Goal: Information Seeking & Learning: Learn about a topic

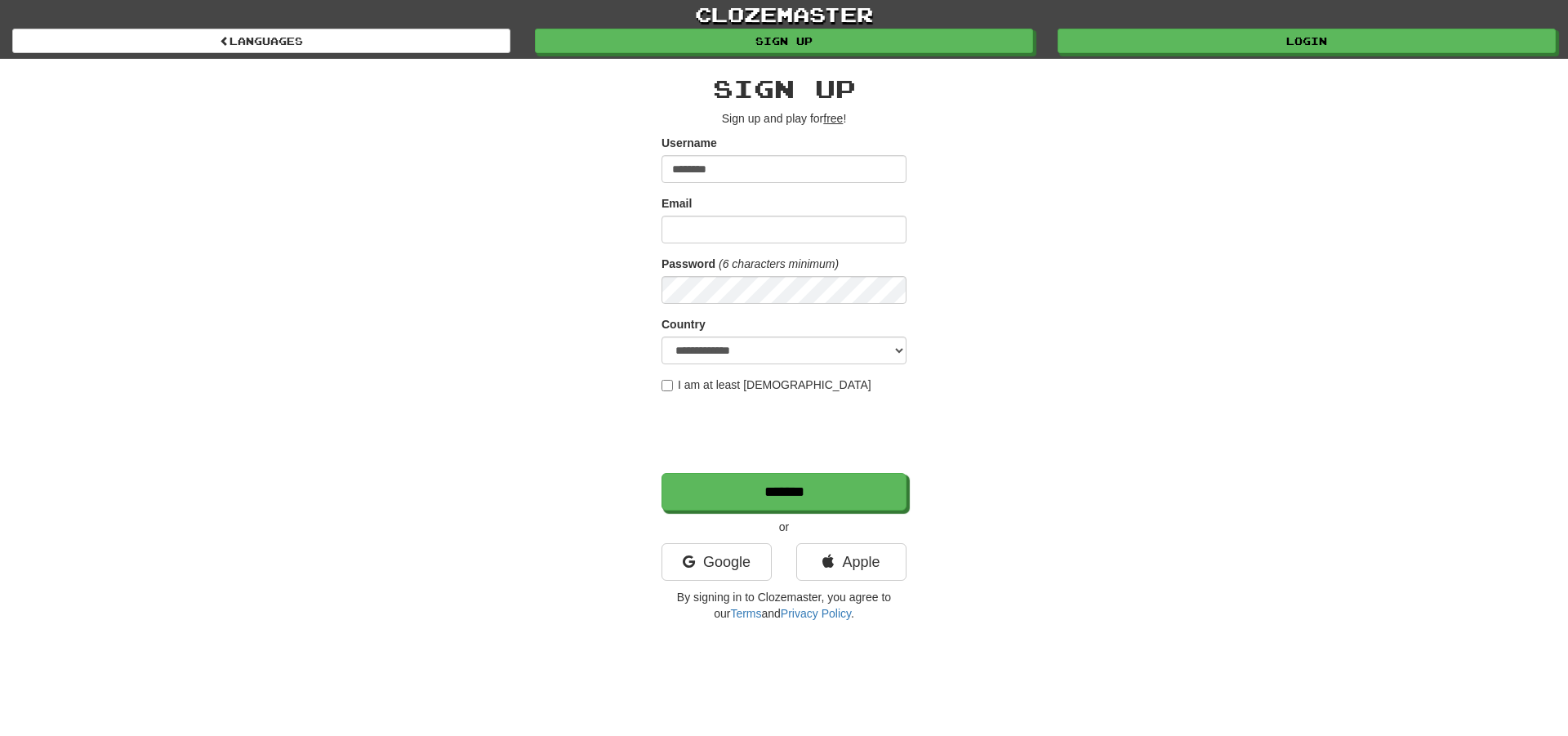
type input "********"
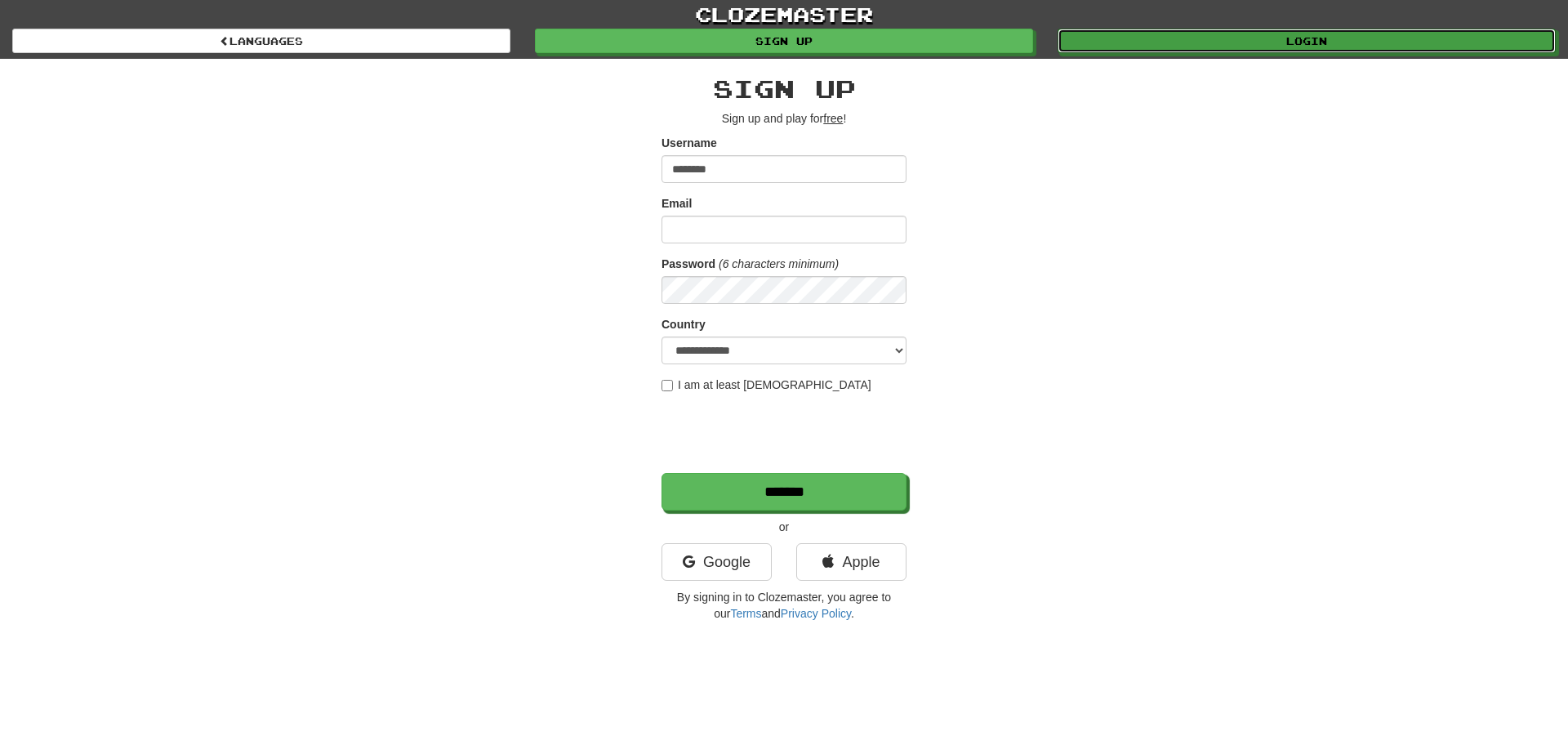
click at [1293, 36] on link "Login" at bounding box center [1307, 41] width 498 height 25
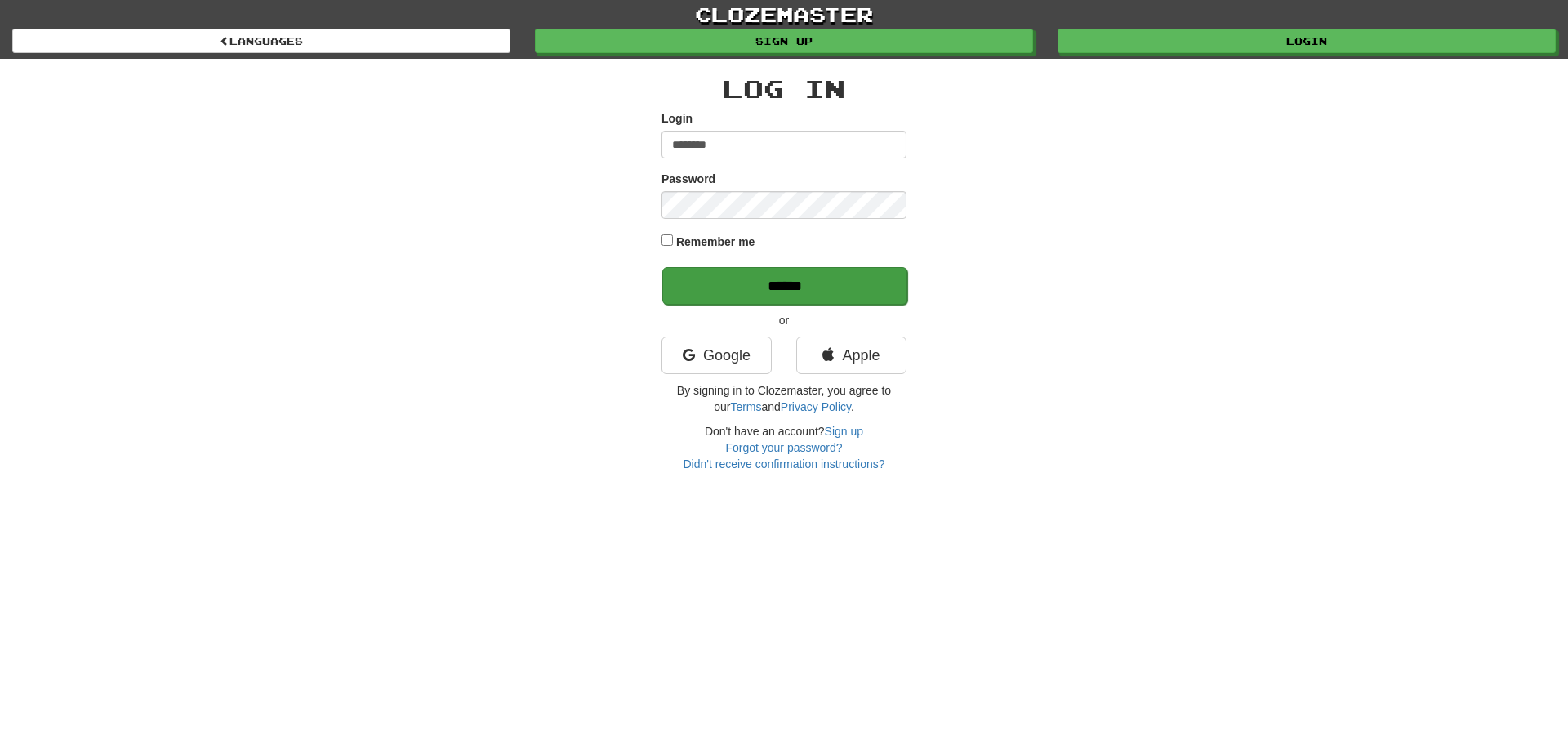
type input "********"
click at [773, 280] on input "******" at bounding box center [785, 285] width 245 height 37
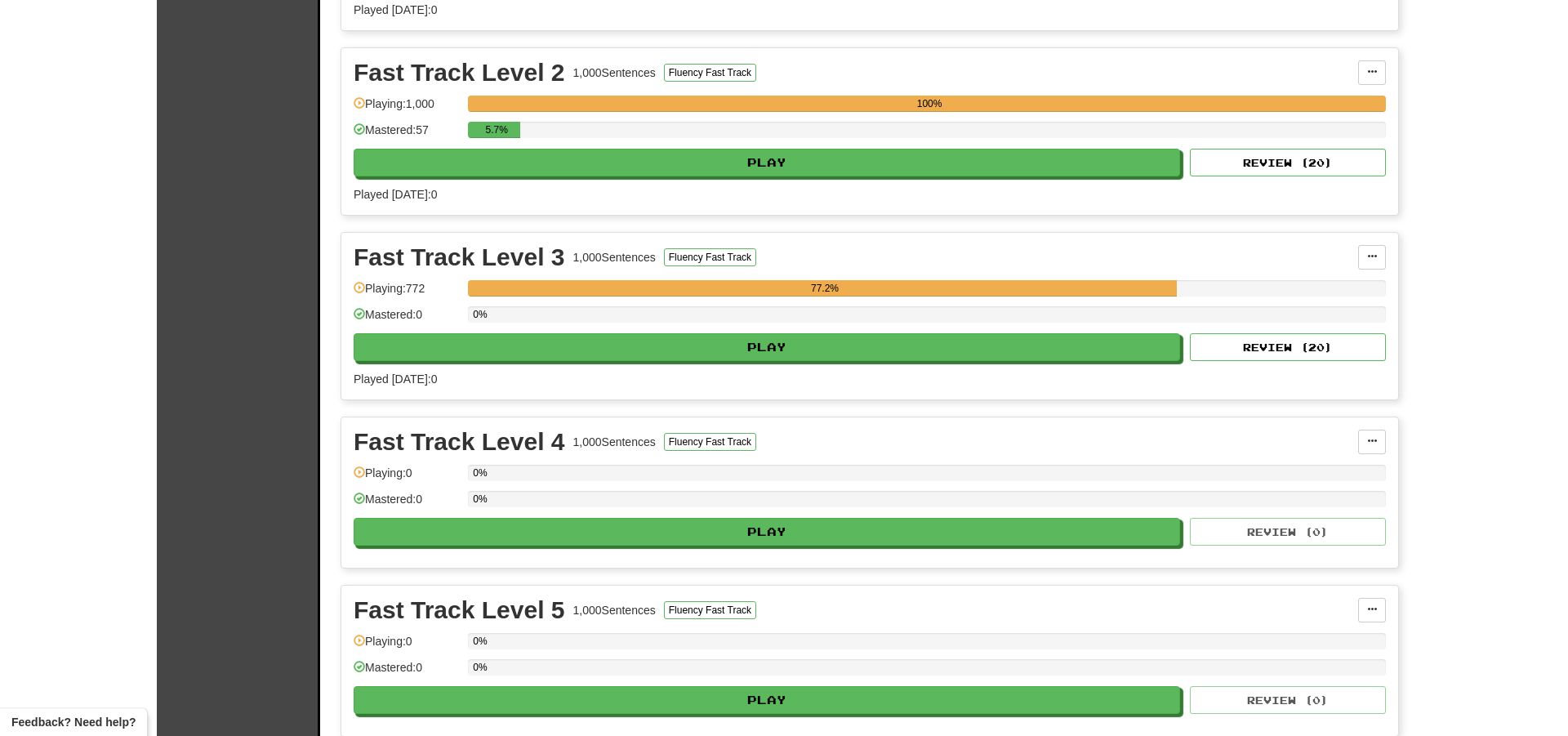
scroll to position [558, 0]
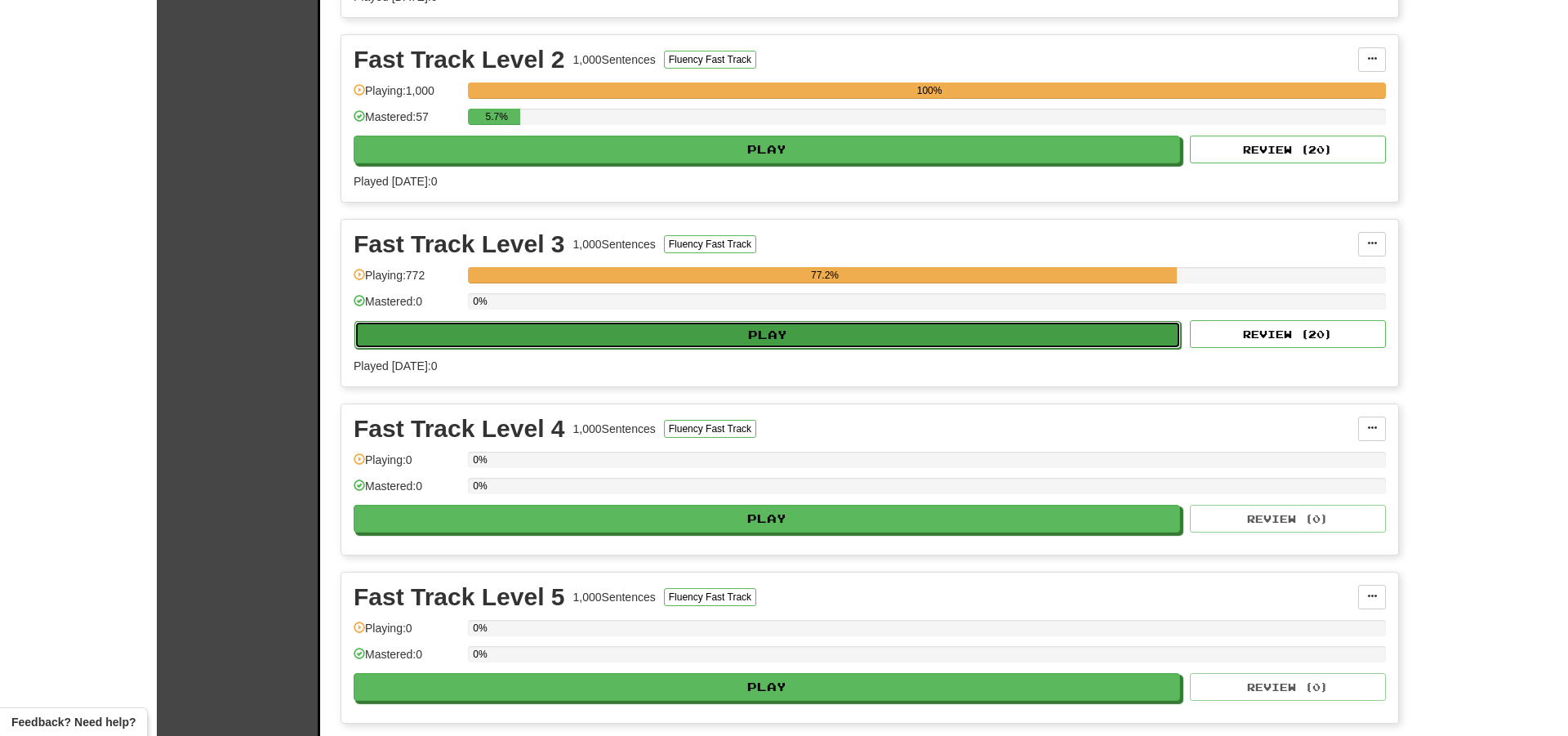
click at [785, 334] on button "Play" at bounding box center [768, 334] width 827 height 28
select select "**"
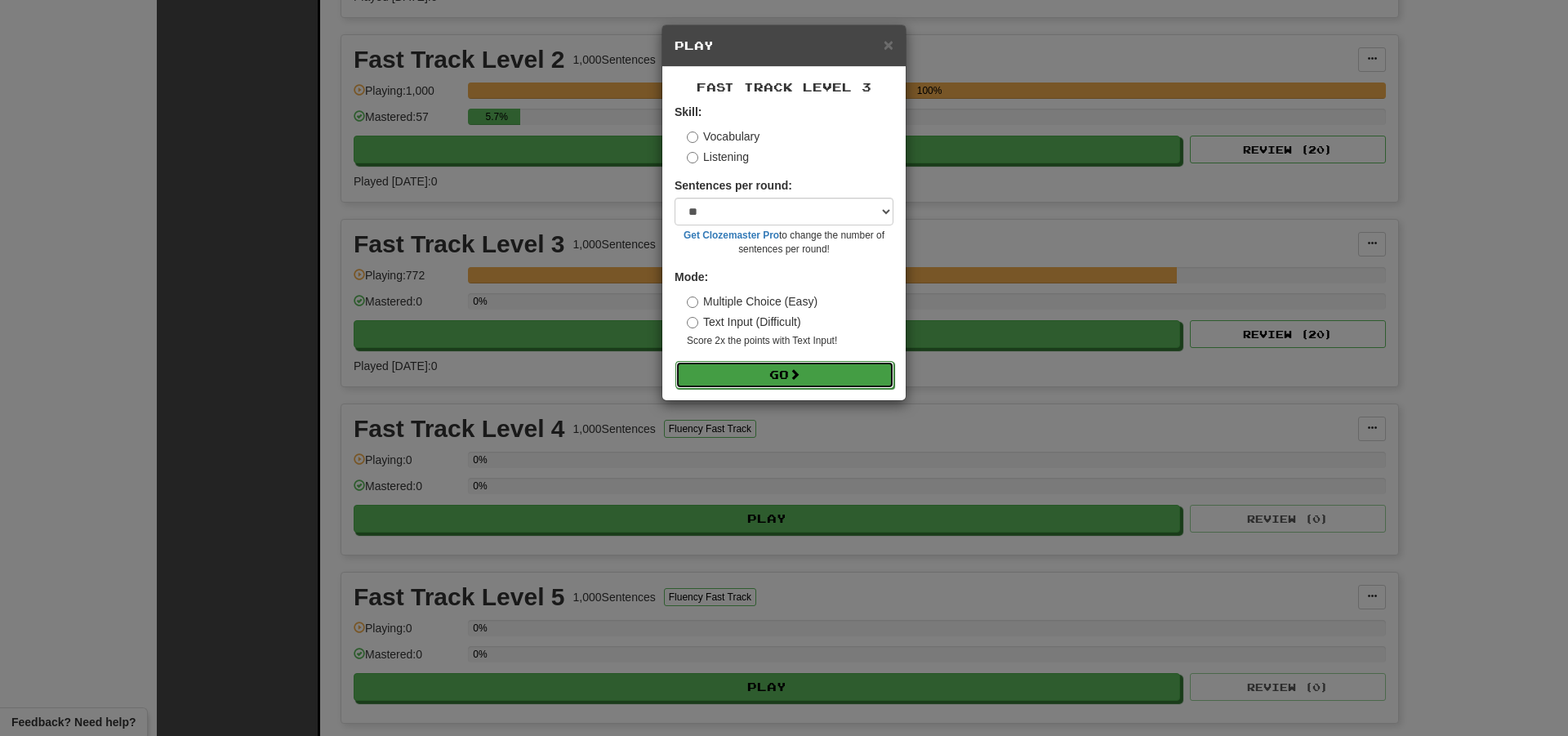
click at [781, 378] on button "Go" at bounding box center [784, 374] width 219 height 28
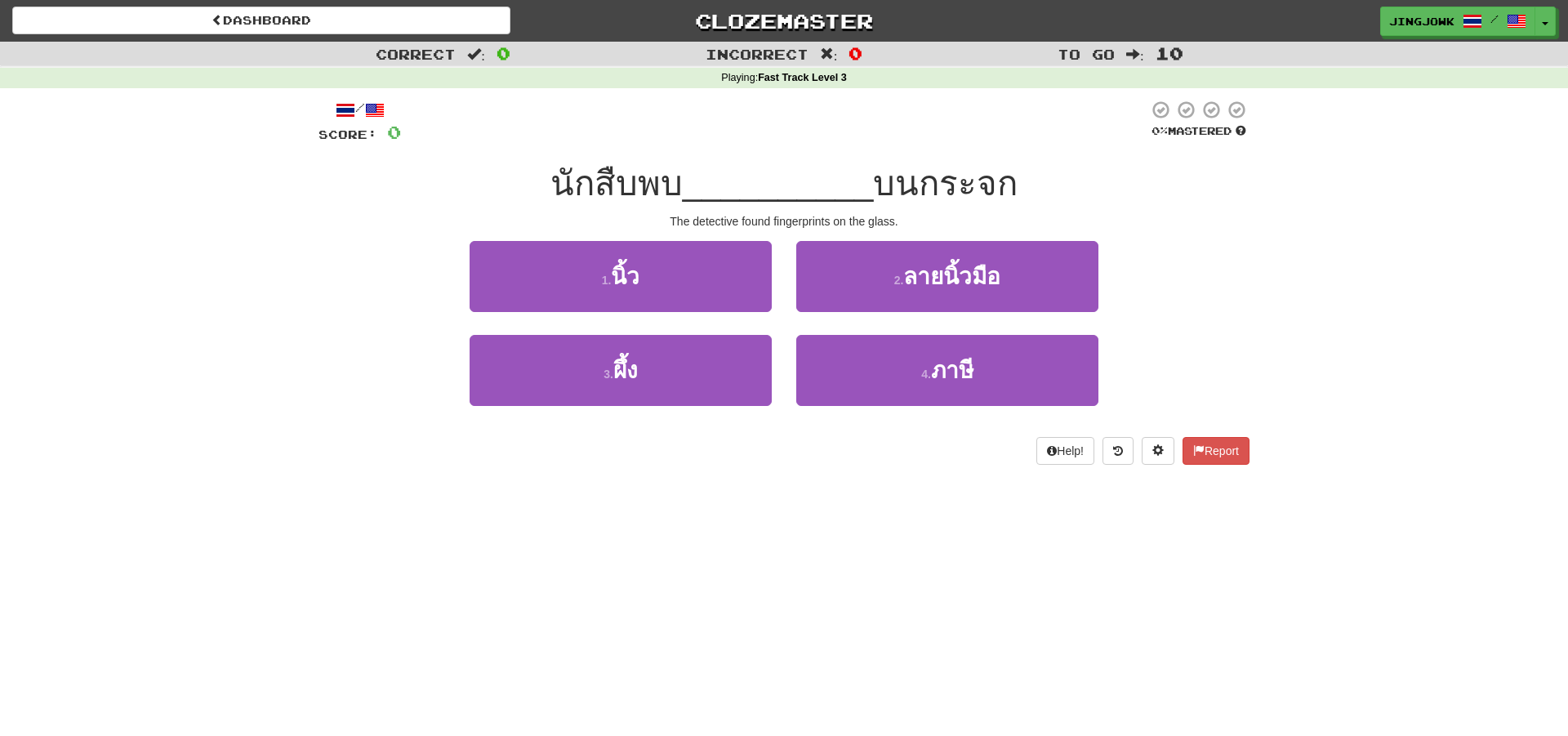
click at [664, 689] on div "Dashboard Clozemaster jingjowk / Toggle Dropdown Dashboard Leaderboard Activity…" at bounding box center [784, 368] width 1568 height 736
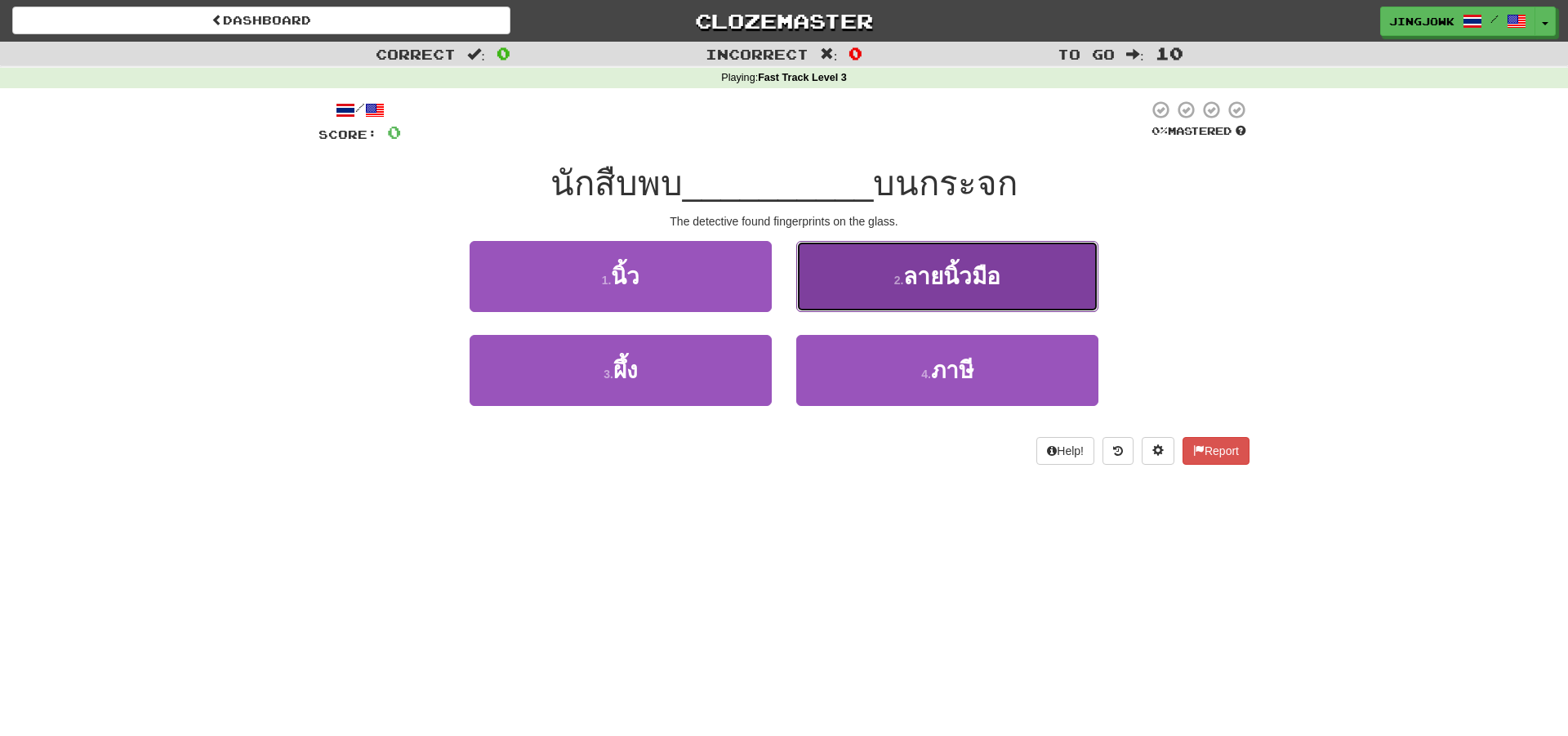
click at [936, 278] on span "ลายนิ้วมือ" at bounding box center [952, 276] width 97 height 26
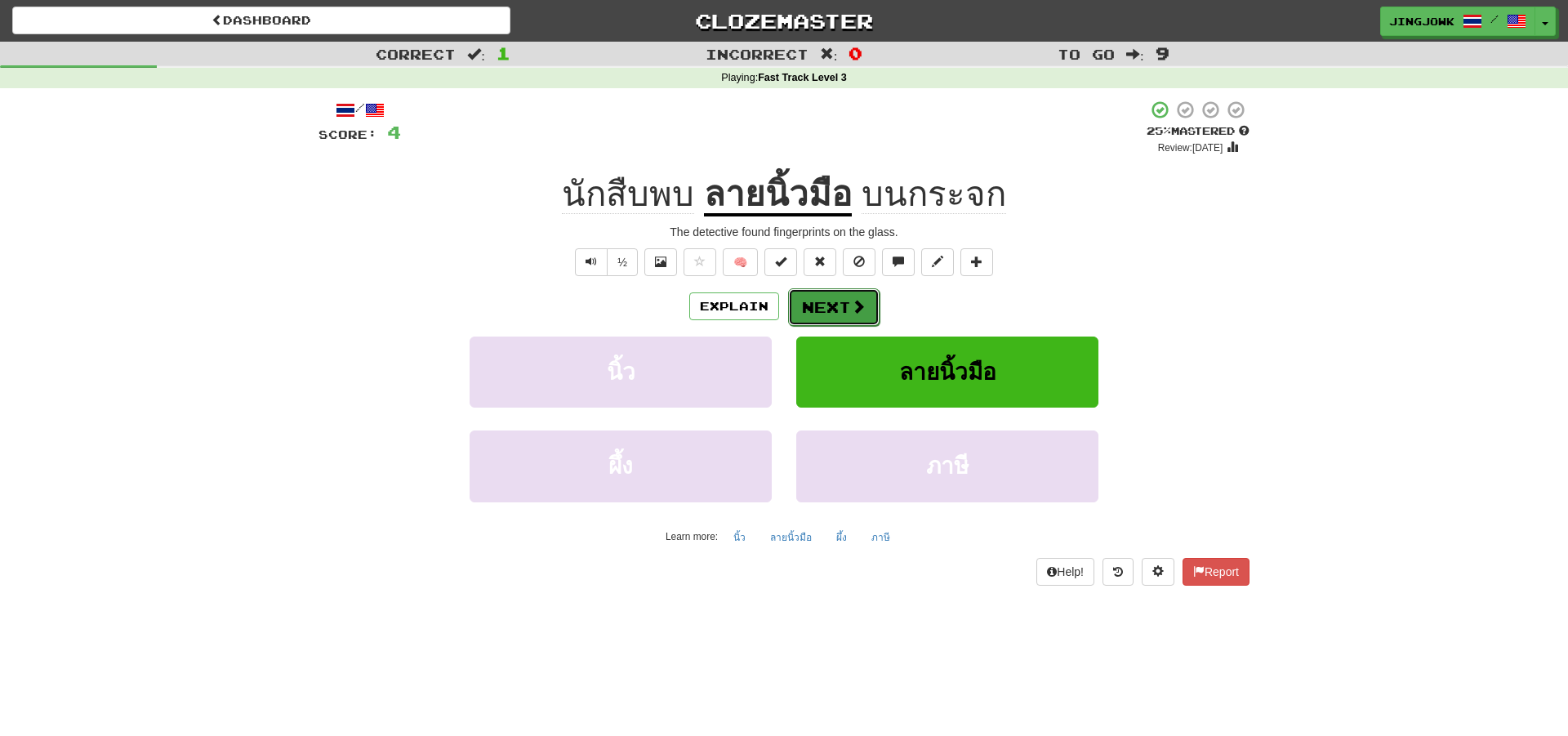
click at [827, 308] on button "Next" at bounding box center [834, 306] width 92 height 37
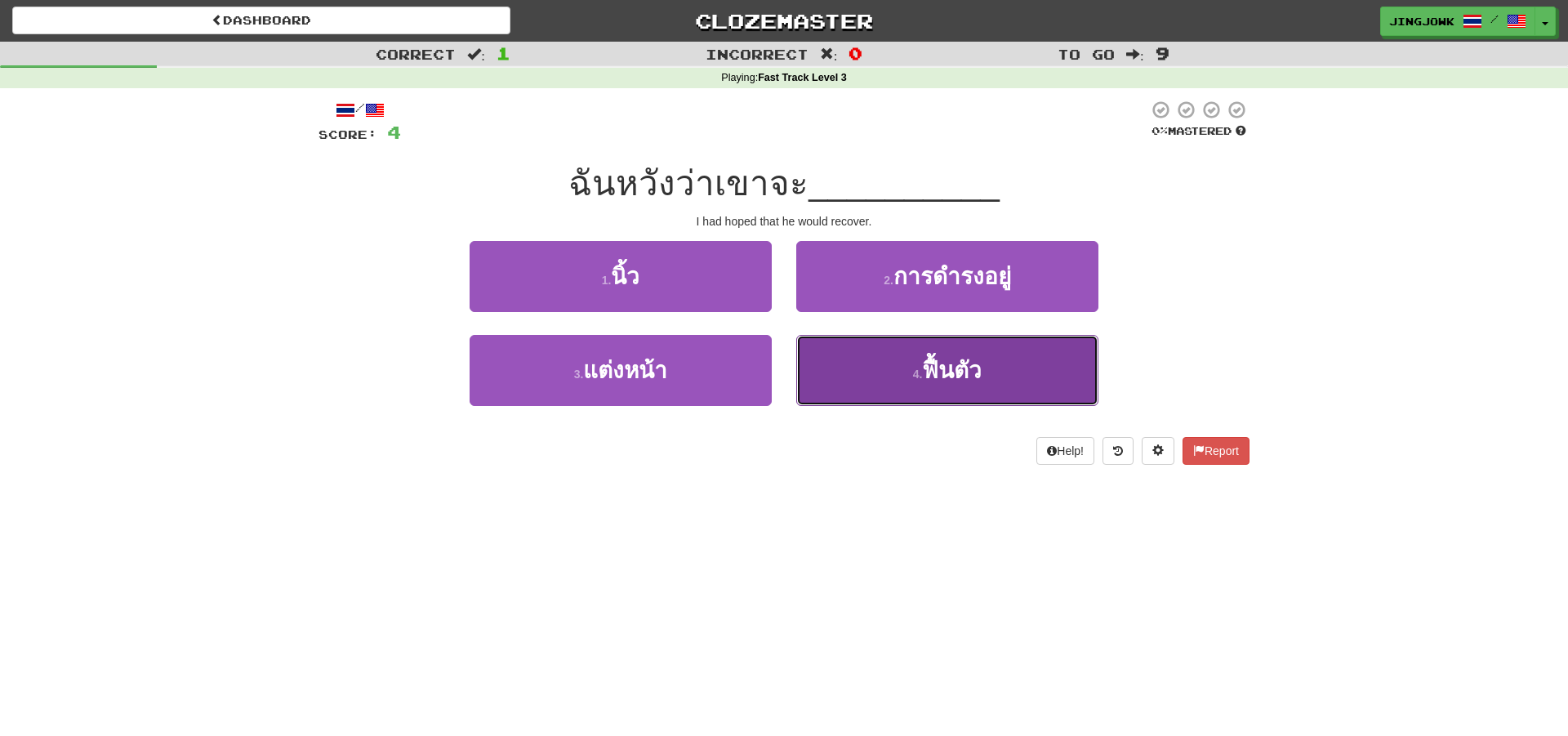
click at [954, 373] on span "ฟื้นตัว" at bounding box center [952, 370] width 59 height 26
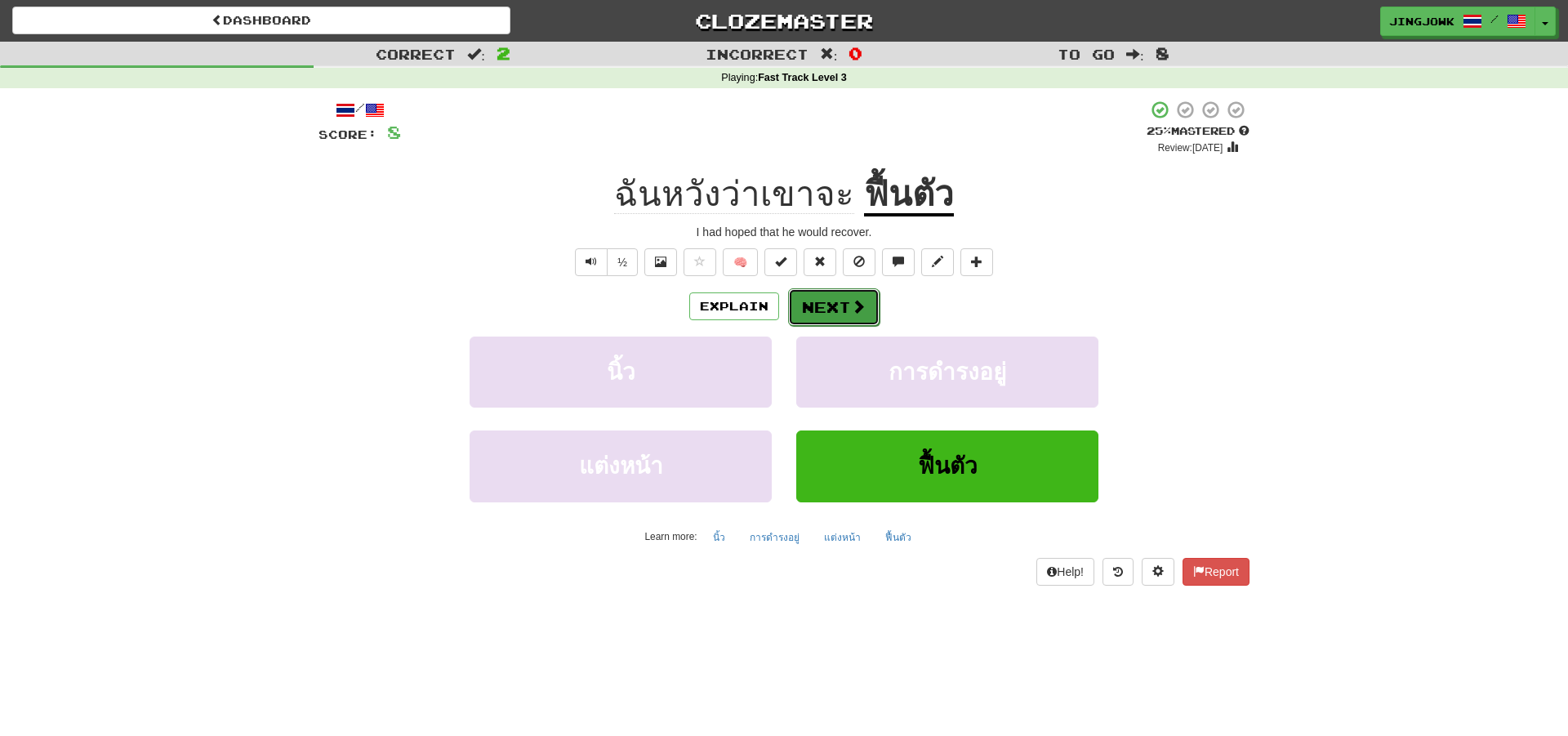
click at [837, 307] on button "Next" at bounding box center [834, 306] width 92 height 37
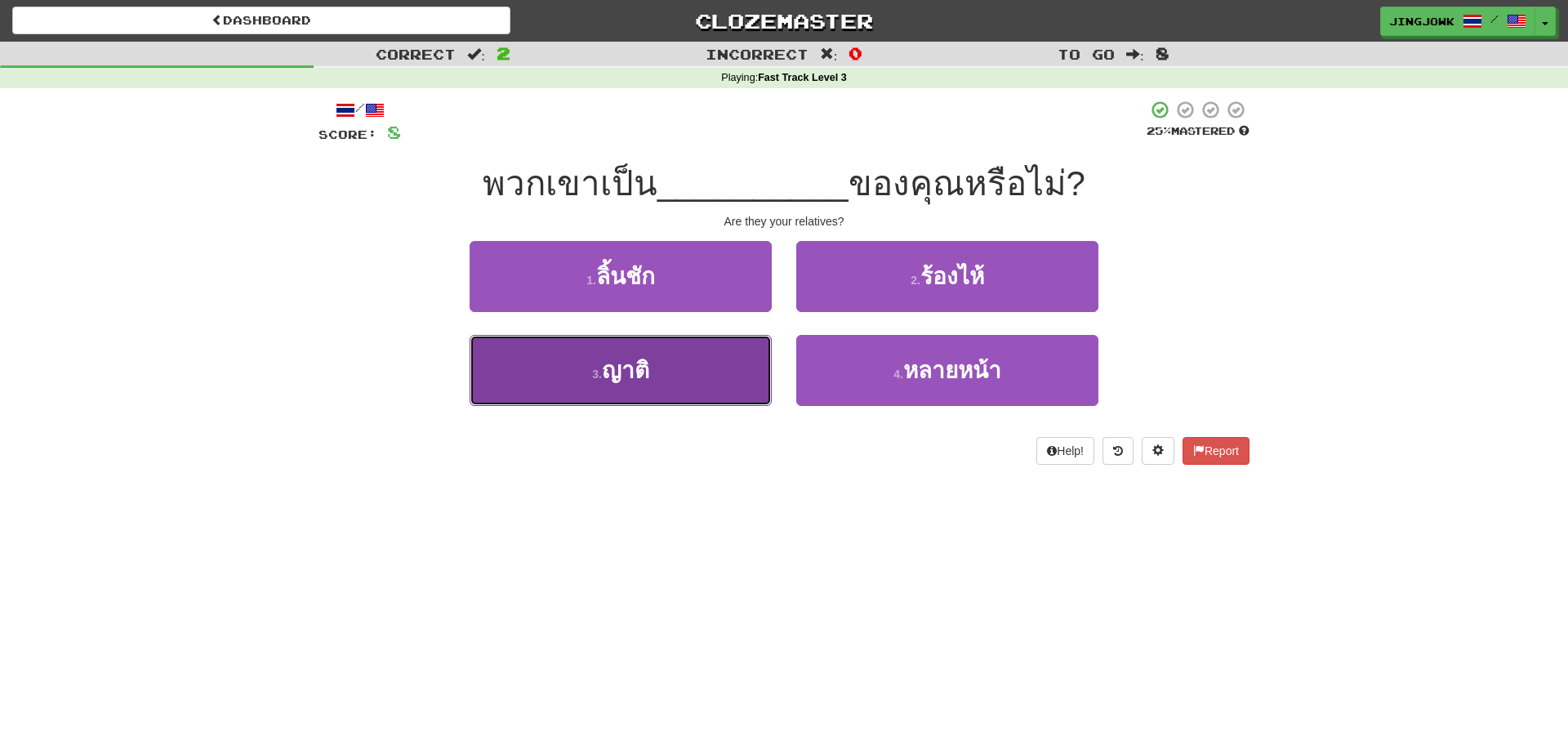
click at [609, 372] on span "ญาติ" at bounding box center [625, 370] width 48 height 26
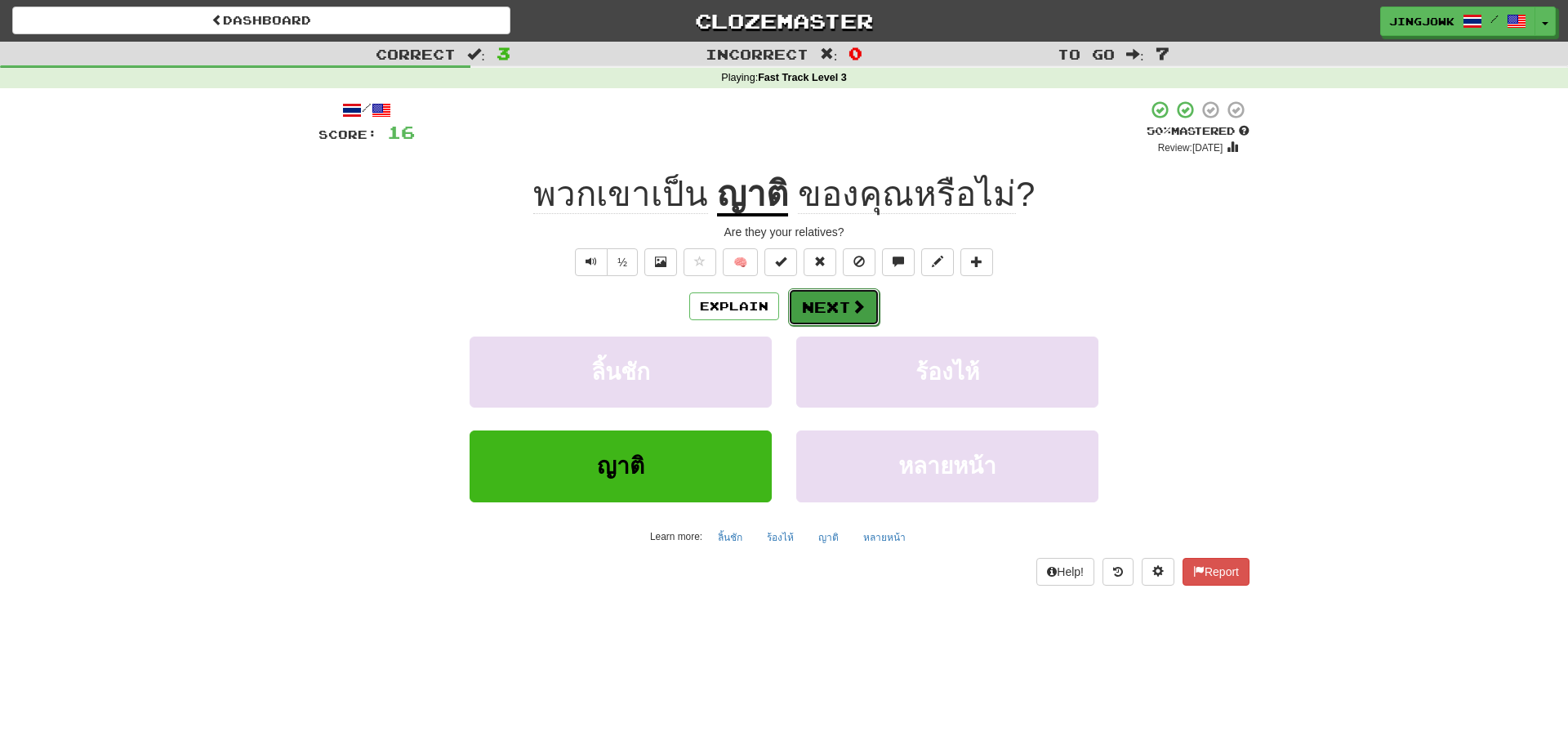
click at [830, 306] on button "Next" at bounding box center [834, 306] width 92 height 37
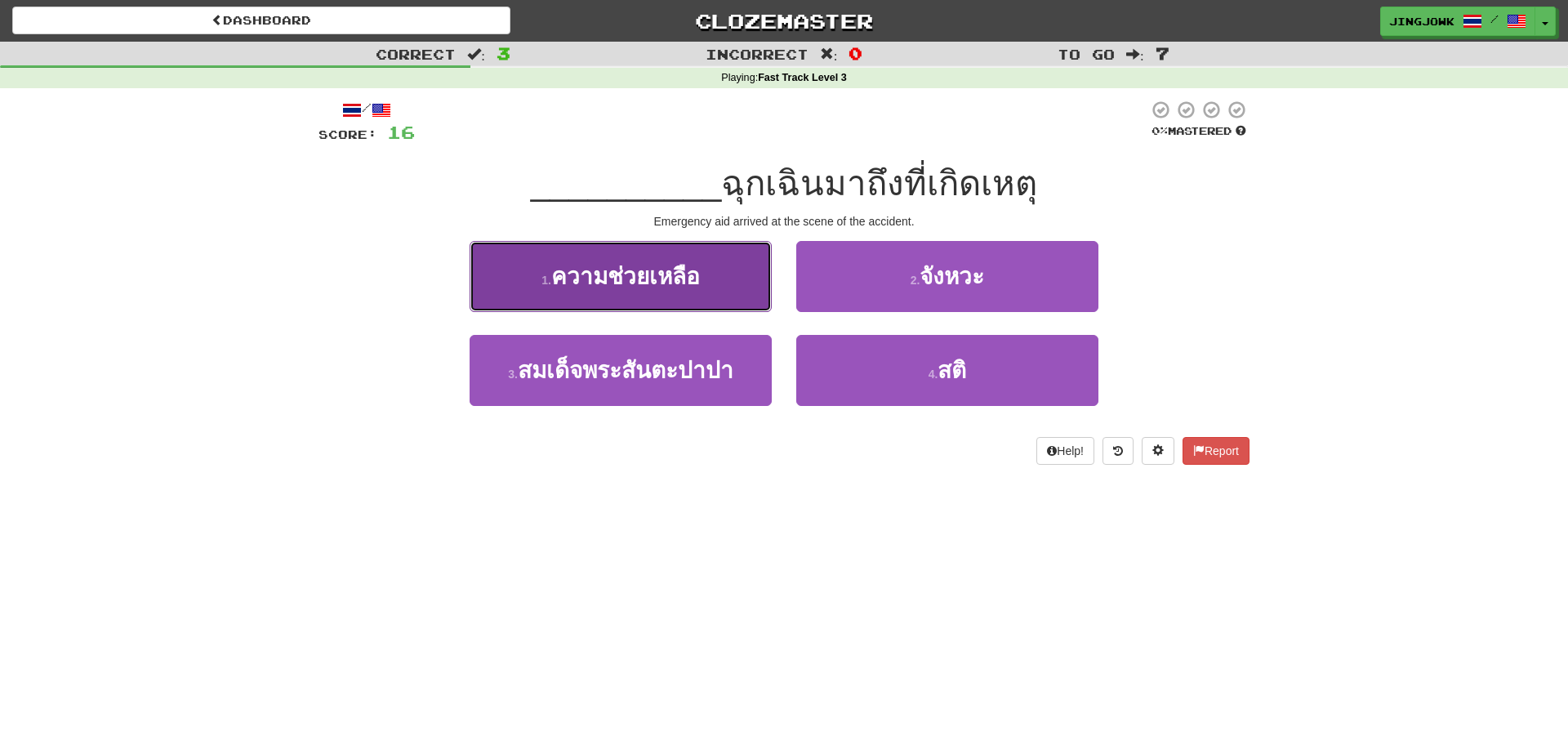
click at [615, 279] on span "ความช่วยเหลือ" at bounding box center [625, 276] width 149 height 26
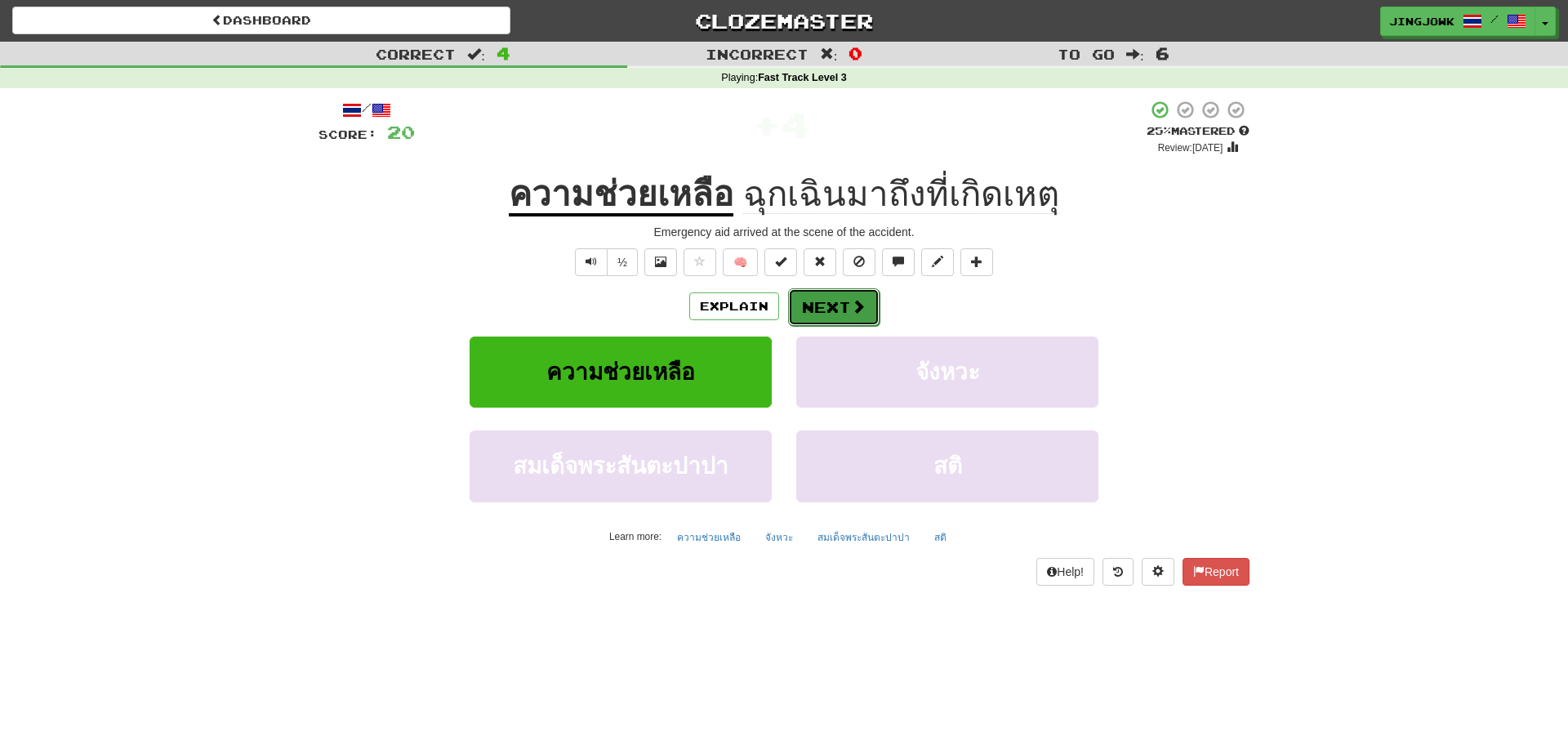
click at [828, 309] on button "Next" at bounding box center [834, 306] width 92 height 37
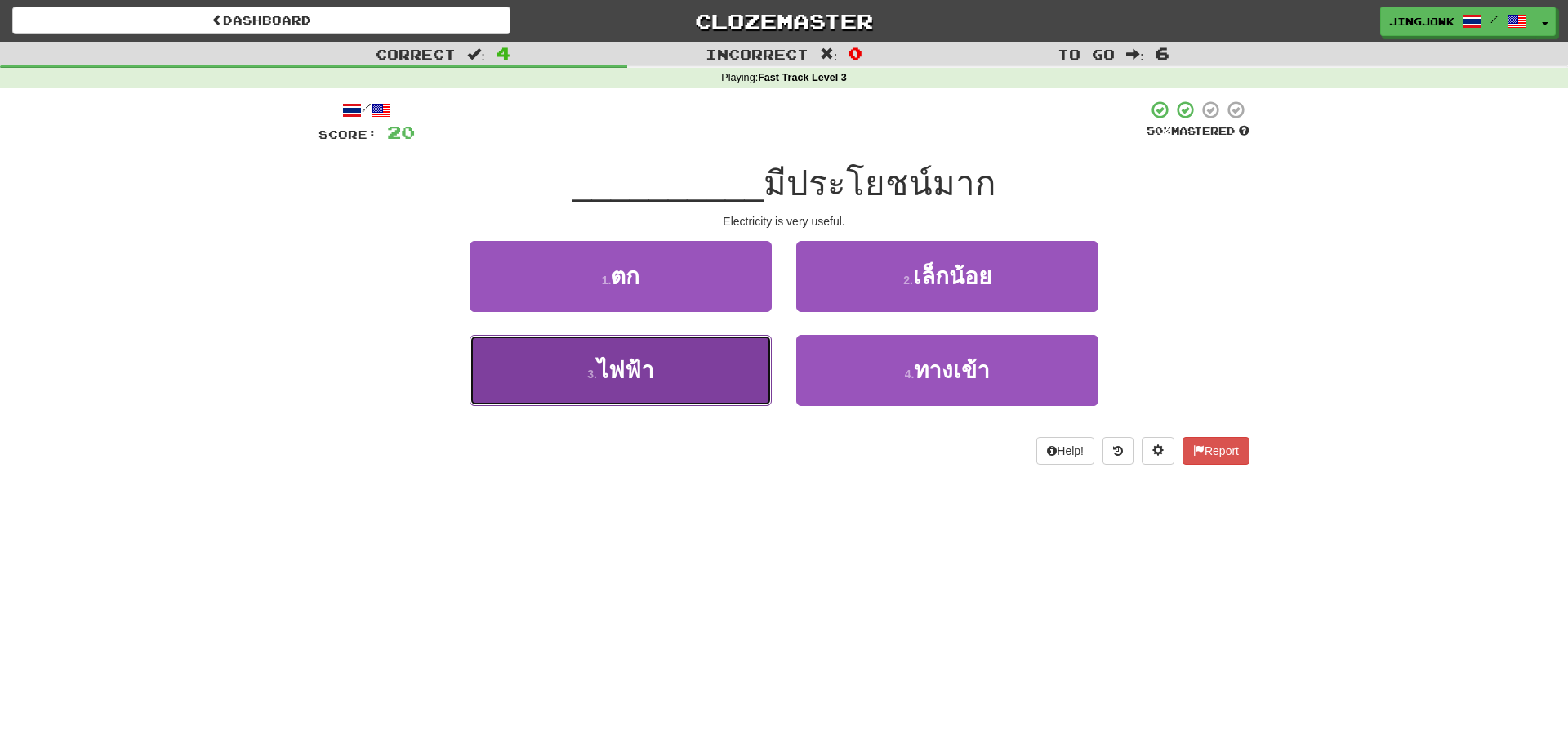
click at [619, 365] on span "ไฟฟ้า" at bounding box center [625, 370] width 57 height 26
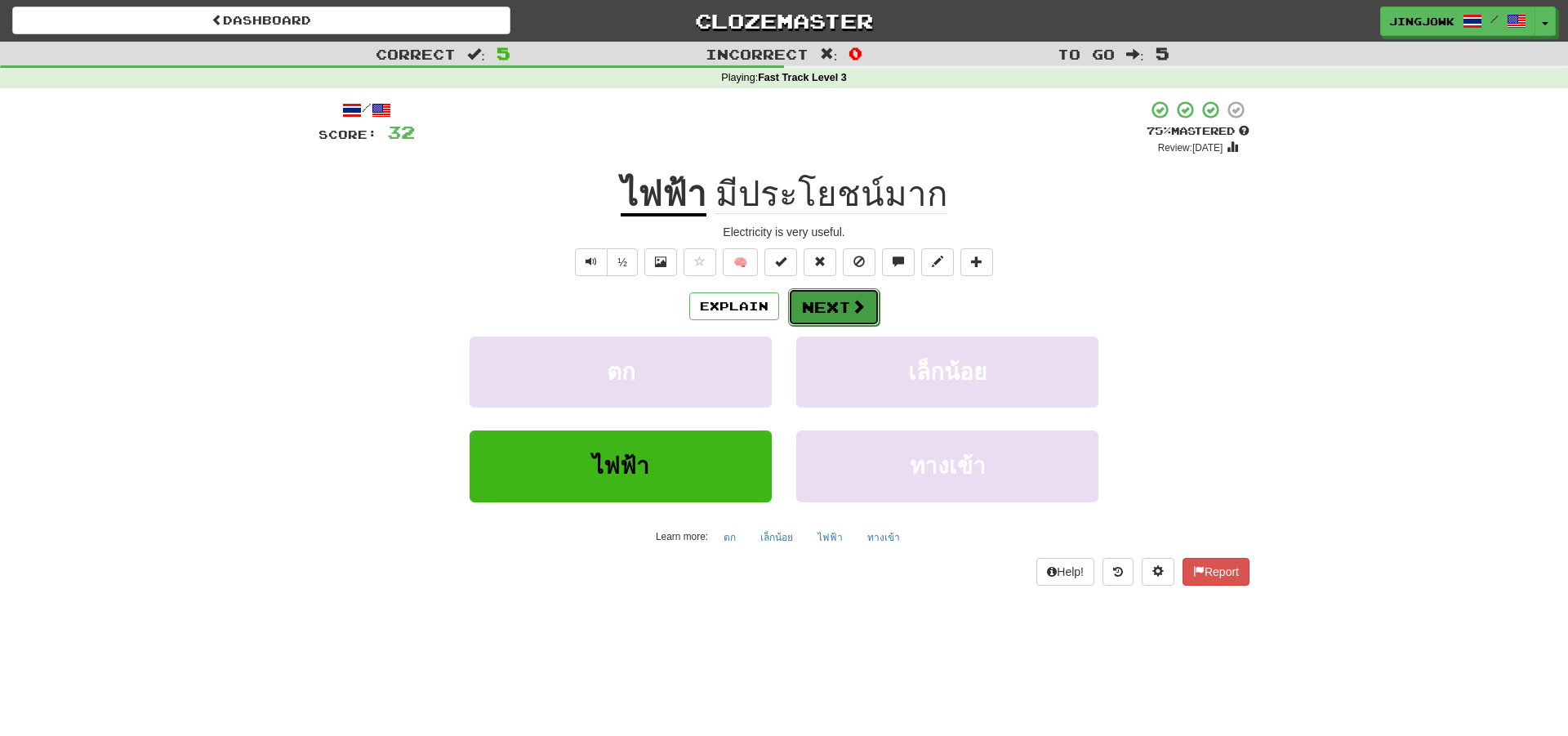
click at [830, 303] on button "Next" at bounding box center [834, 306] width 92 height 37
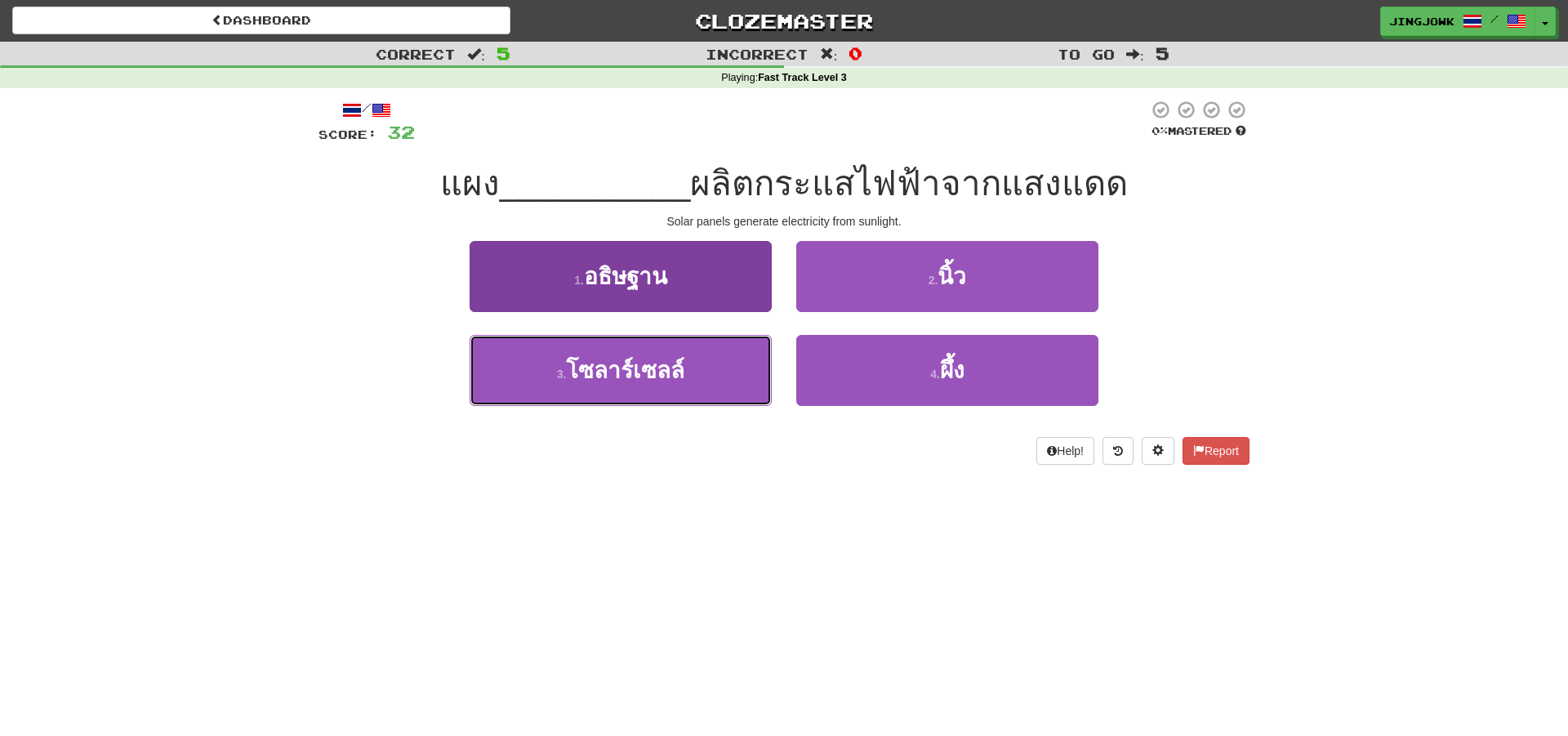
click at [595, 370] on span "โซลาร์เซลล์" at bounding box center [625, 370] width 118 height 26
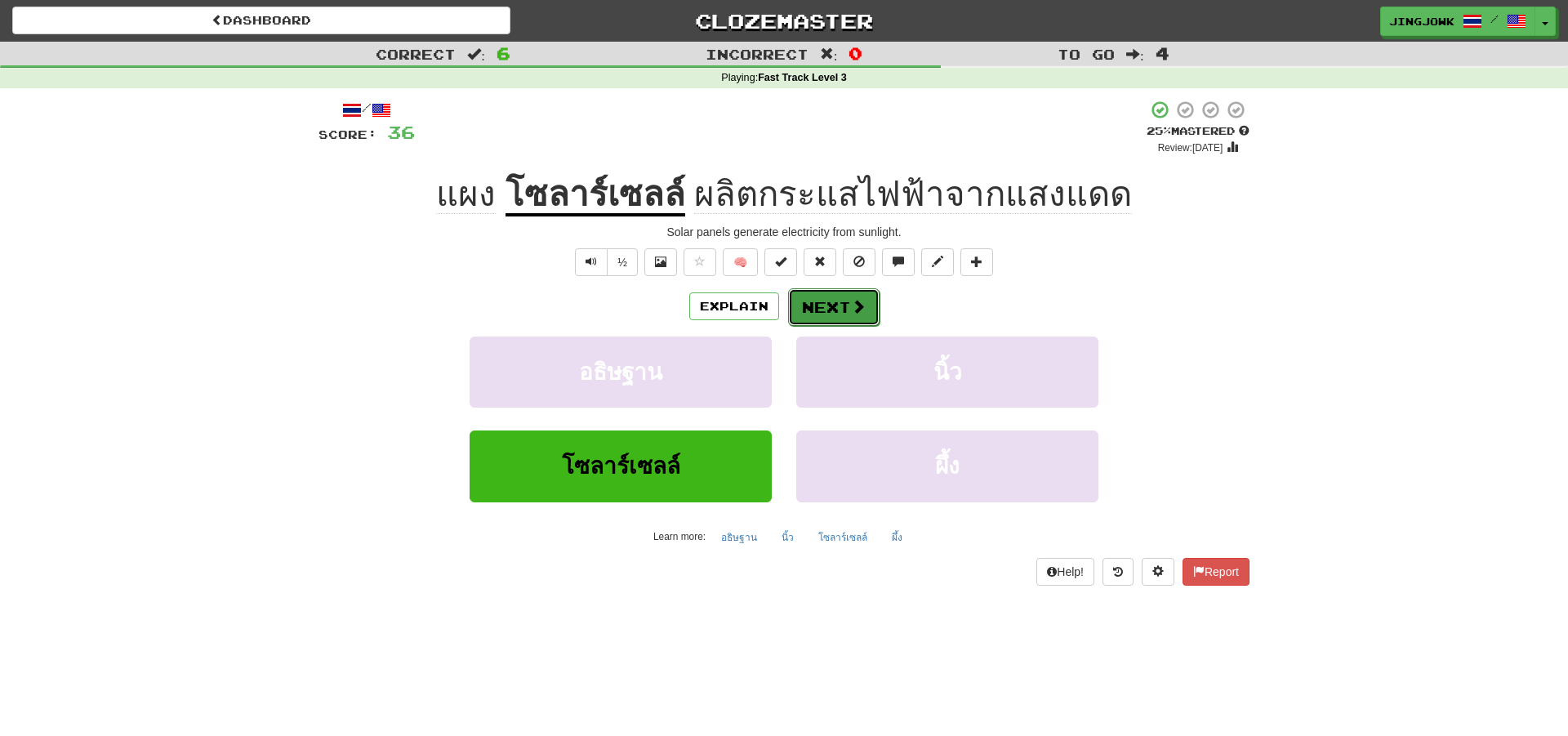
click at [829, 305] on button "Next" at bounding box center [834, 306] width 92 height 37
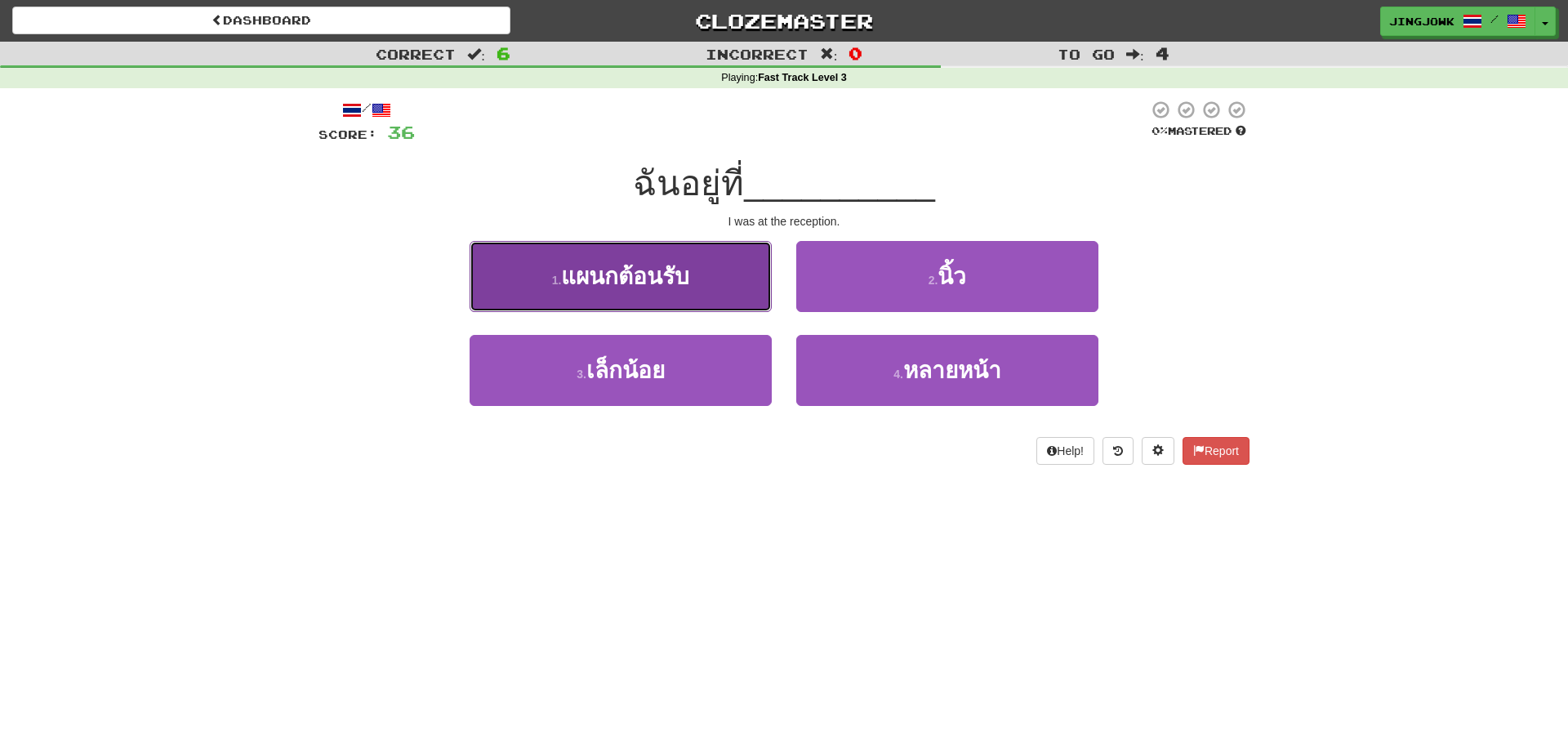
click at [648, 278] on span "แผนกต้อนรับ" at bounding box center [625, 276] width 128 height 26
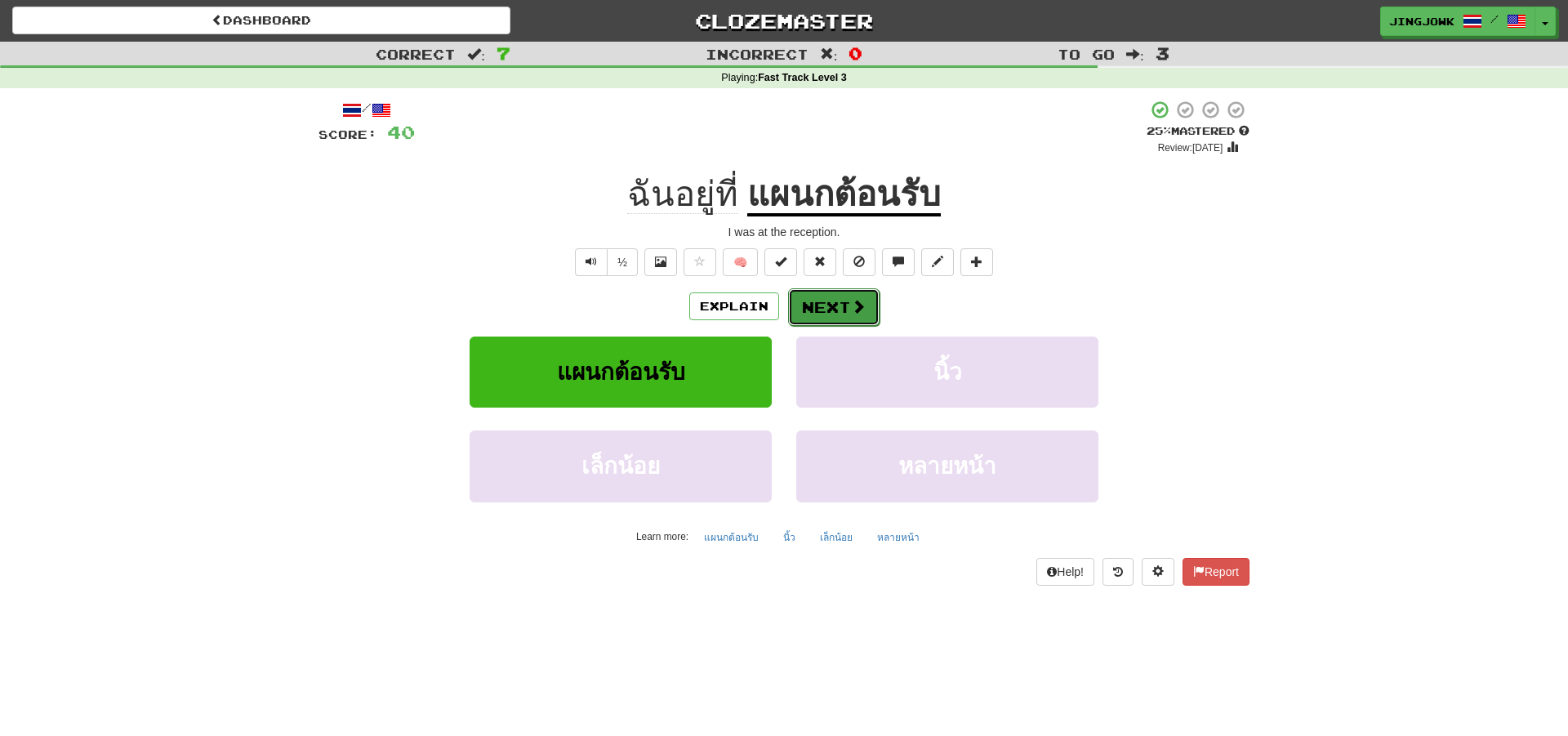
click at [826, 307] on button "Next" at bounding box center [834, 306] width 92 height 37
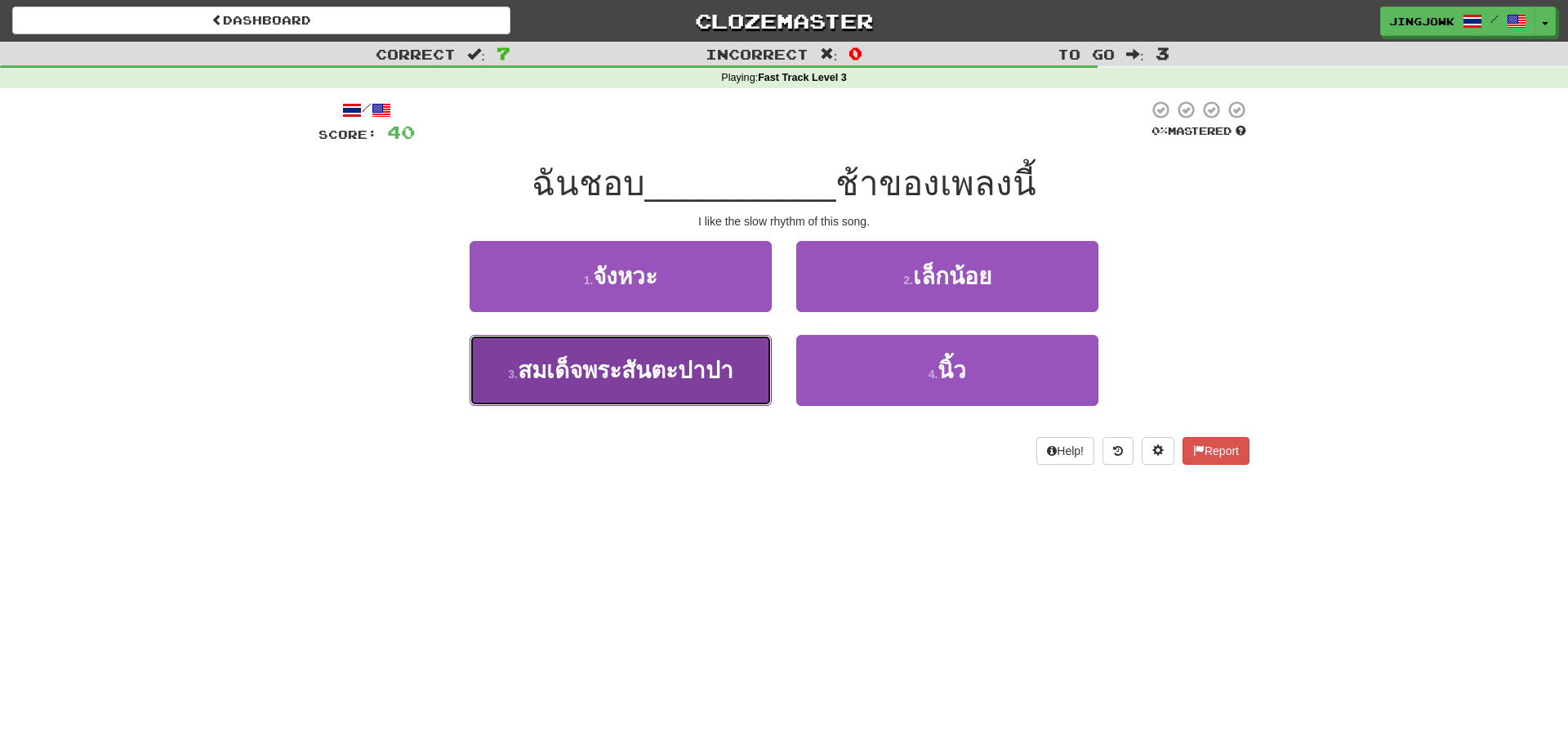
click at [609, 368] on span "สมเด็จพระสันตะปาปา" at bounding box center [625, 370] width 216 height 26
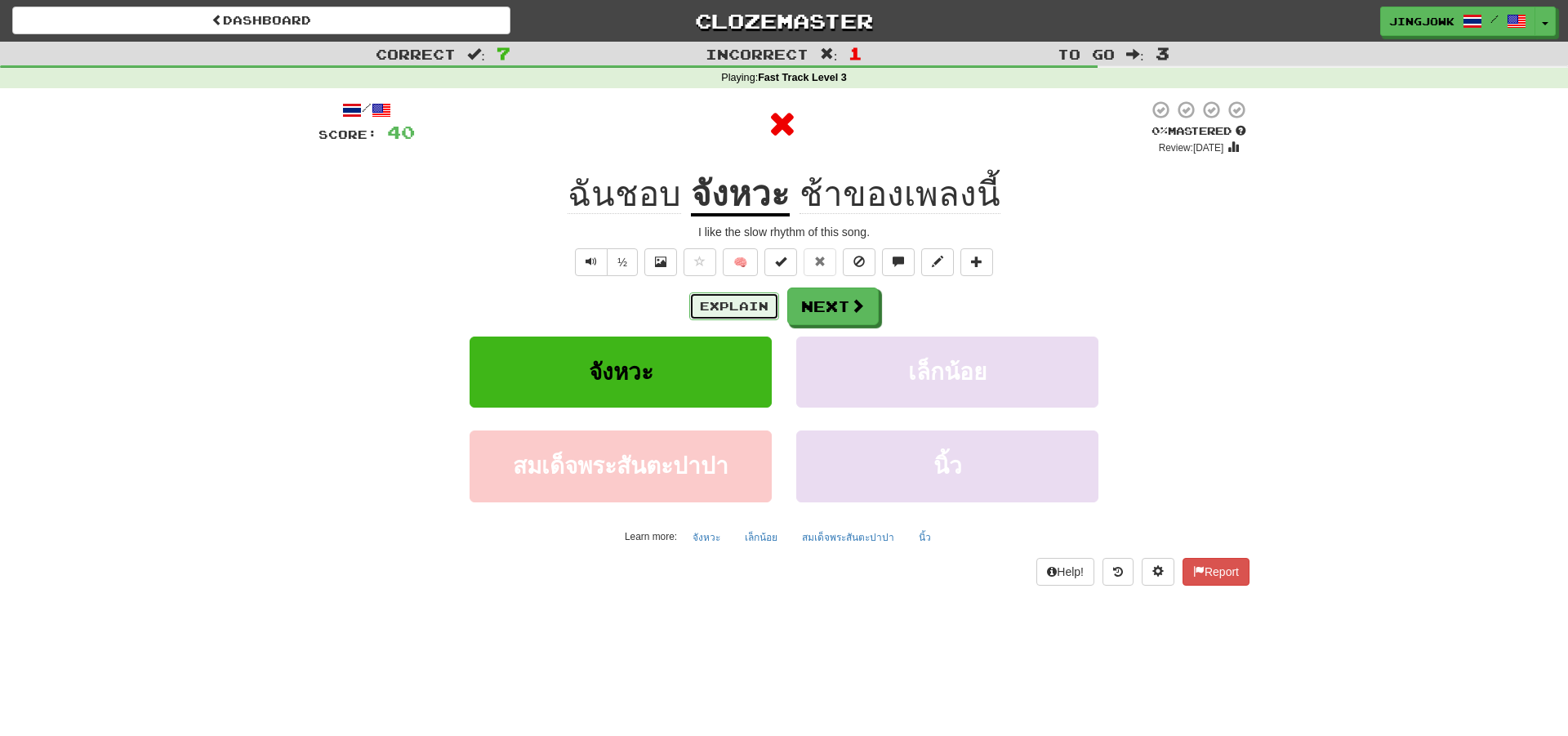
click at [718, 303] on button "Explain" at bounding box center [734, 305] width 90 height 28
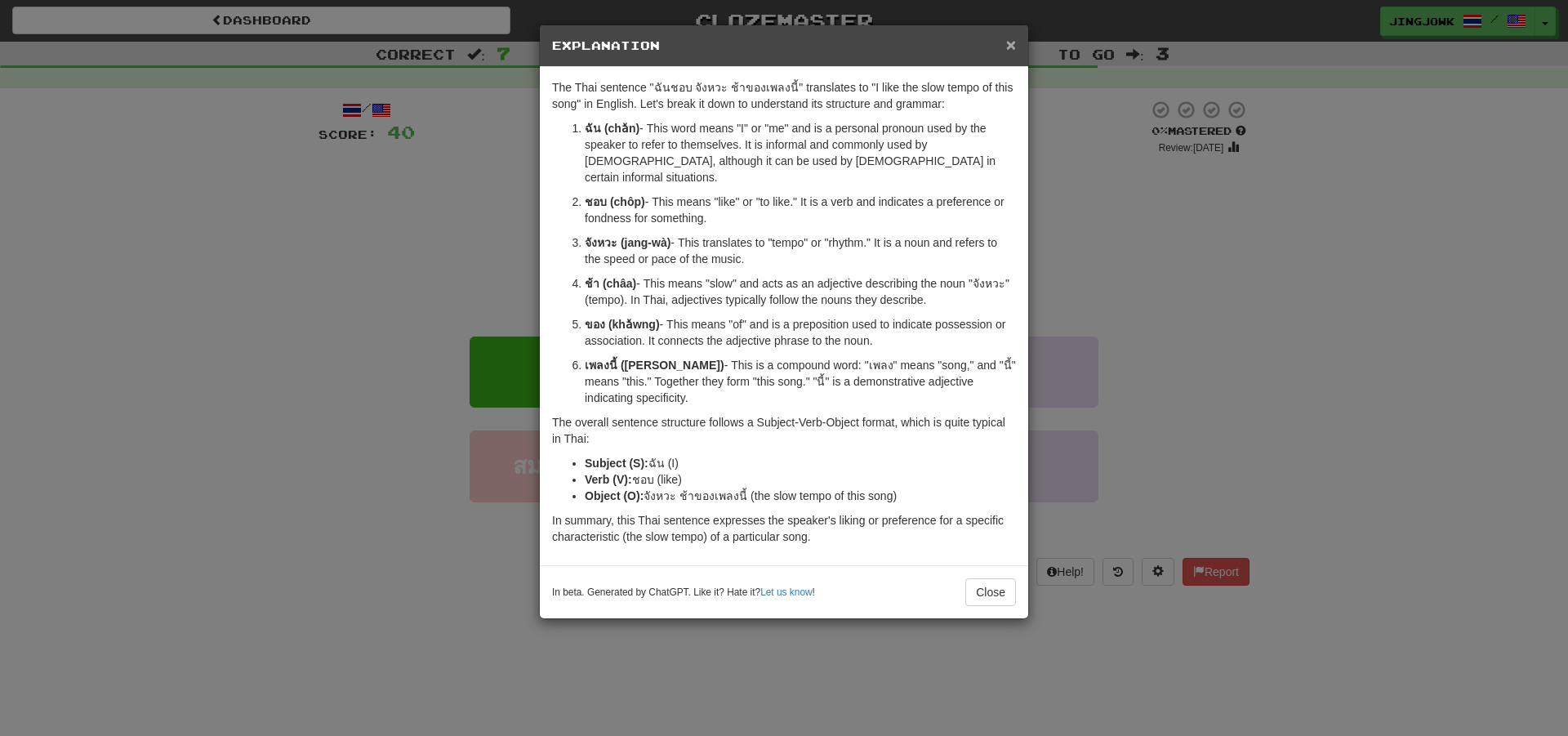
click at [1013, 48] on span "×" at bounding box center [1011, 45] width 10 height 19
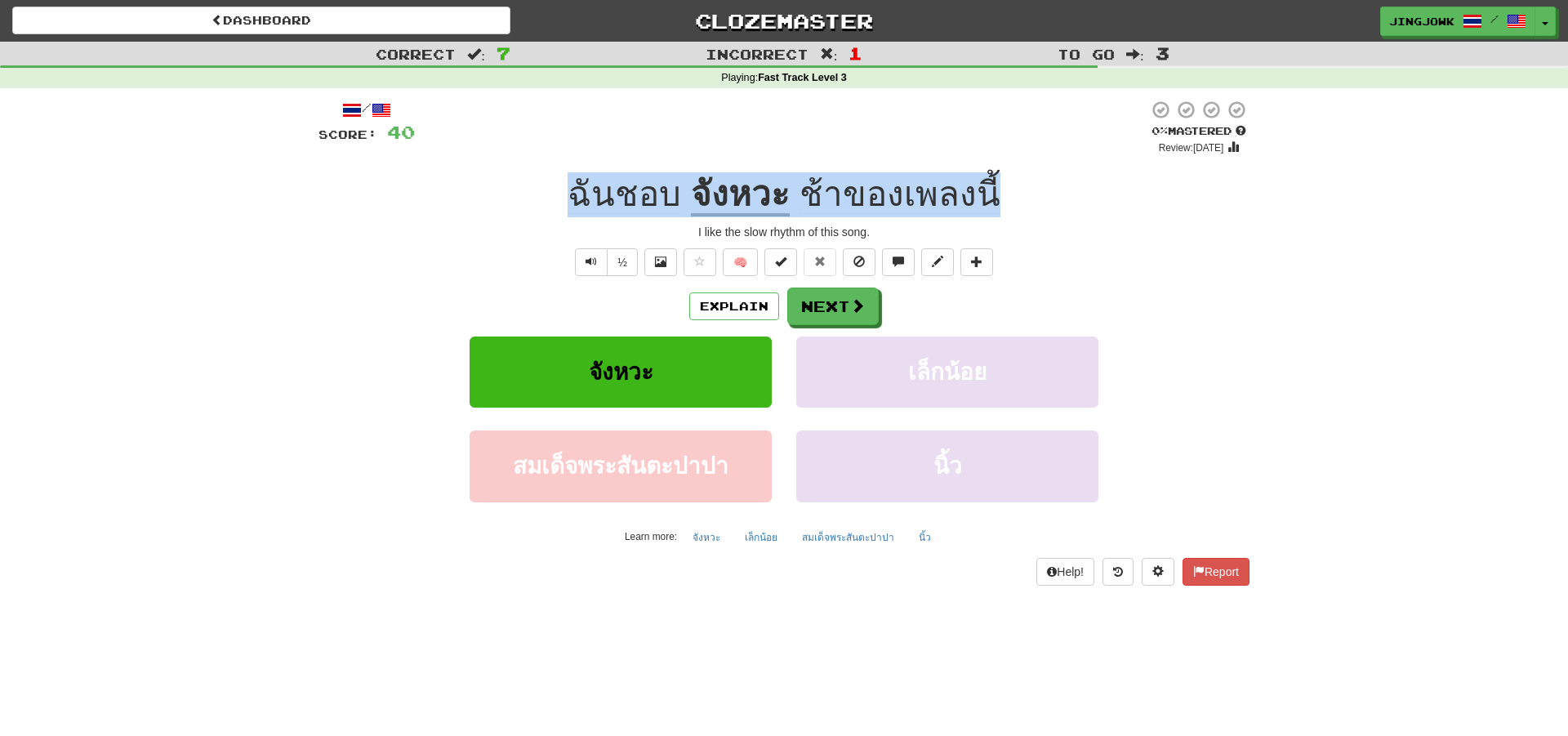
drag, startPoint x: 566, startPoint y: 197, endPoint x: 998, endPoint y: 195, distance: 432.0
click at [999, 195] on div "ฉันชอบ จังหวะ ช้าของเพลงนี้" at bounding box center [784, 194] width 931 height 45
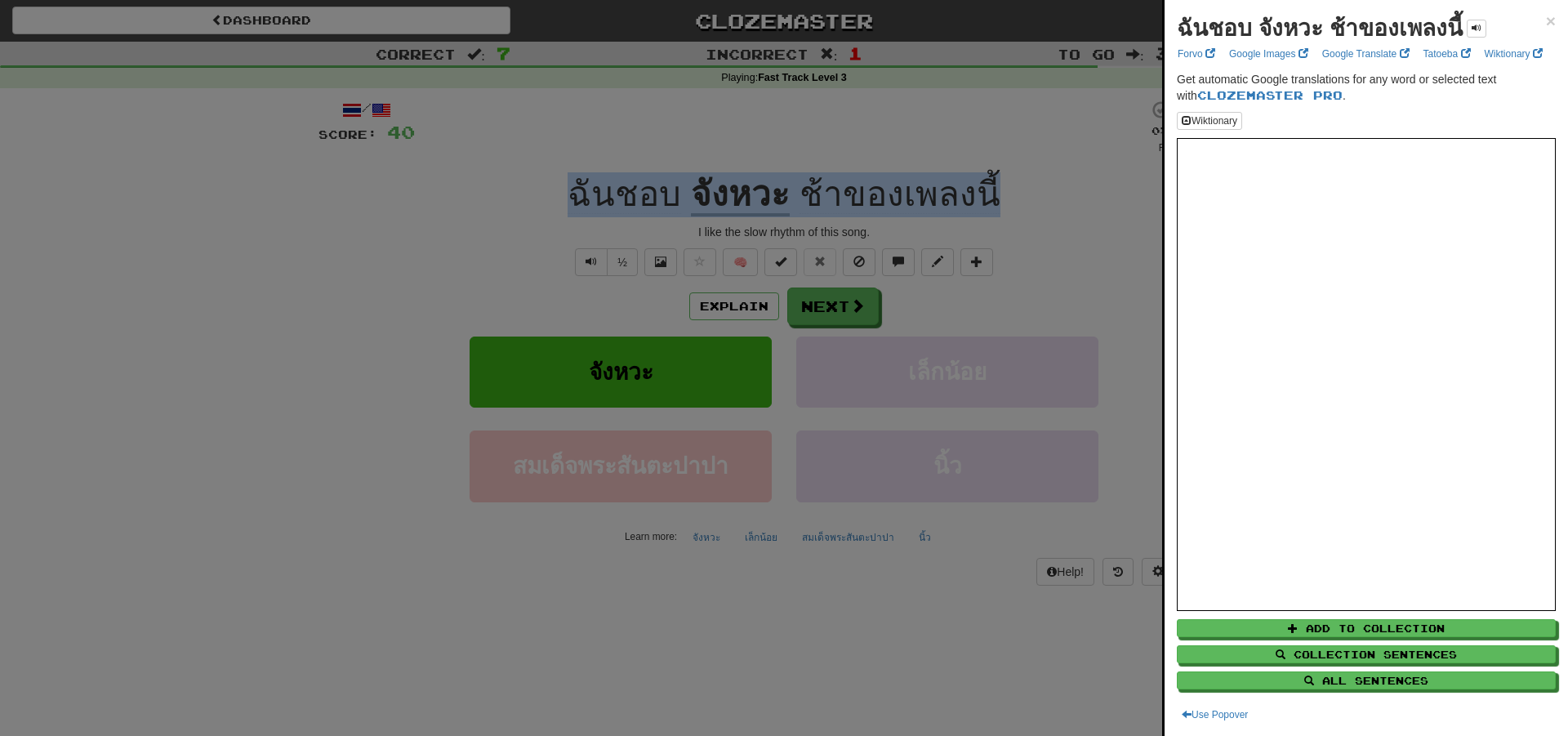
copy div "ฉันชอบ จังหวะ ช้าของเพลงนี้"
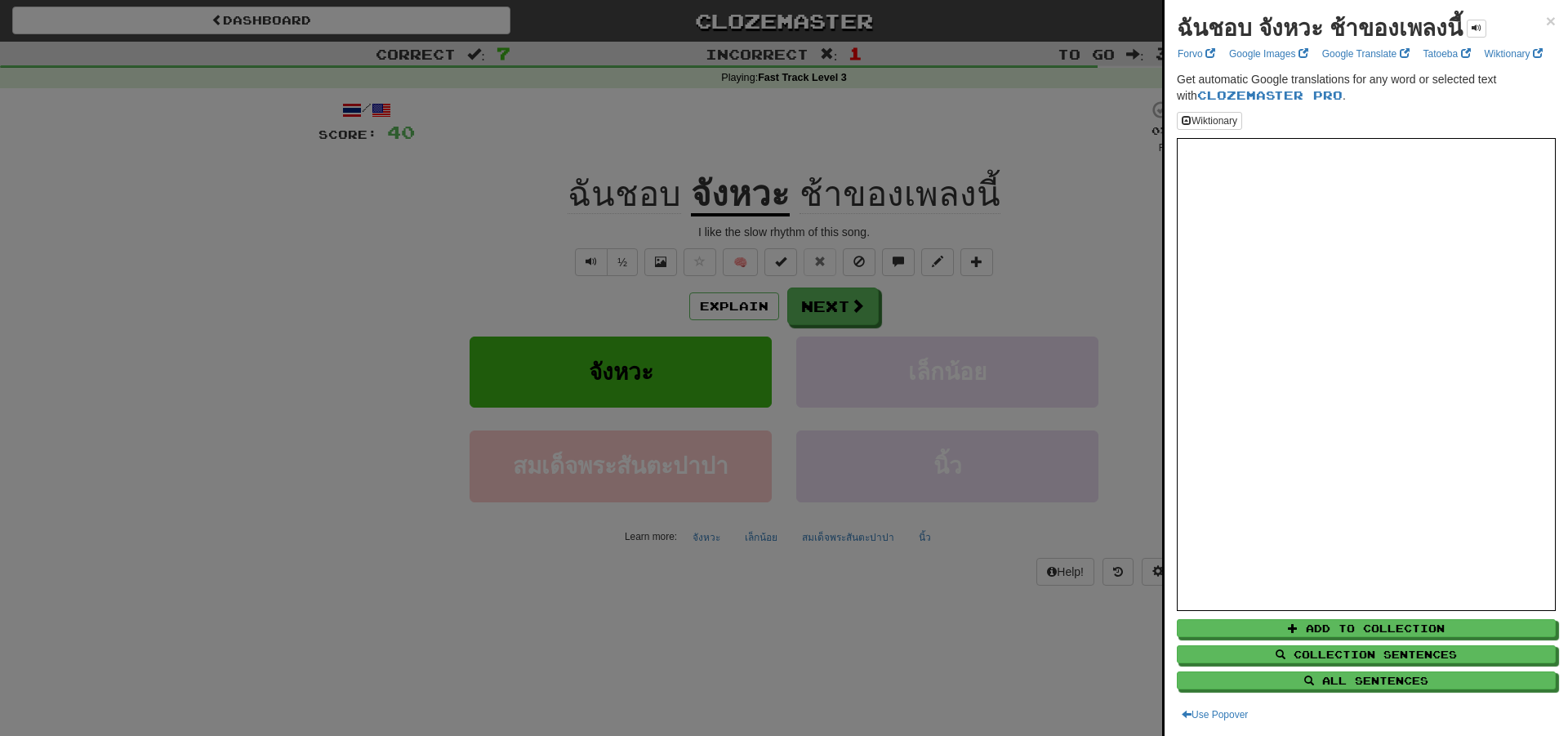
click at [195, 298] on div at bounding box center [784, 368] width 1568 height 736
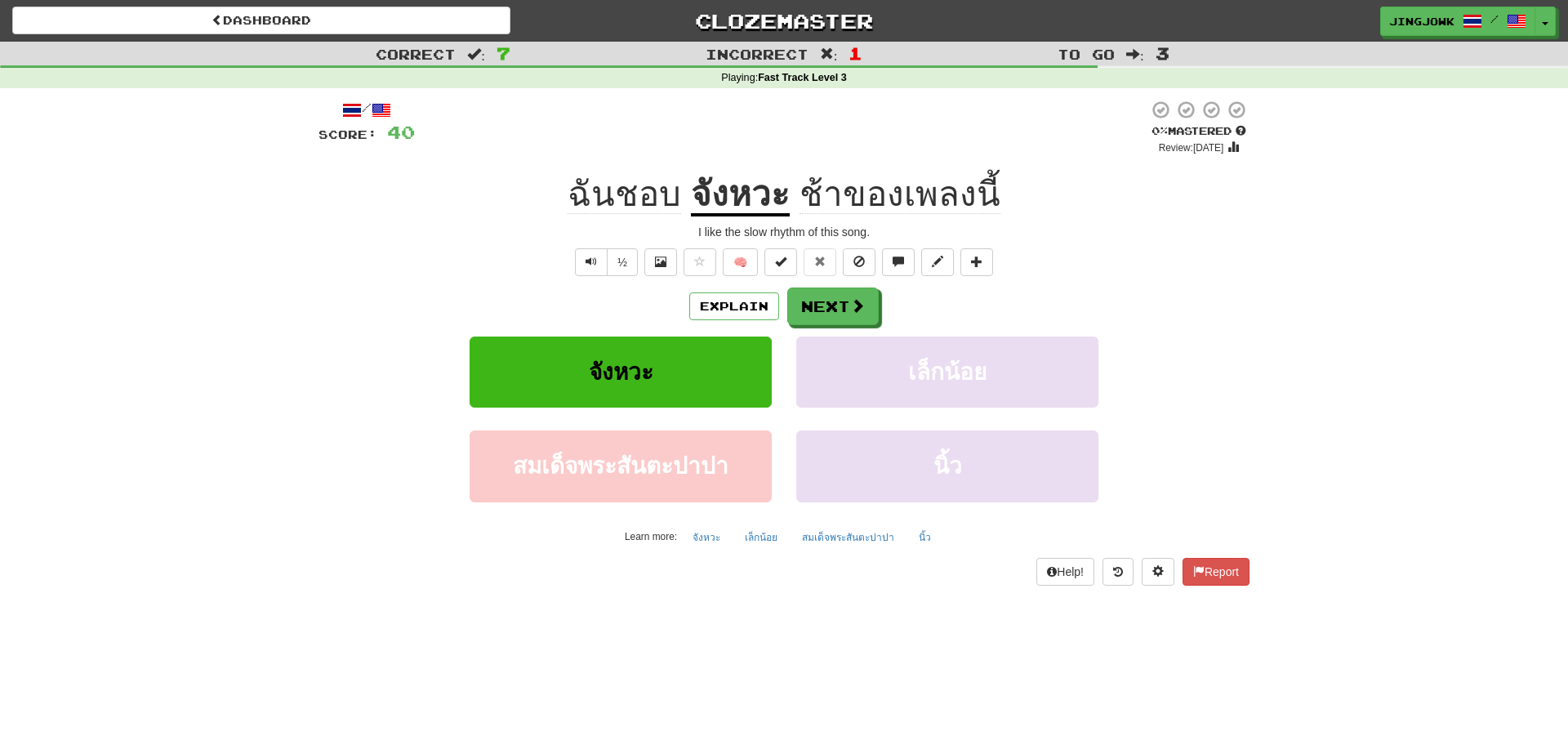
drag, startPoint x: 686, startPoint y: 231, endPoint x: 694, endPoint y: 232, distance: 8.1
click at [686, 230] on div "I like the slow rhythm of this song." at bounding box center [784, 231] width 931 height 16
drag, startPoint x: 695, startPoint y: 232, endPoint x: 879, endPoint y: 228, distance: 184.0
click at [880, 228] on div "I like the slow rhythm of this song." at bounding box center [784, 231] width 931 height 16
copy div "I like the slow rhythm of this song."
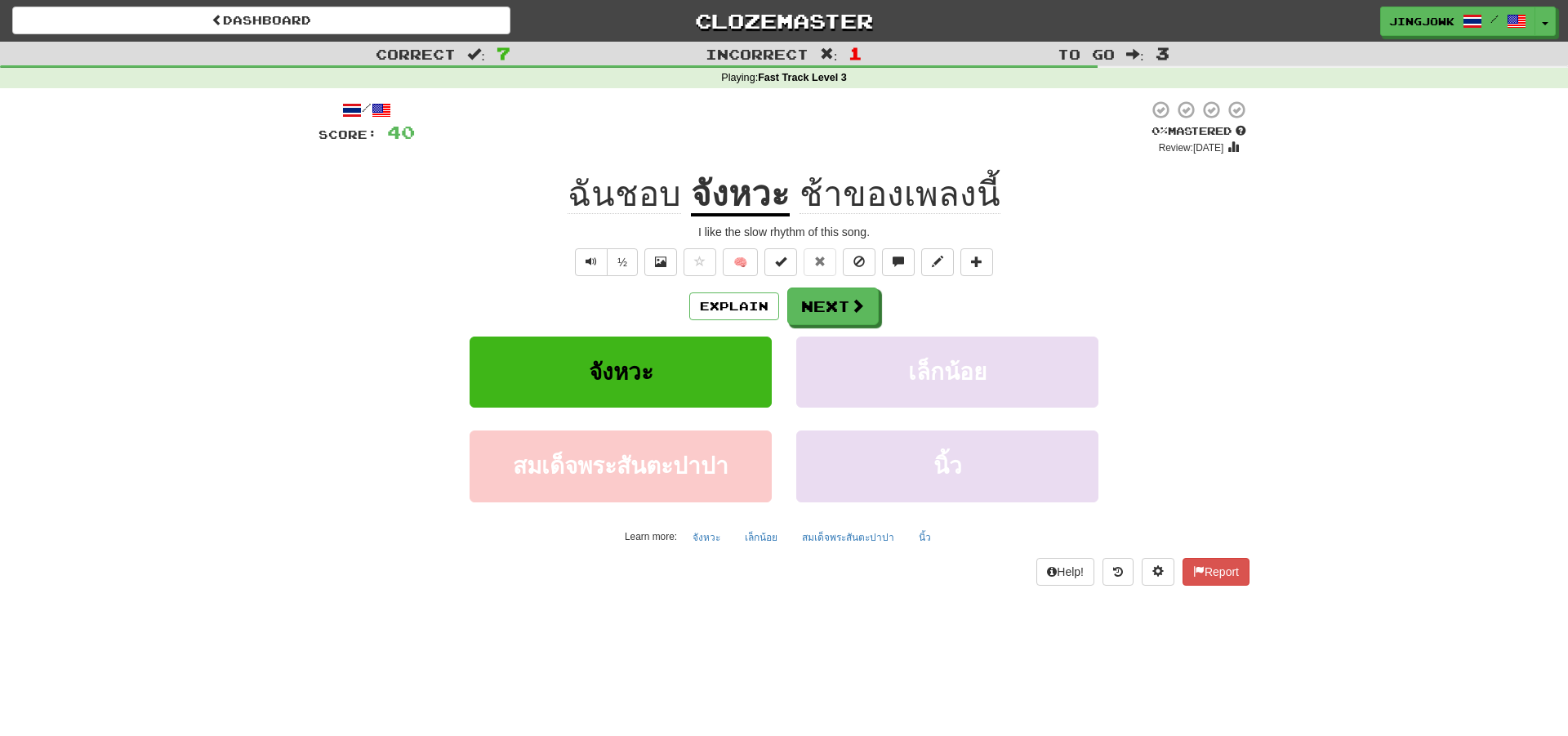
drag, startPoint x: 222, startPoint y: 444, endPoint x: 230, endPoint y: 440, distance: 8.9
click at [224, 443] on div "Correct : 7 Incorrect : 1 To go : 3 Playing : Fast Track Level 3 / Score: 40 0 …" at bounding box center [784, 326] width 1568 height 567
click at [310, 354] on div "/ Score: 40 0 % Mastered Review: 2025-09-19 ฉันชอบ จังหวะ ช้าของเพลงนี้ I like …" at bounding box center [784, 347] width 956 height 519
click at [837, 305] on button "Next" at bounding box center [834, 306] width 92 height 37
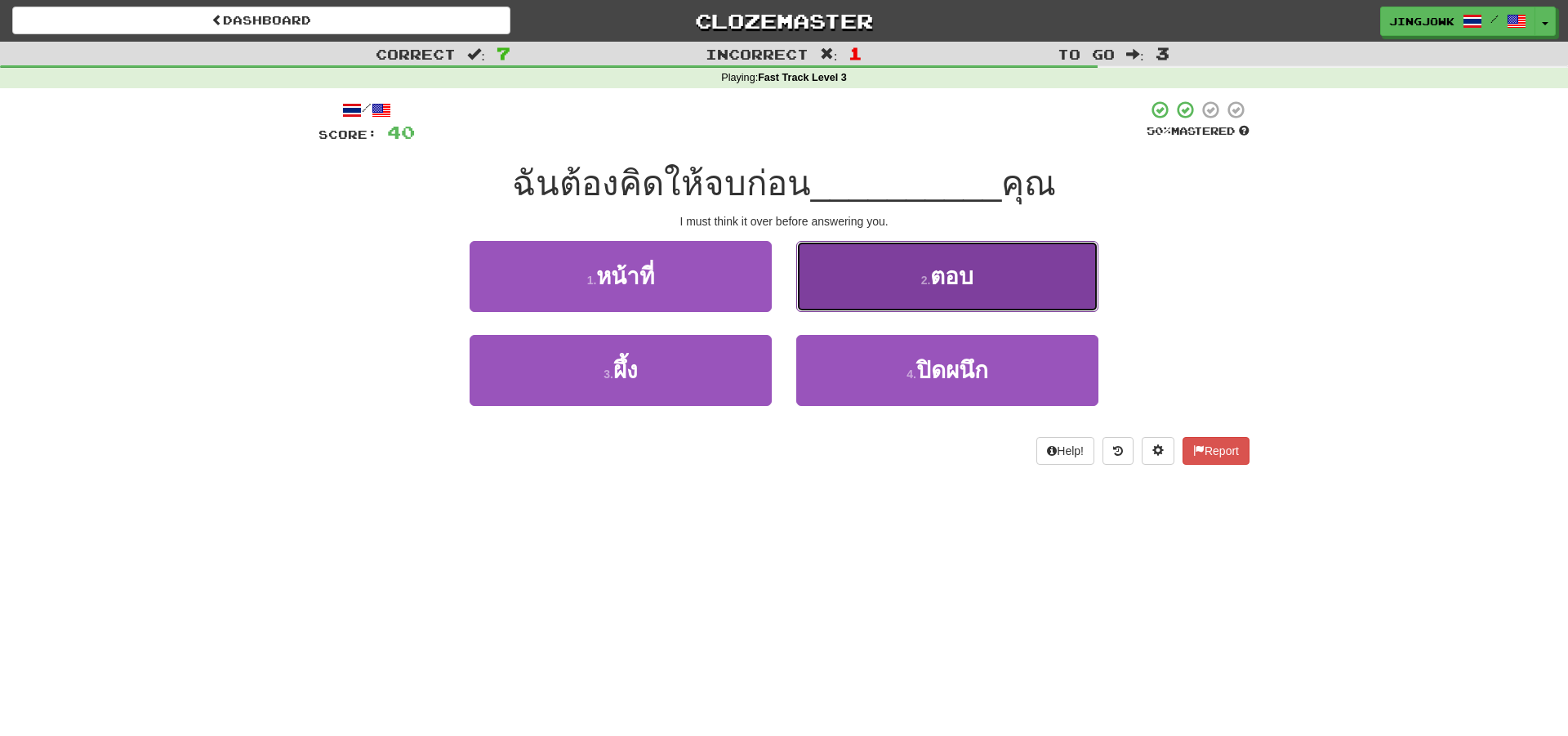
click at [954, 281] on span "ตอบ" at bounding box center [951, 276] width 43 height 26
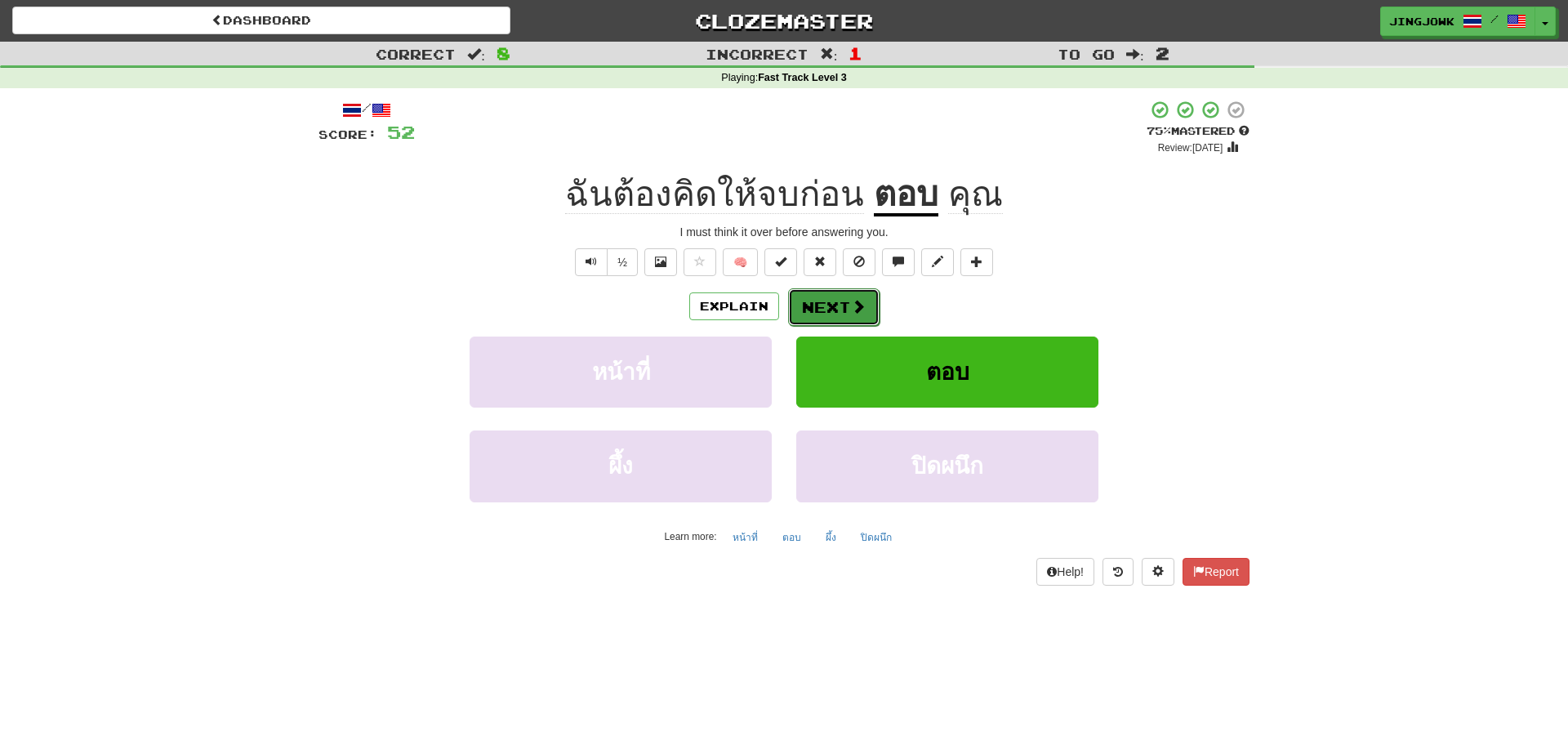
click at [826, 306] on button "Next" at bounding box center [834, 306] width 92 height 37
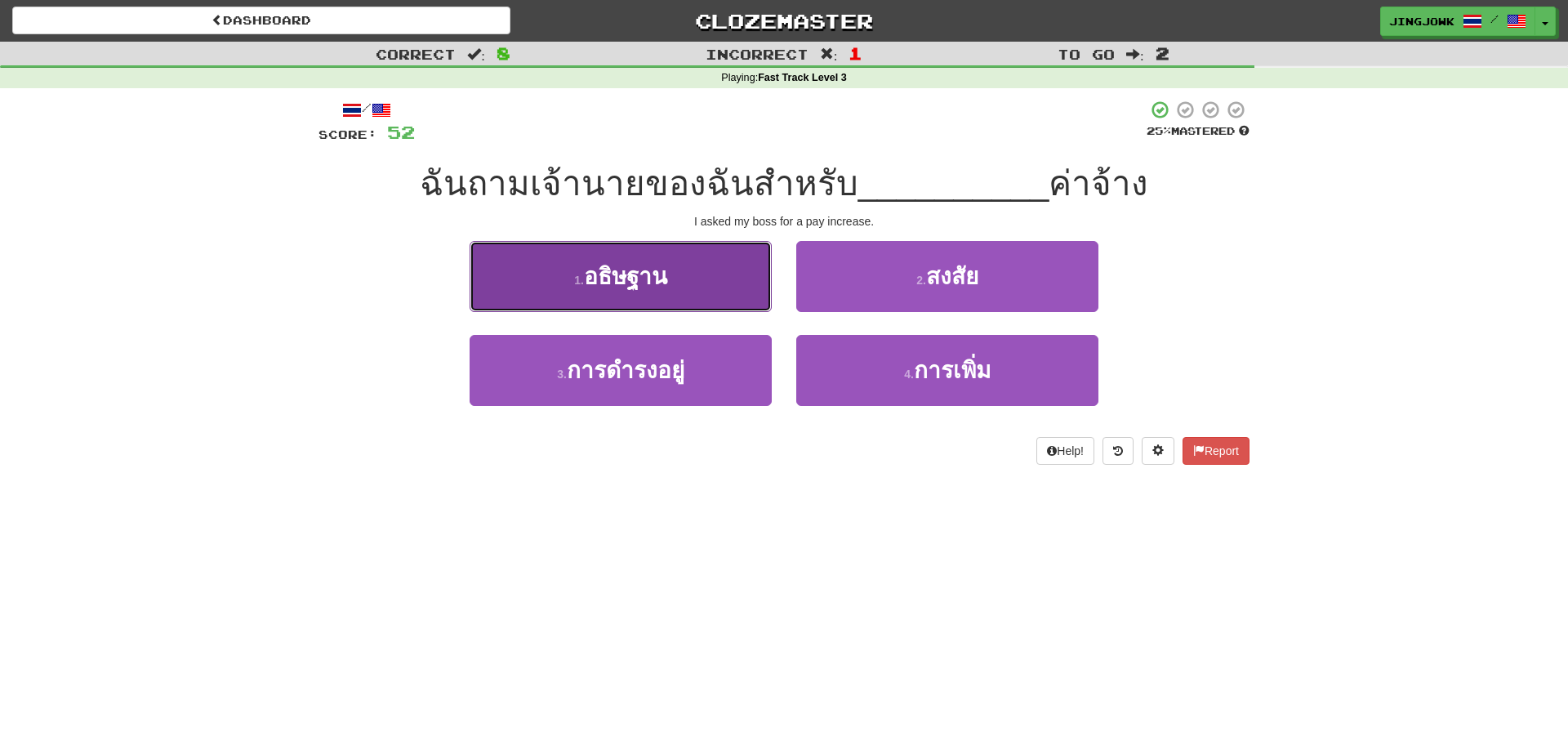
click at [619, 274] on span "อธิษฐาน" at bounding box center [625, 276] width 83 height 26
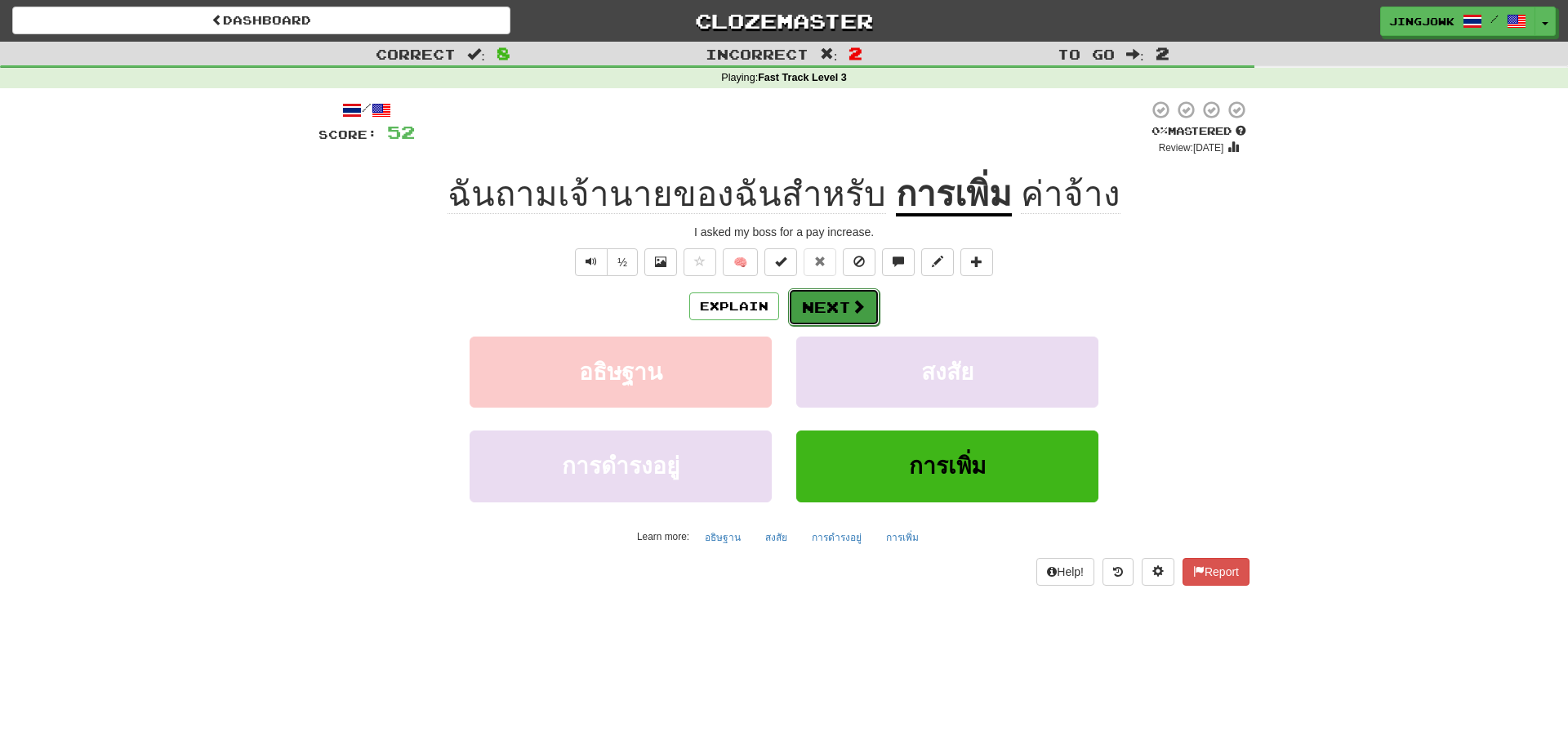
click at [832, 305] on button "Next" at bounding box center [834, 306] width 92 height 37
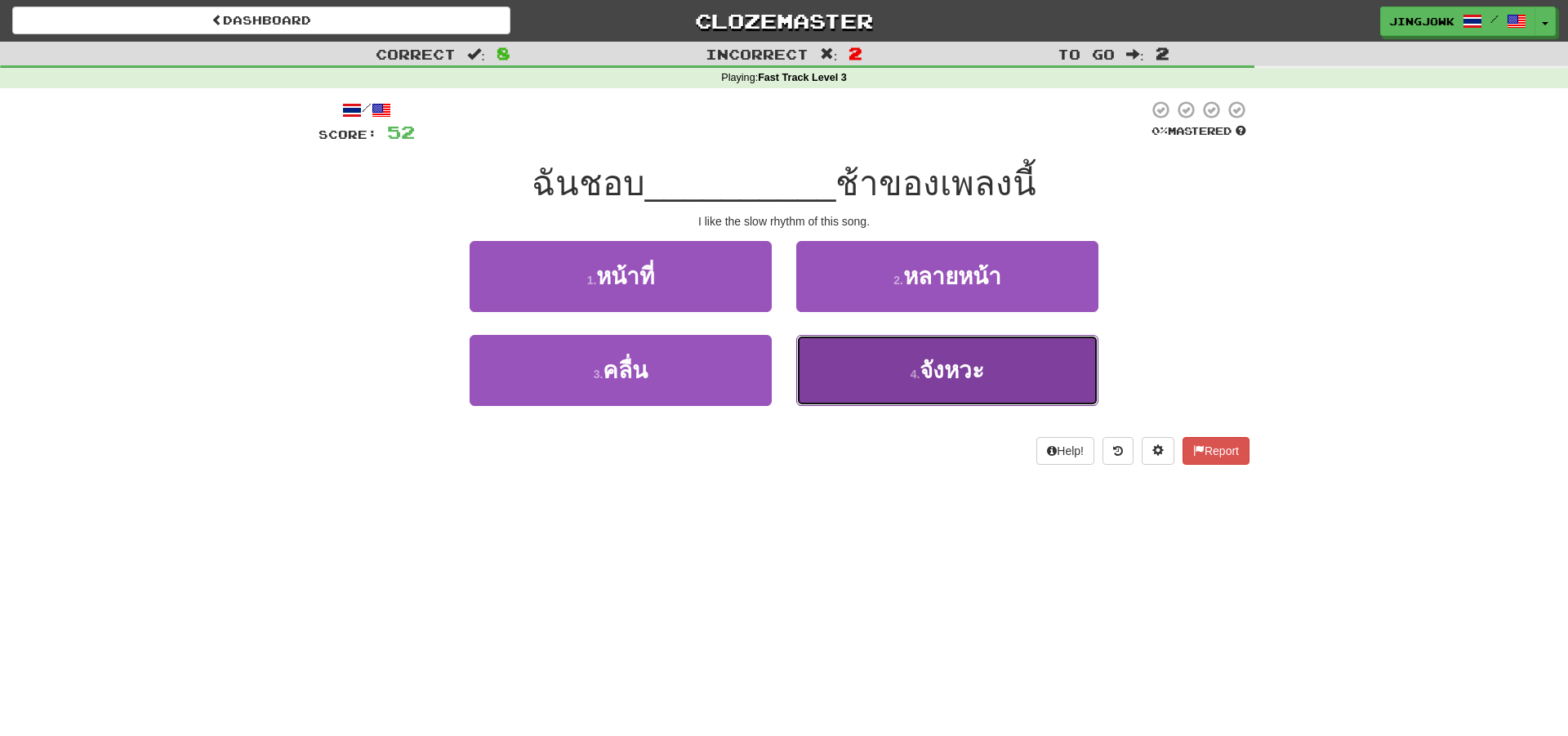
click at [942, 370] on span "จังหวะ" at bounding box center [952, 370] width 65 height 26
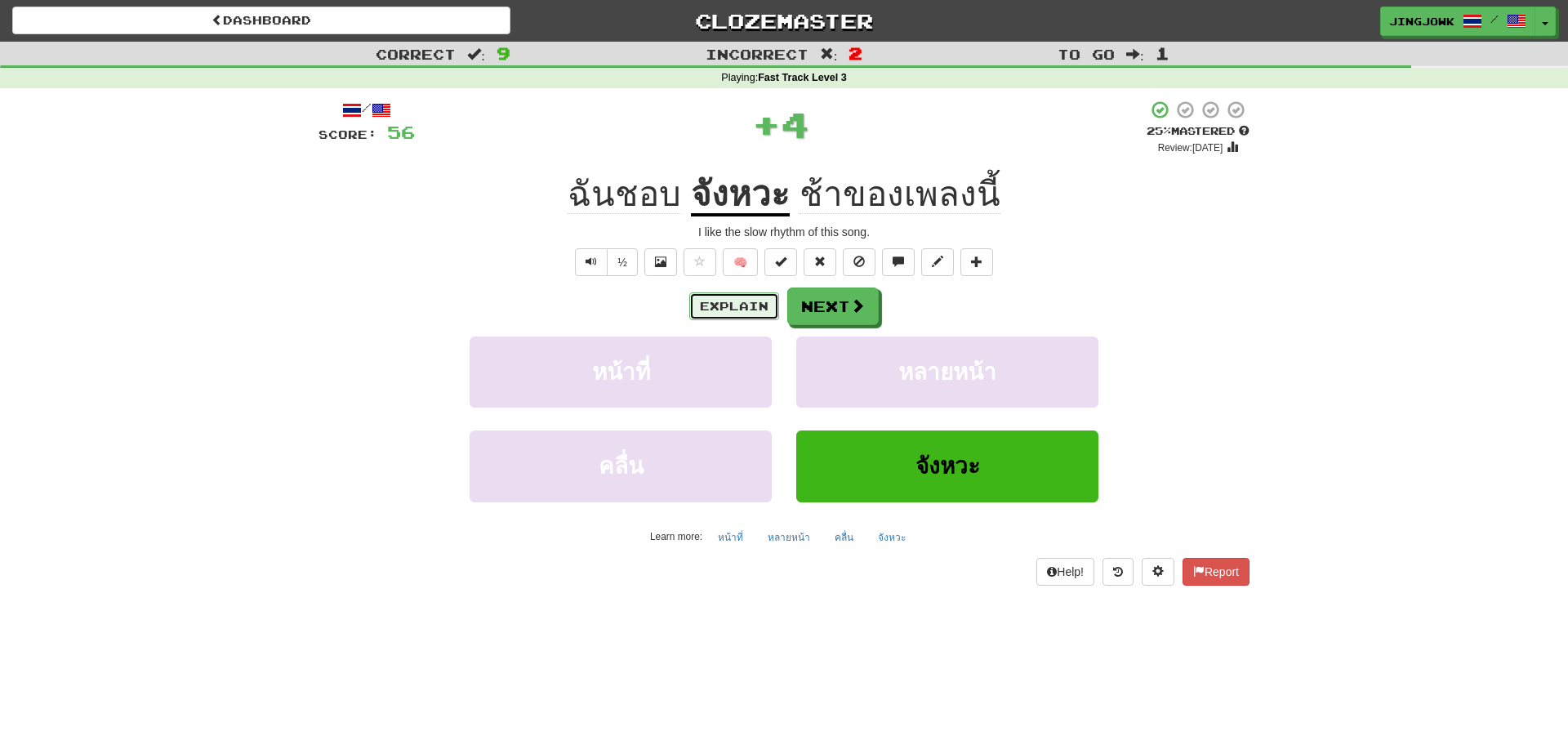
click at [731, 304] on button "Explain" at bounding box center [734, 305] width 90 height 28
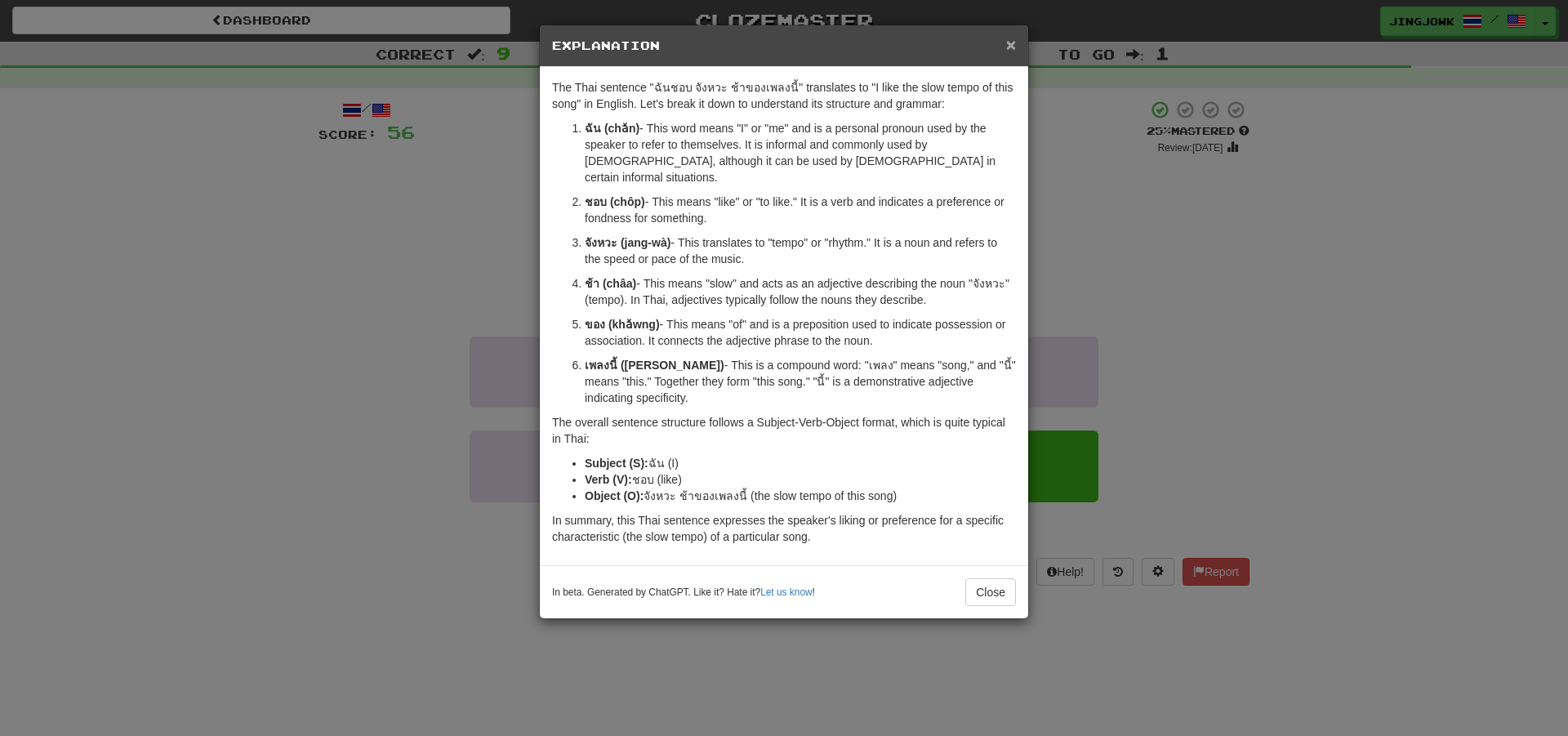
click at [1009, 45] on span "×" at bounding box center [1011, 45] width 10 height 19
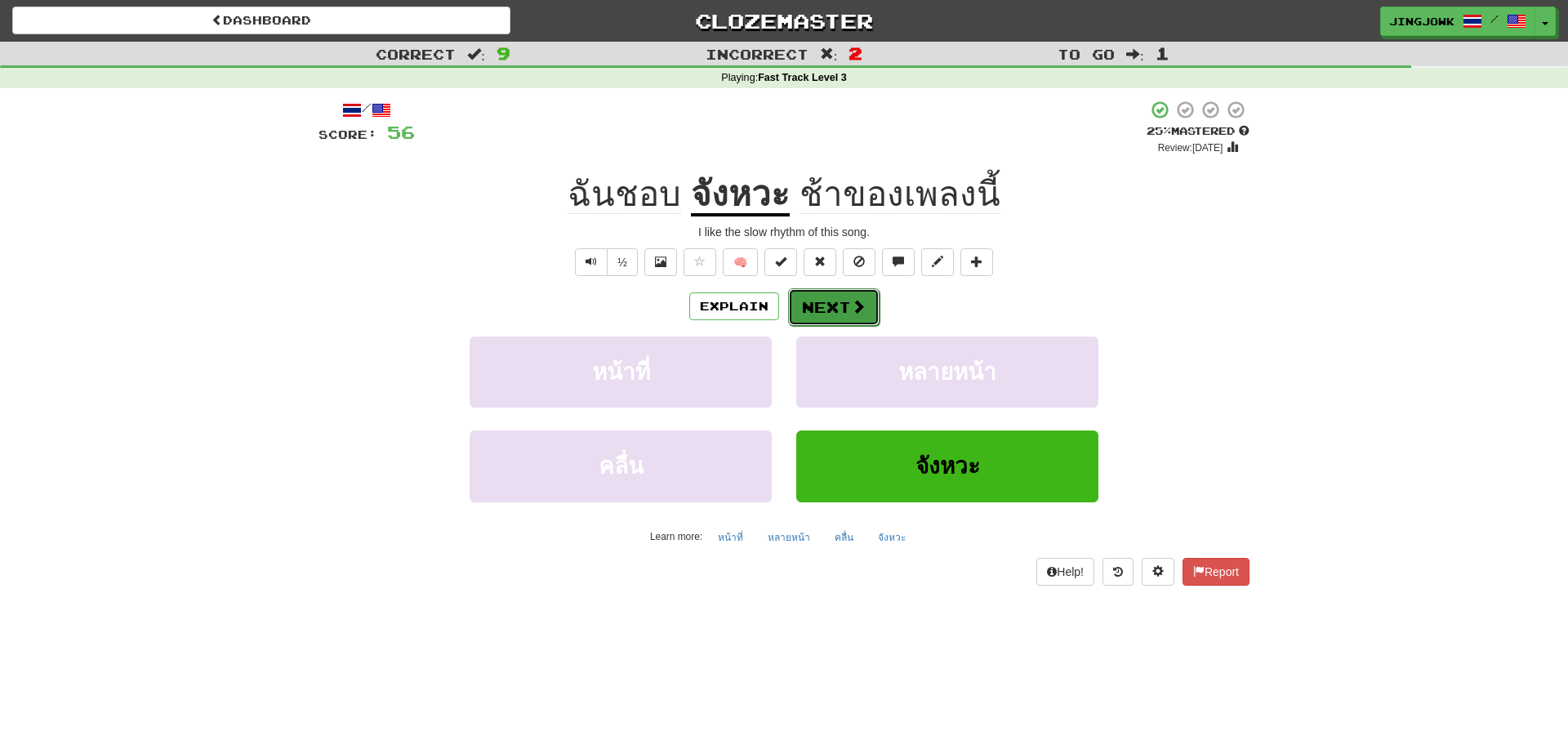
click at [830, 305] on button "Next" at bounding box center [834, 306] width 92 height 37
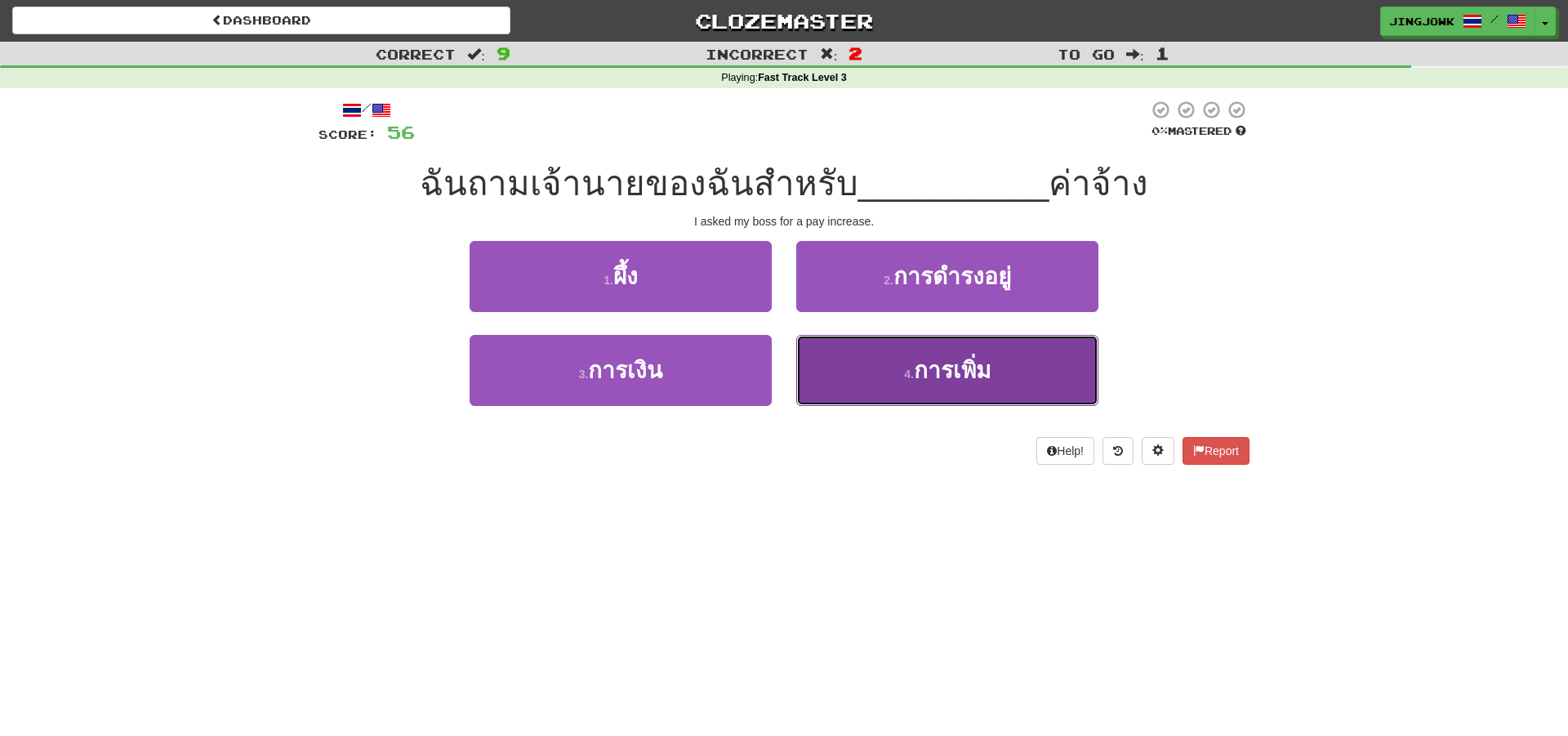
click at [941, 370] on span "การเพิ่ม" at bounding box center [952, 370] width 76 height 26
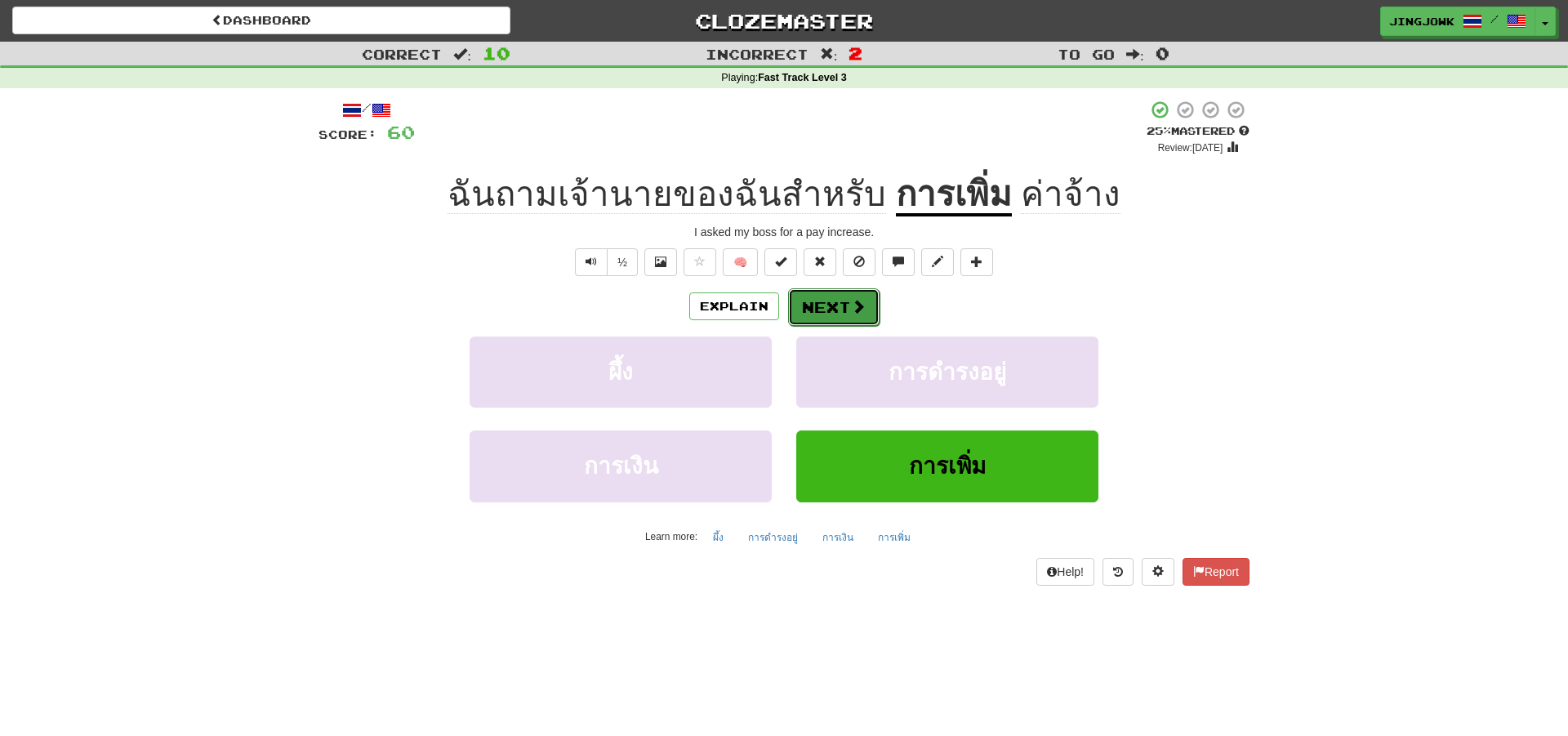
click at [828, 304] on button "Next" at bounding box center [834, 306] width 92 height 37
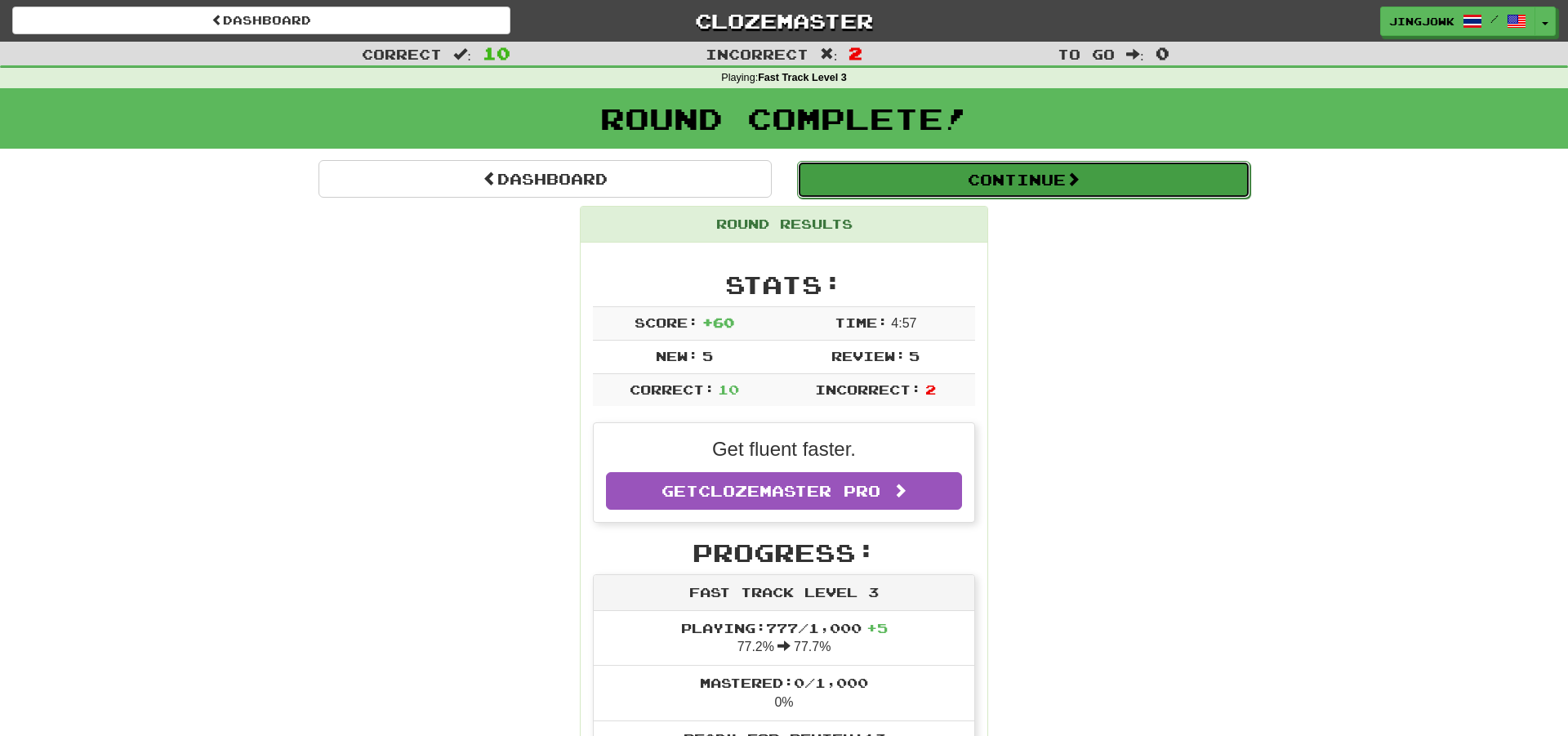
click at [1020, 178] on button "Continue" at bounding box center [1024, 179] width 454 height 37
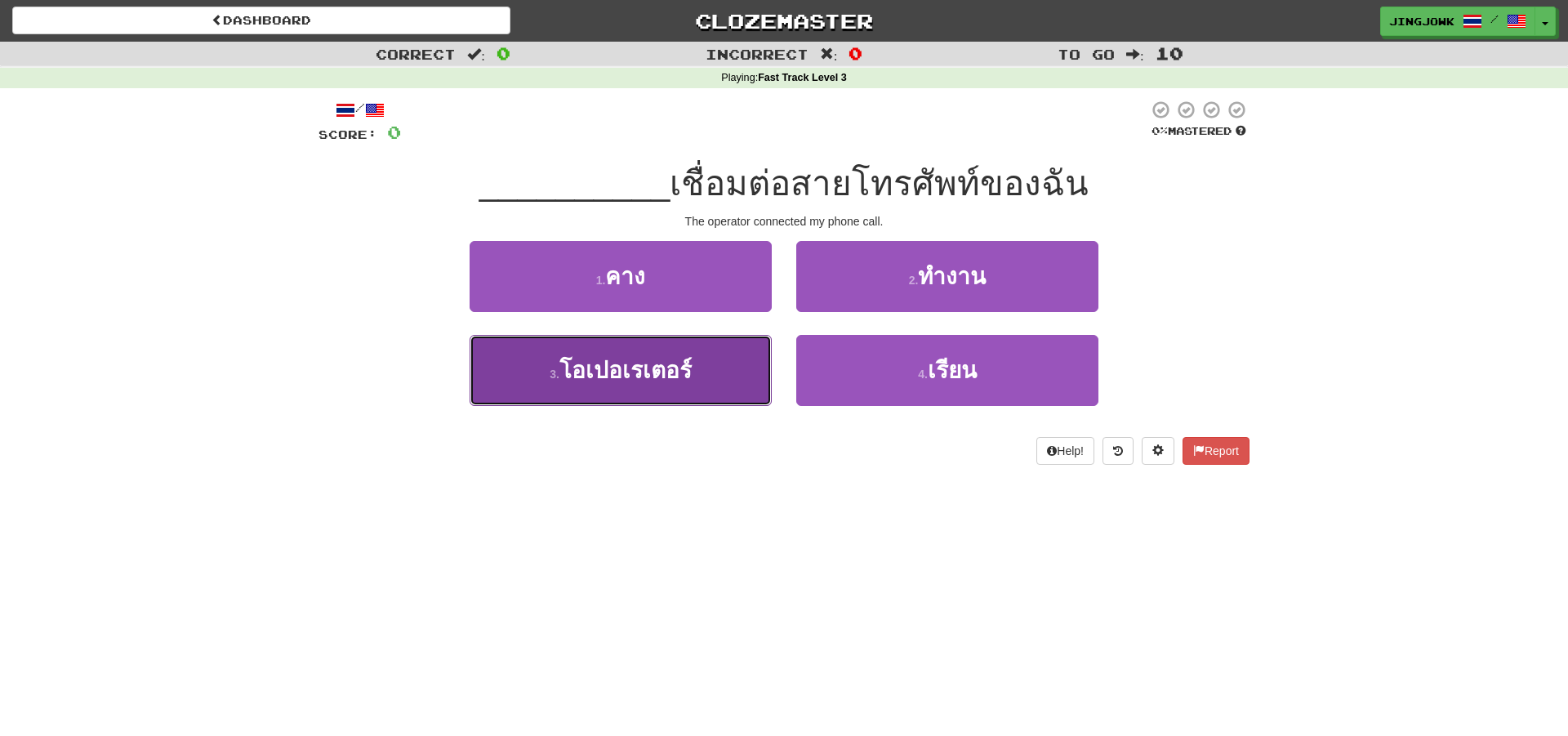
click at [639, 366] on span "โอเปอเรเตอร์" at bounding box center [625, 370] width 133 height 26
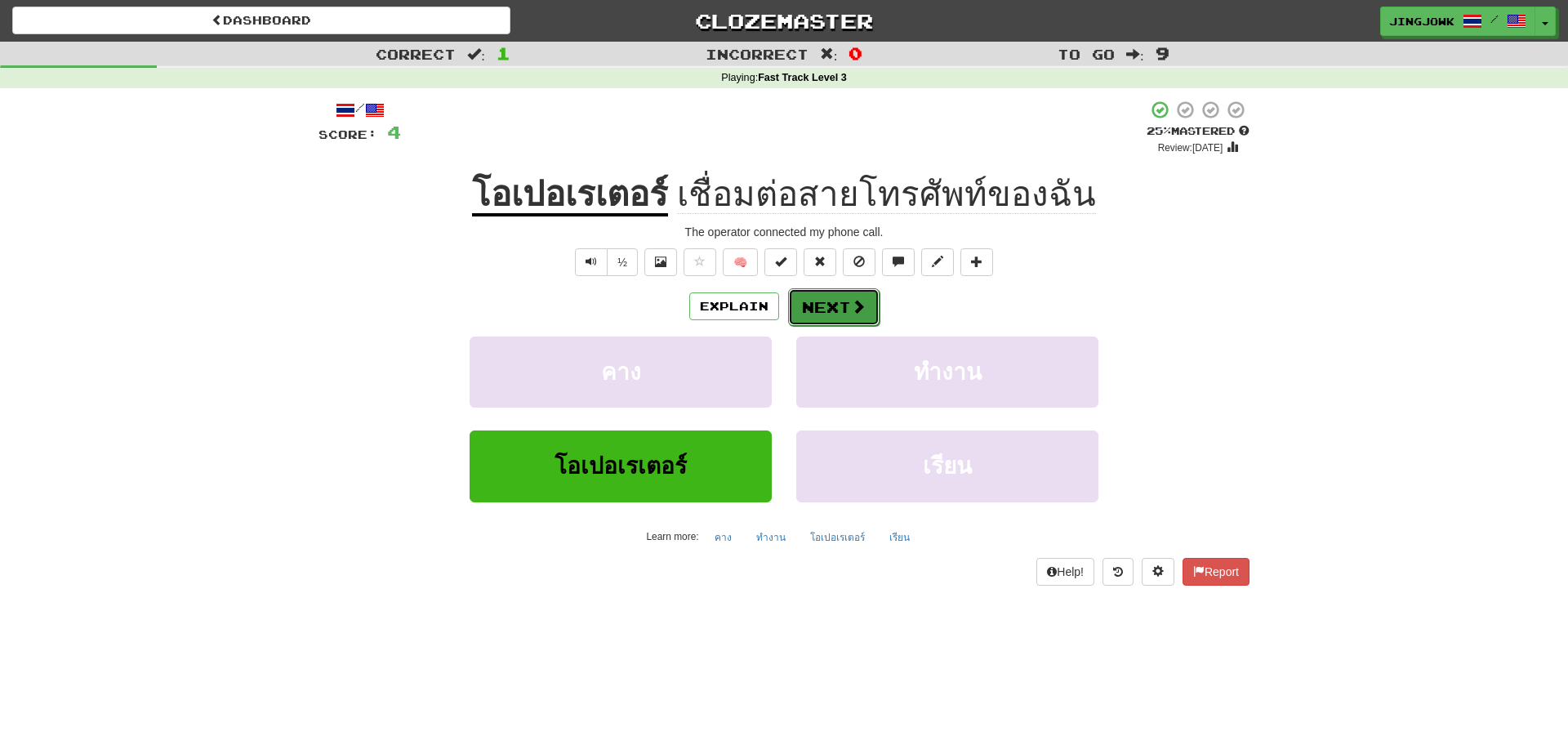
click at [821, 310] on button "Next" at bounding box center [834, 306] width 92 height 37
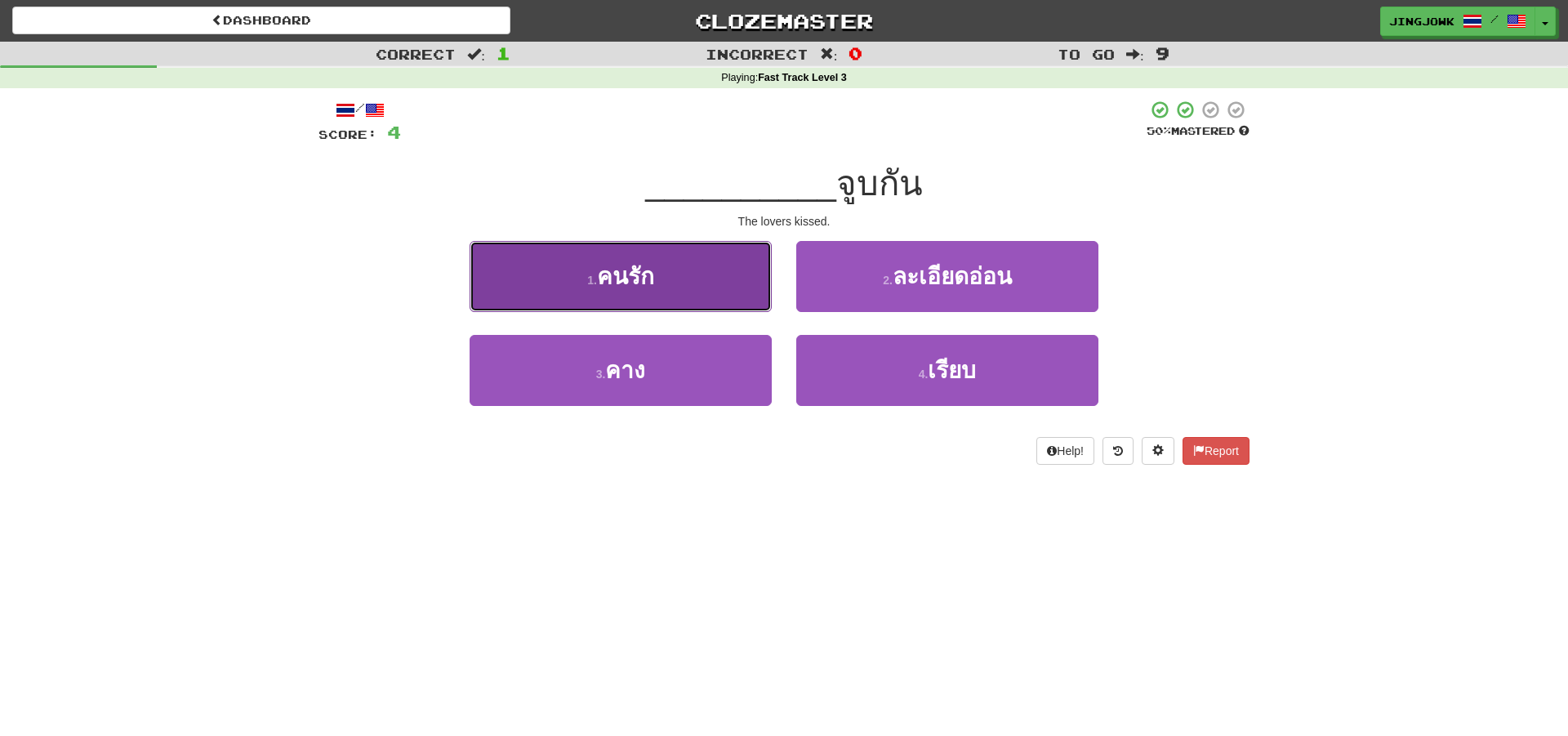
click at [619, 282] on span "คนรัก" at bounding box center [625, 276] width 57 height 26
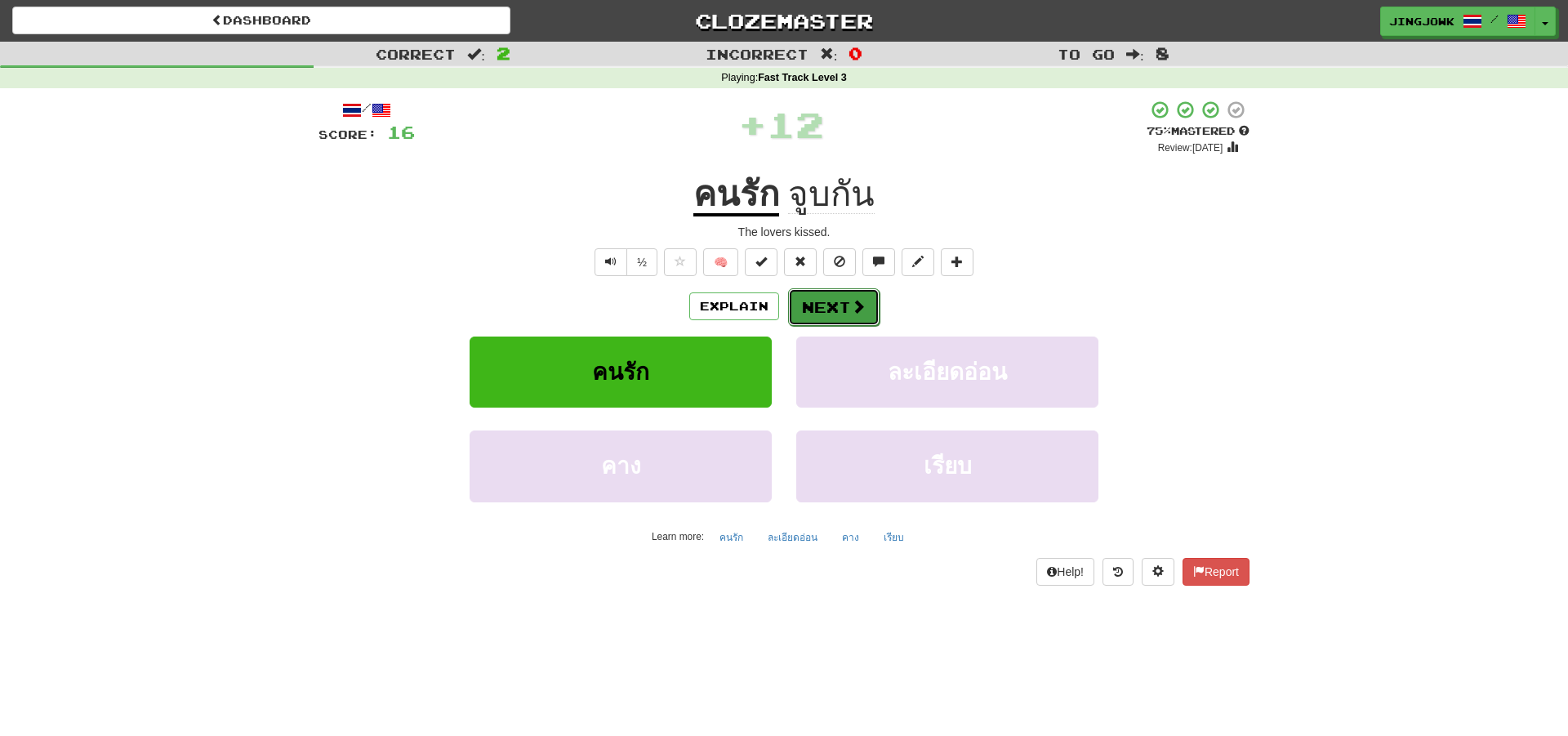
click at [829, 306] on button "Next" at bounding box center [834, 306] width 92 height 37
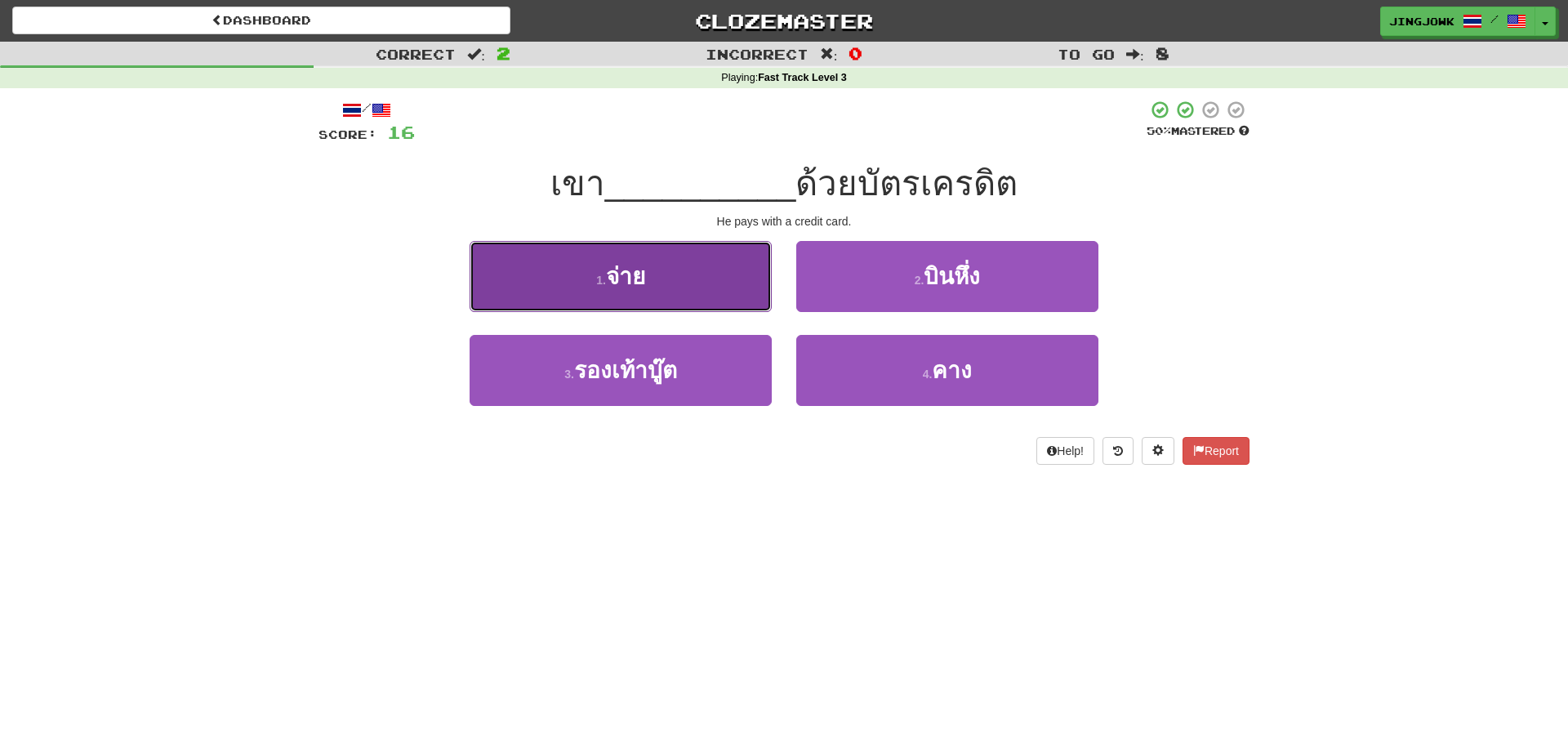
click at [615, 279] on span "จ่าย" at bounding box center [625, 276] width 39 height 26
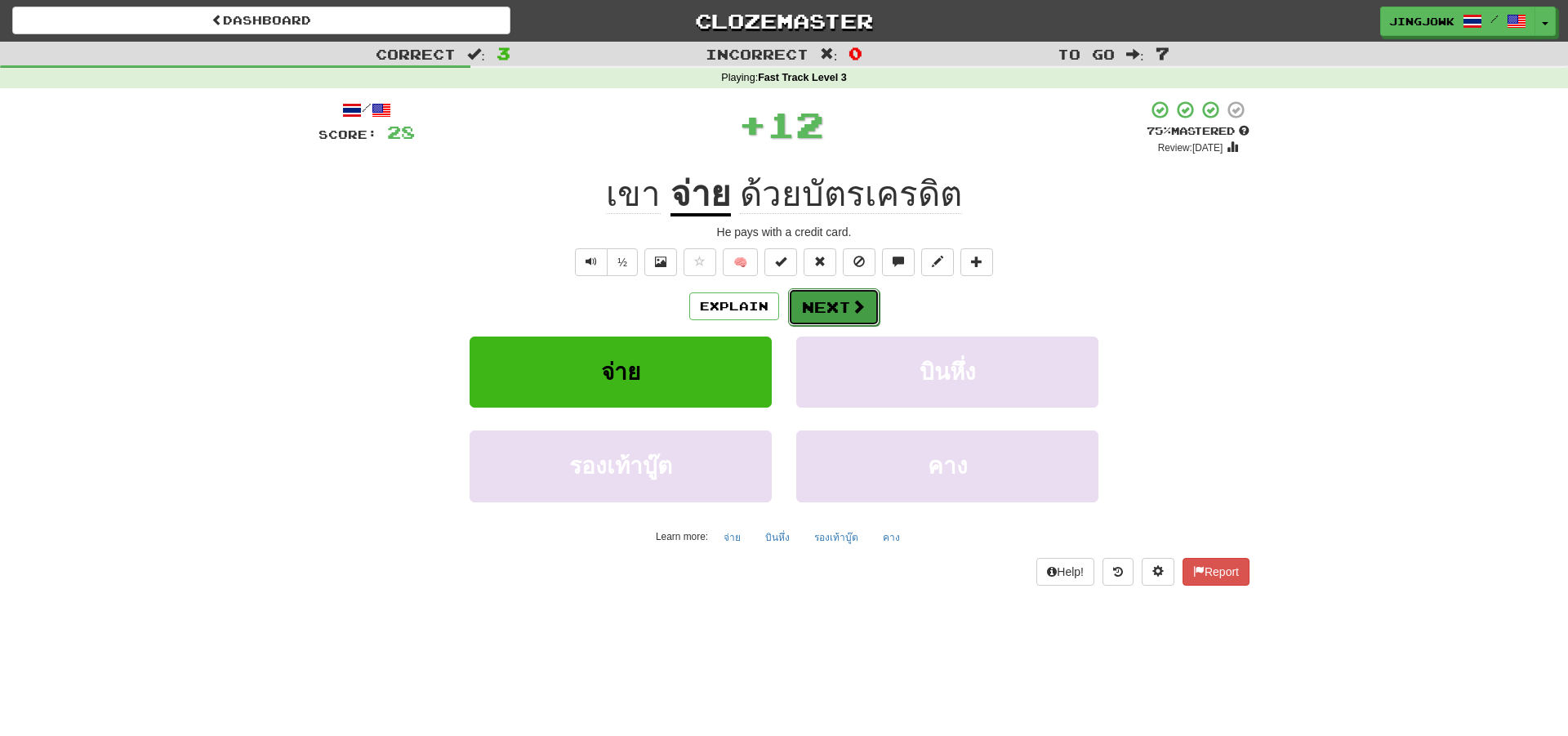
click at [834, 305] on button "Next" at bounding box center [834, 306] width 92 height 37
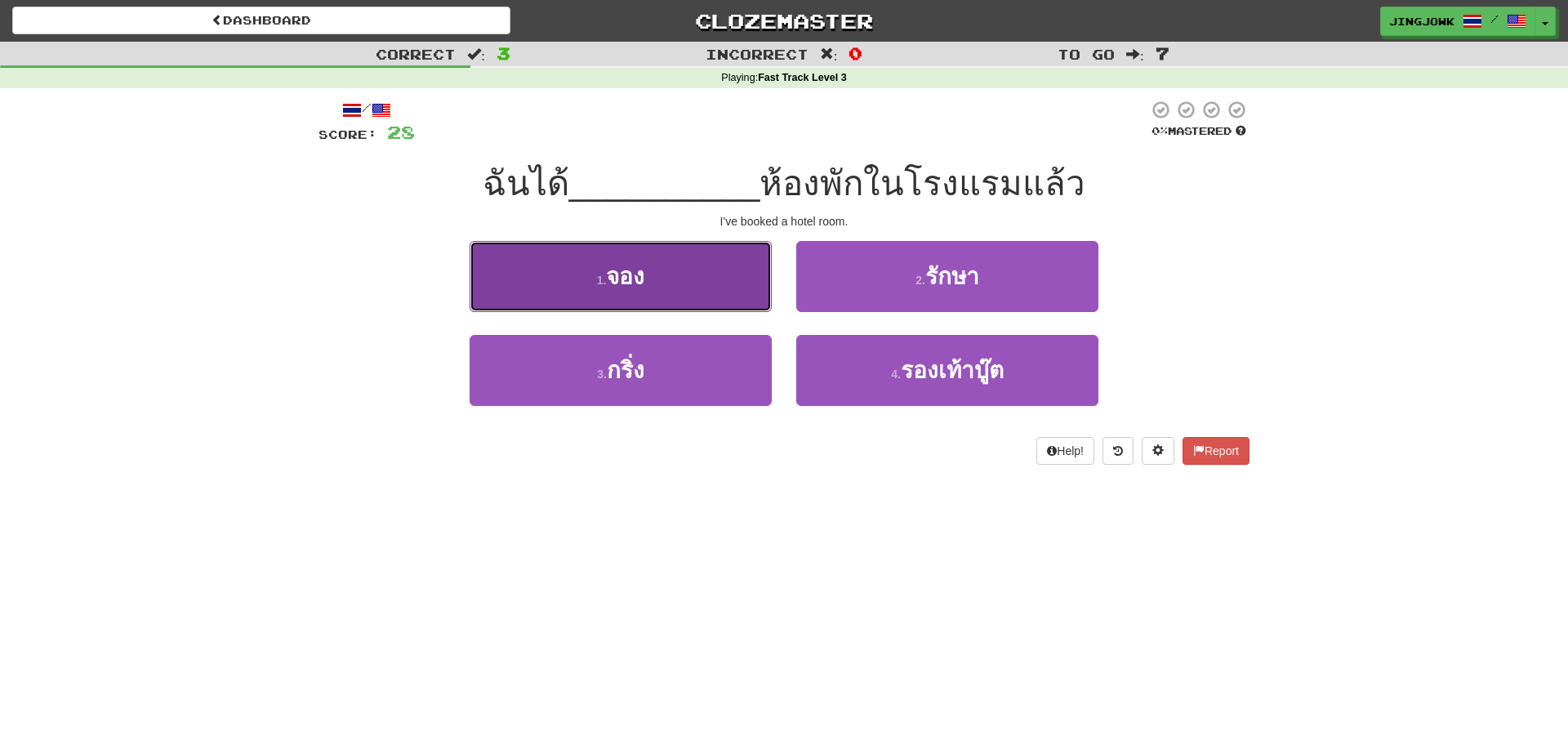
click at [624, 278] on span "จอง" at bounding box center [625, 276] width 38 height 26
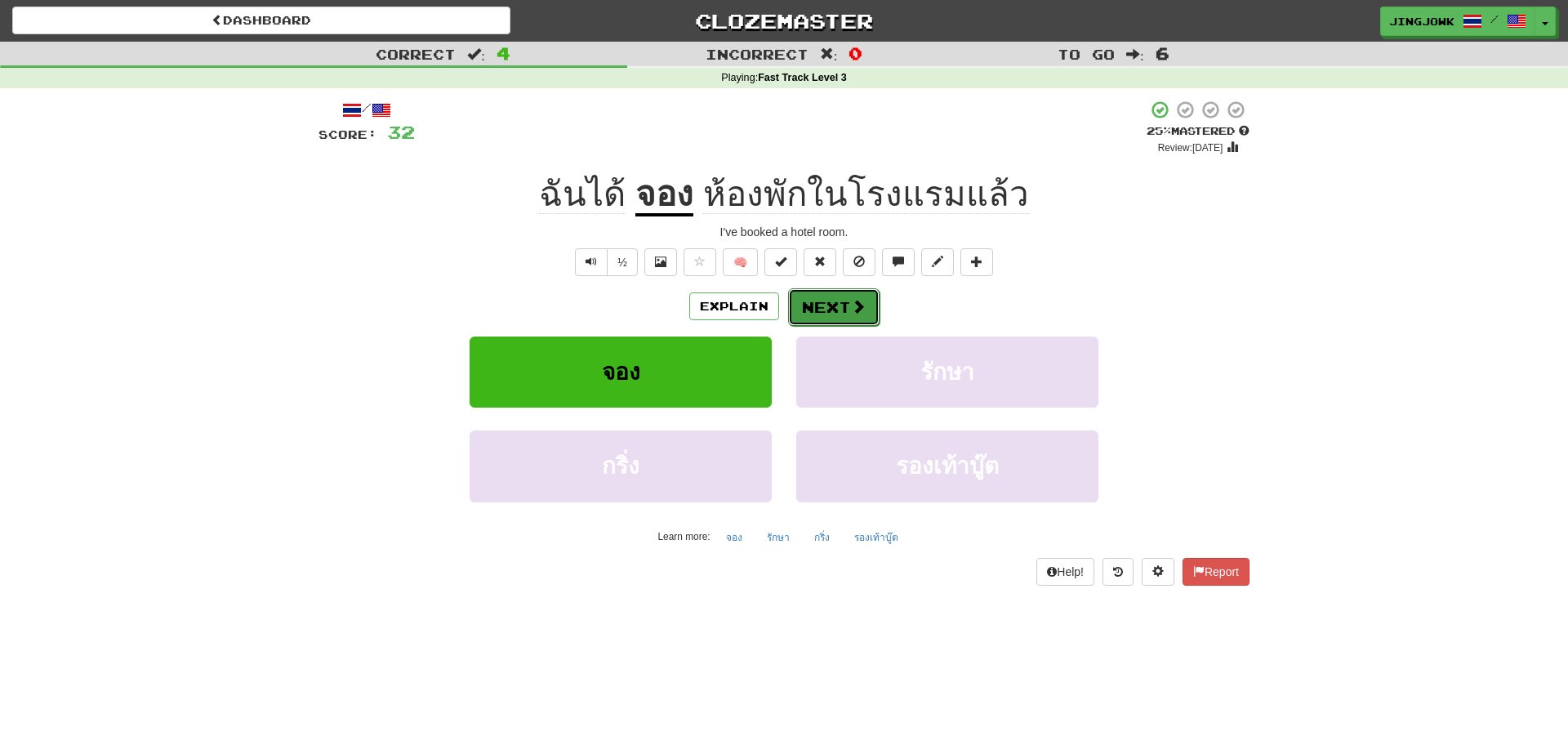
click at [830, 307] on button "Next" at bounding box center [834, 306] width 92 height 37
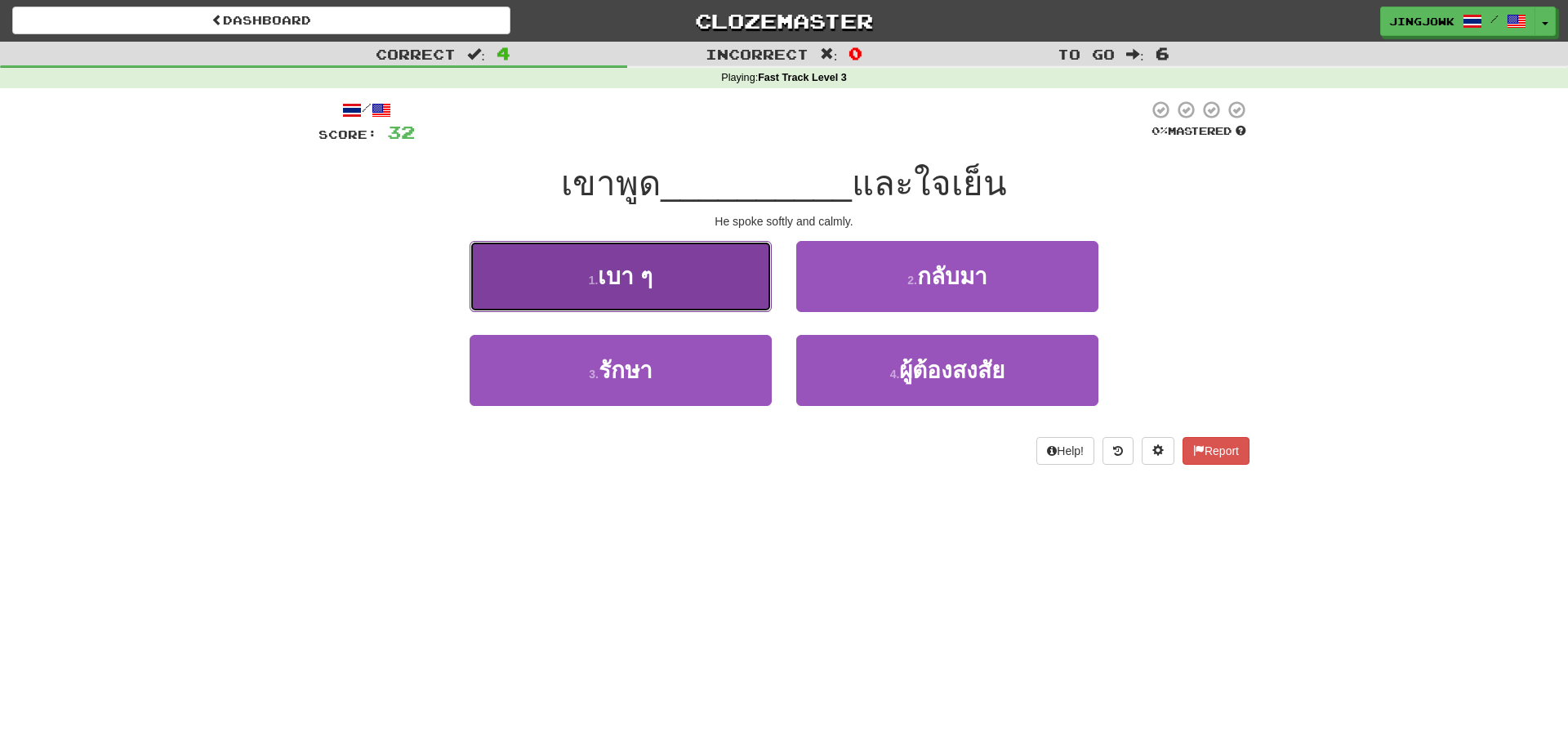
click at [606, 276] on span "เบา ๆ" at bounding box center [625, 276] width 54 height 26
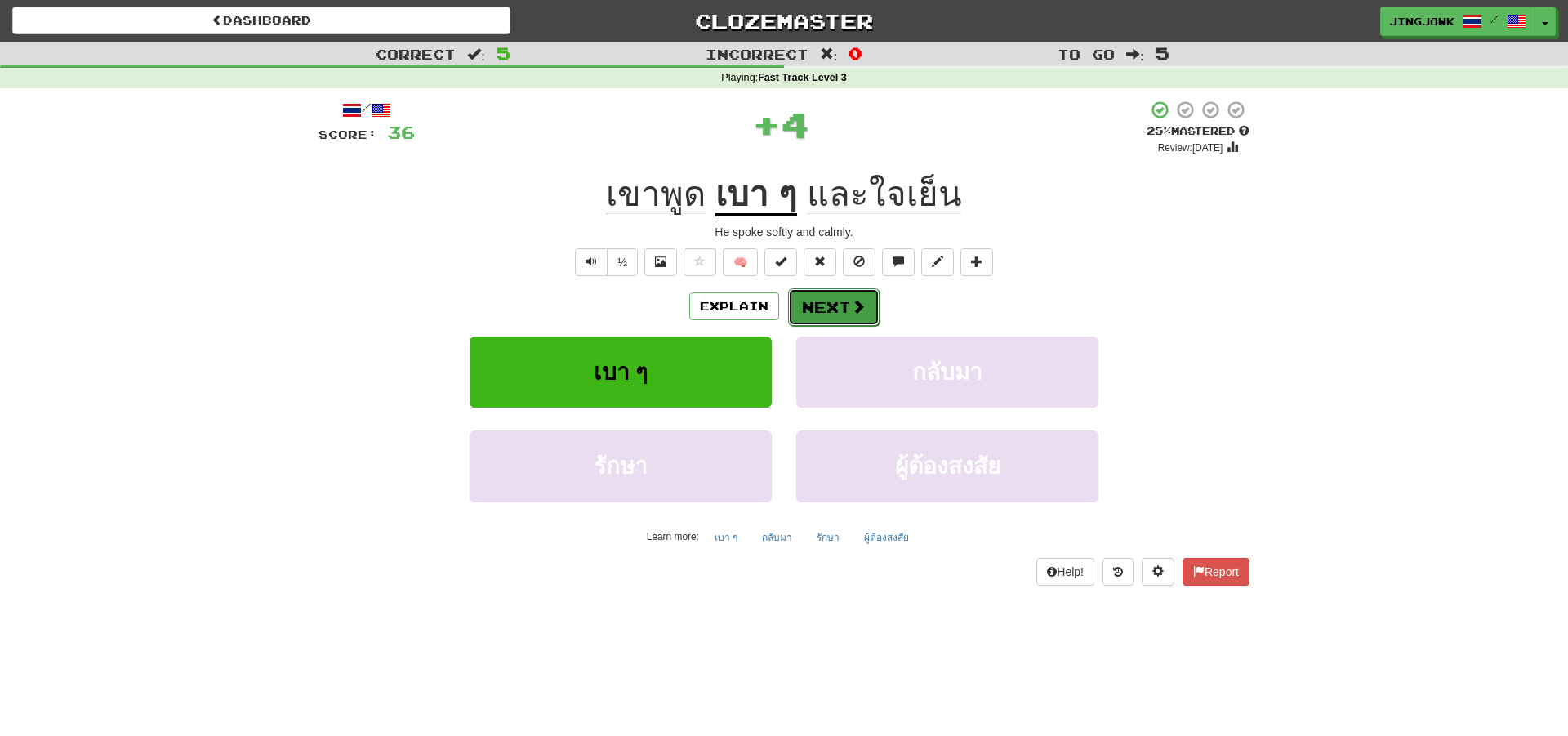
click at [829, 306] on button "Next" at bounding box center [834, 306] width 92 height 37
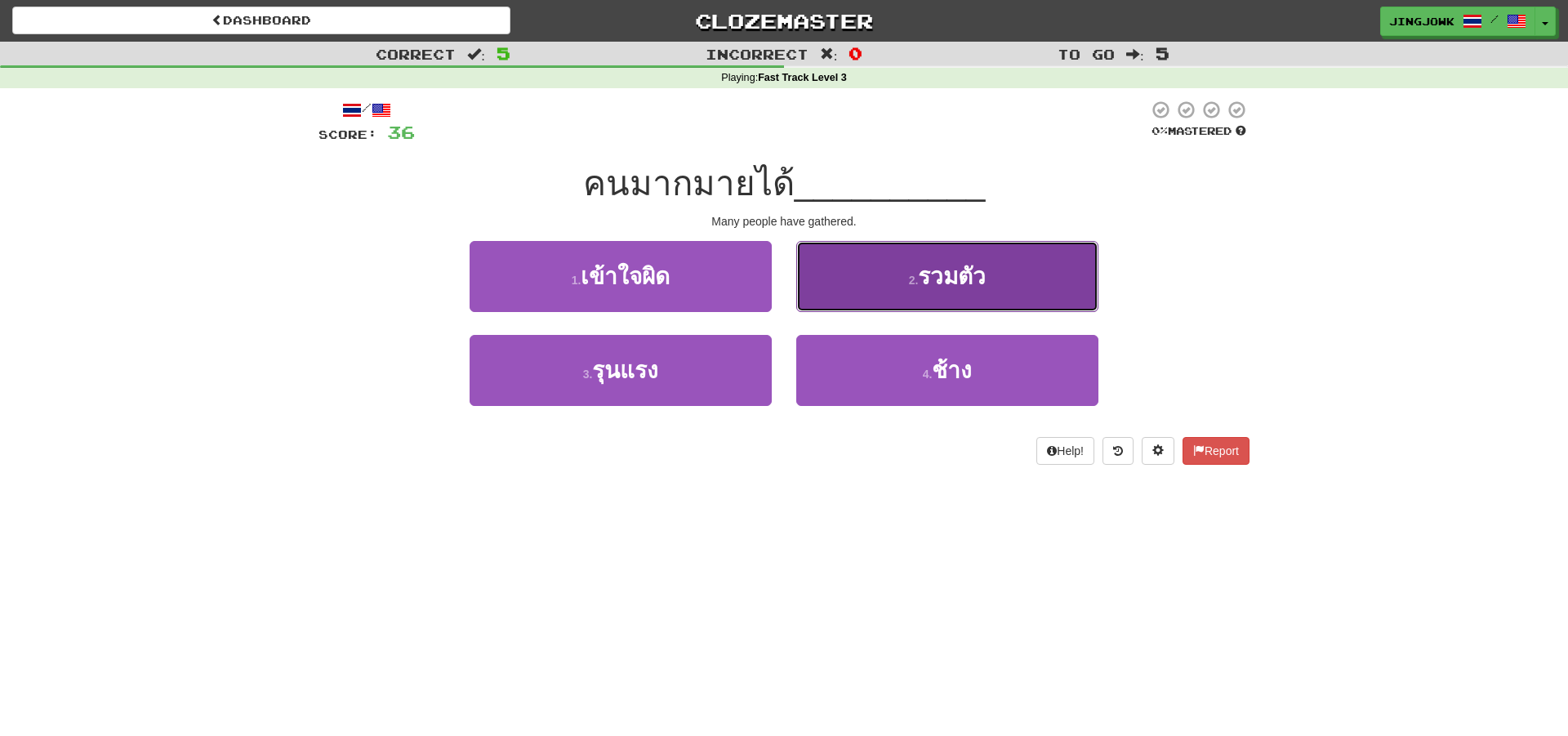
click at [944, 274] on span "รวมตัว" at bounding box center [951, 276] width 68 height 26
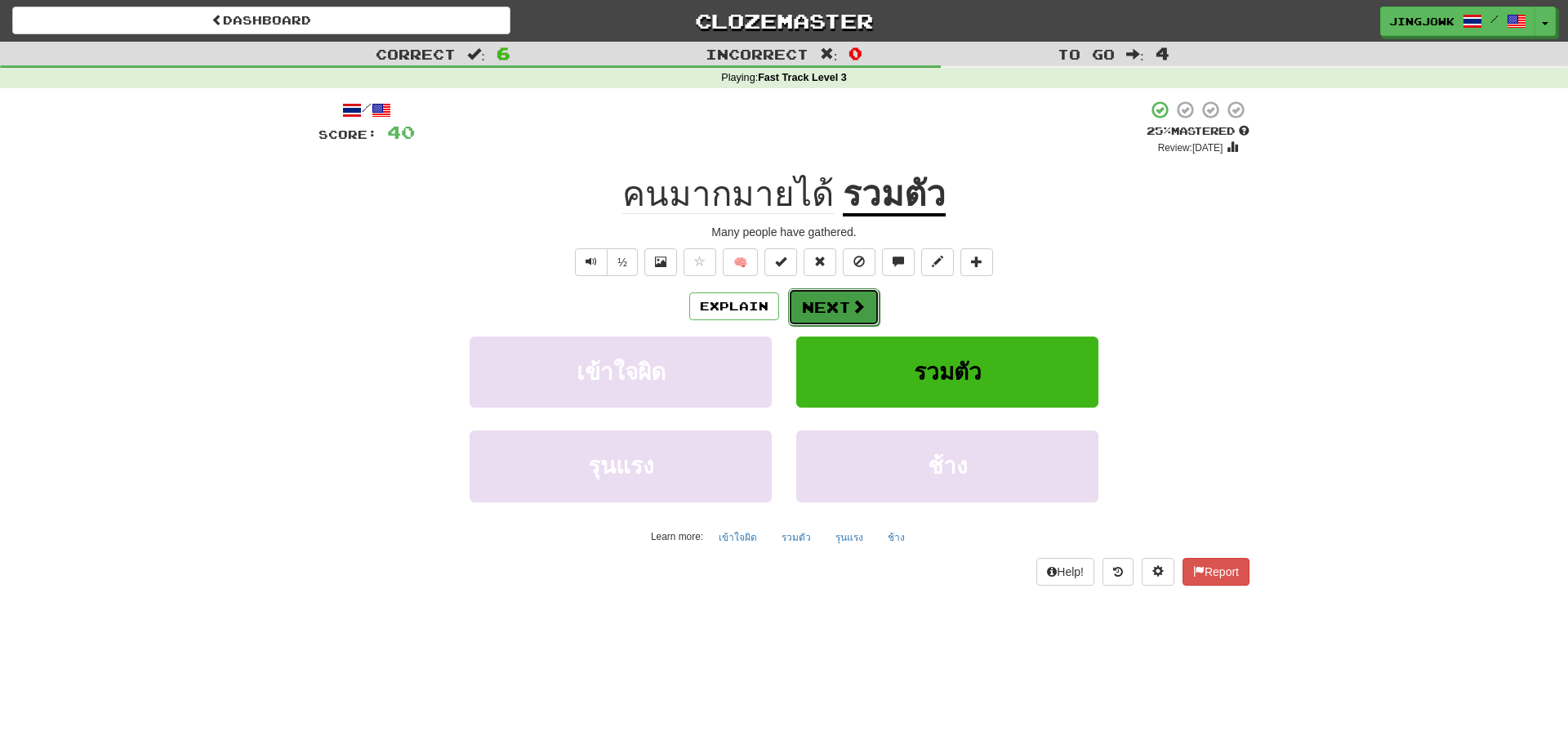
click at [834, 306] on button "Next" at bounding box center [834, 306] width 92 height 37
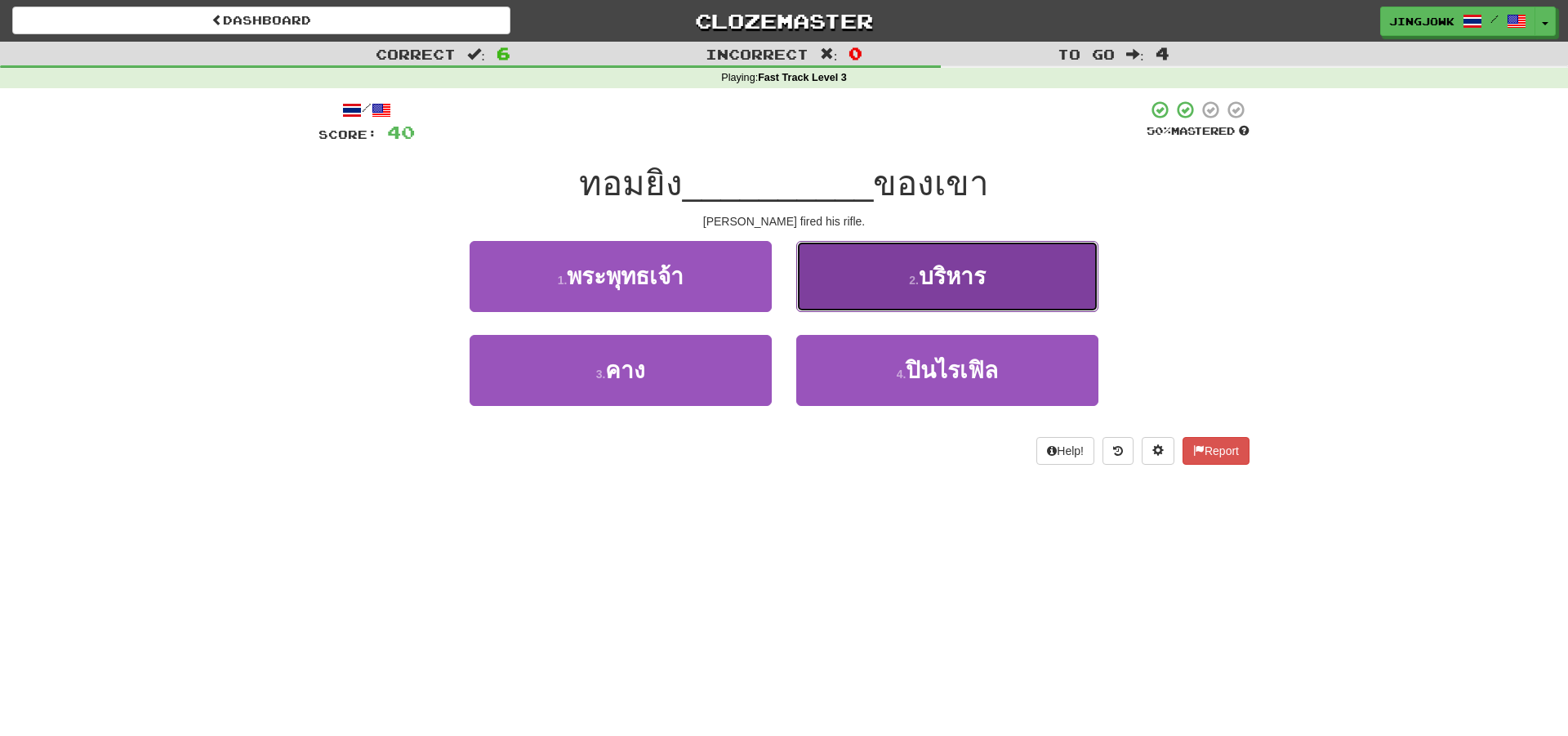
click at [952, 282] on span "บริหาร" at bounding box center [952, 276] width 67 height 26
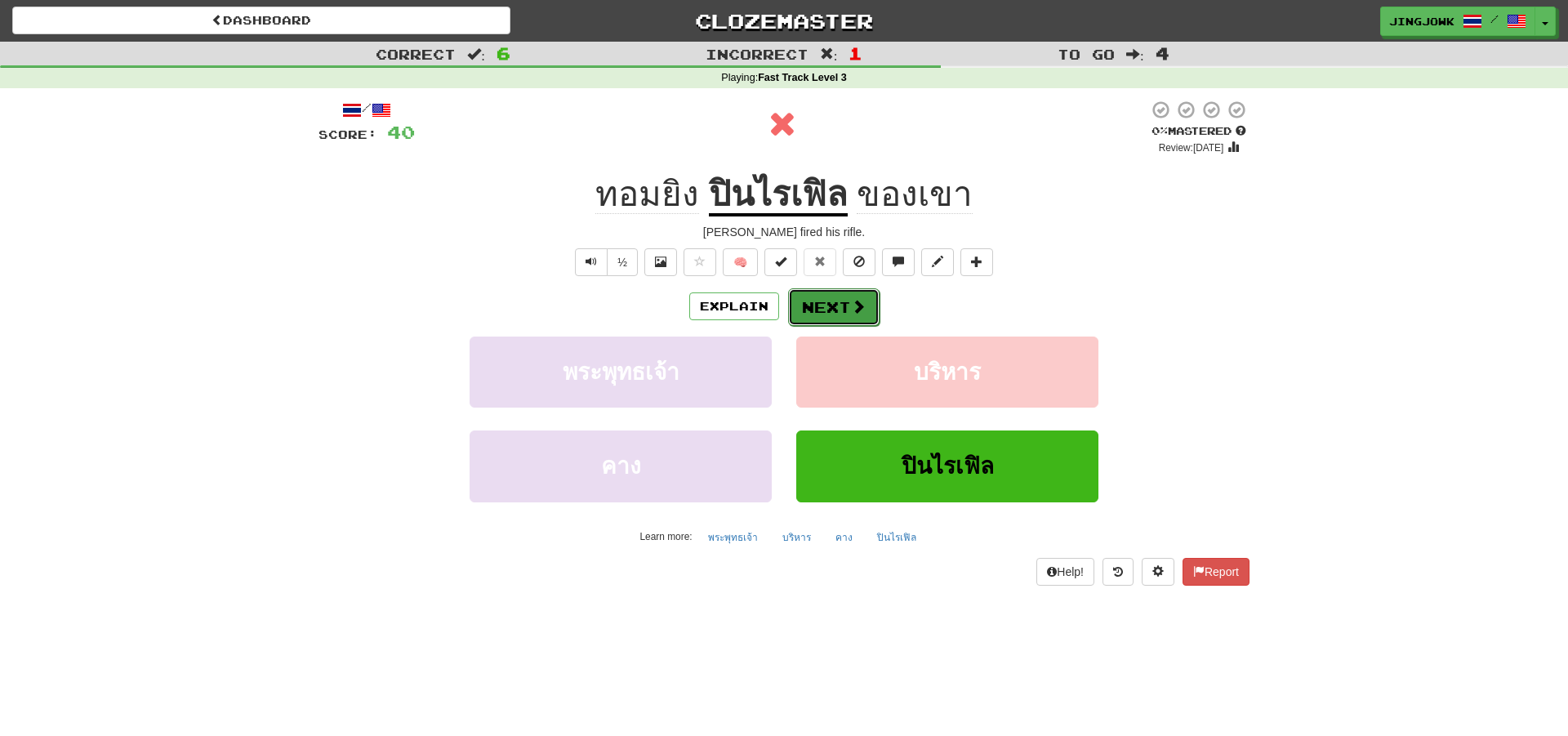
click at [825, 304] on button "Next" at bounding box center [834, 306] width 92 height 37
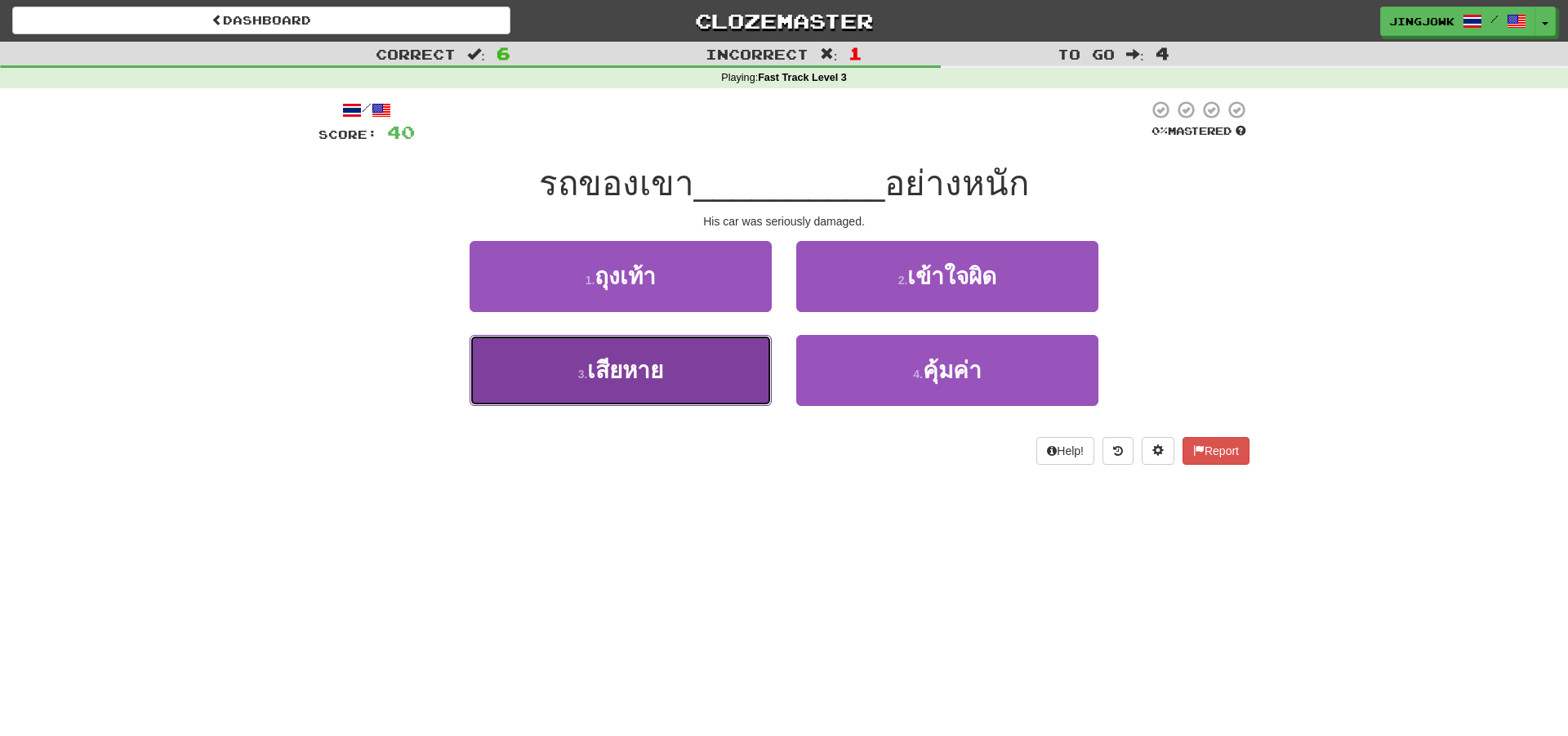
click at [612, 365] on span "เสียหาย" at bounding box center [625, 370] width 76 height 26
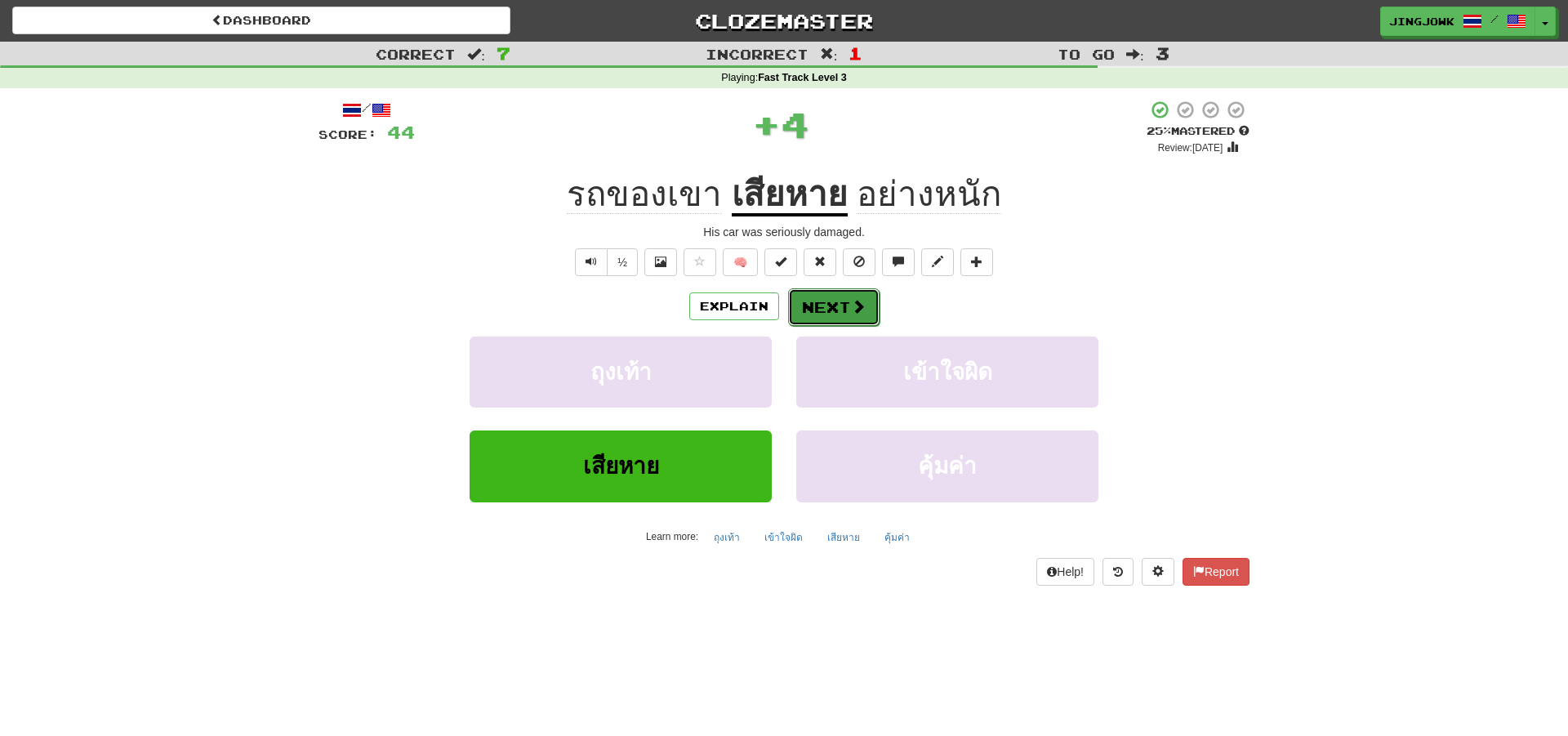
click at [834, 305] on button "Next" at bounding box center [834, 306] width 92 height 37
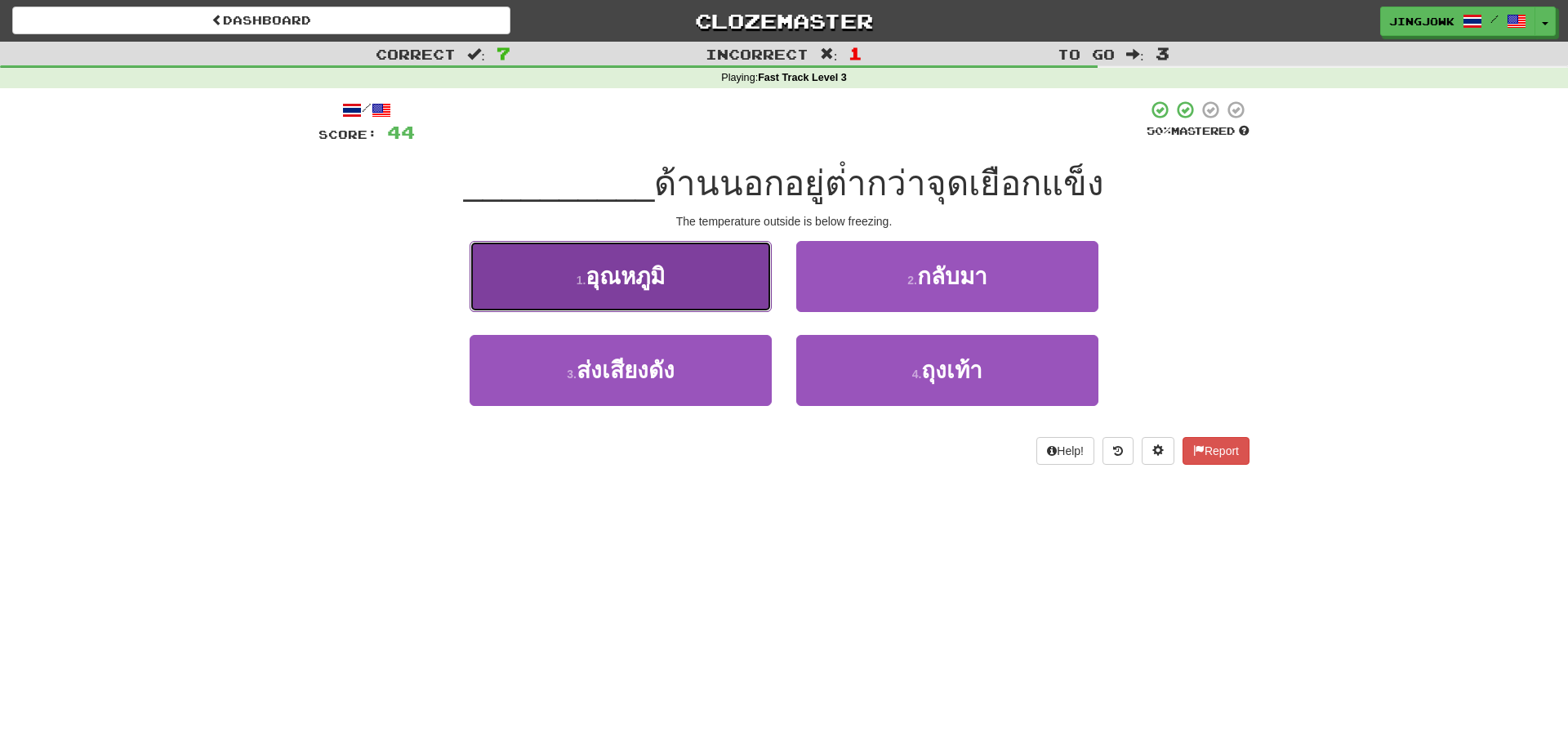
click at [609, 272] on span "อุณหภูมิ" at bounding box center [625, 276] width 79 height 26
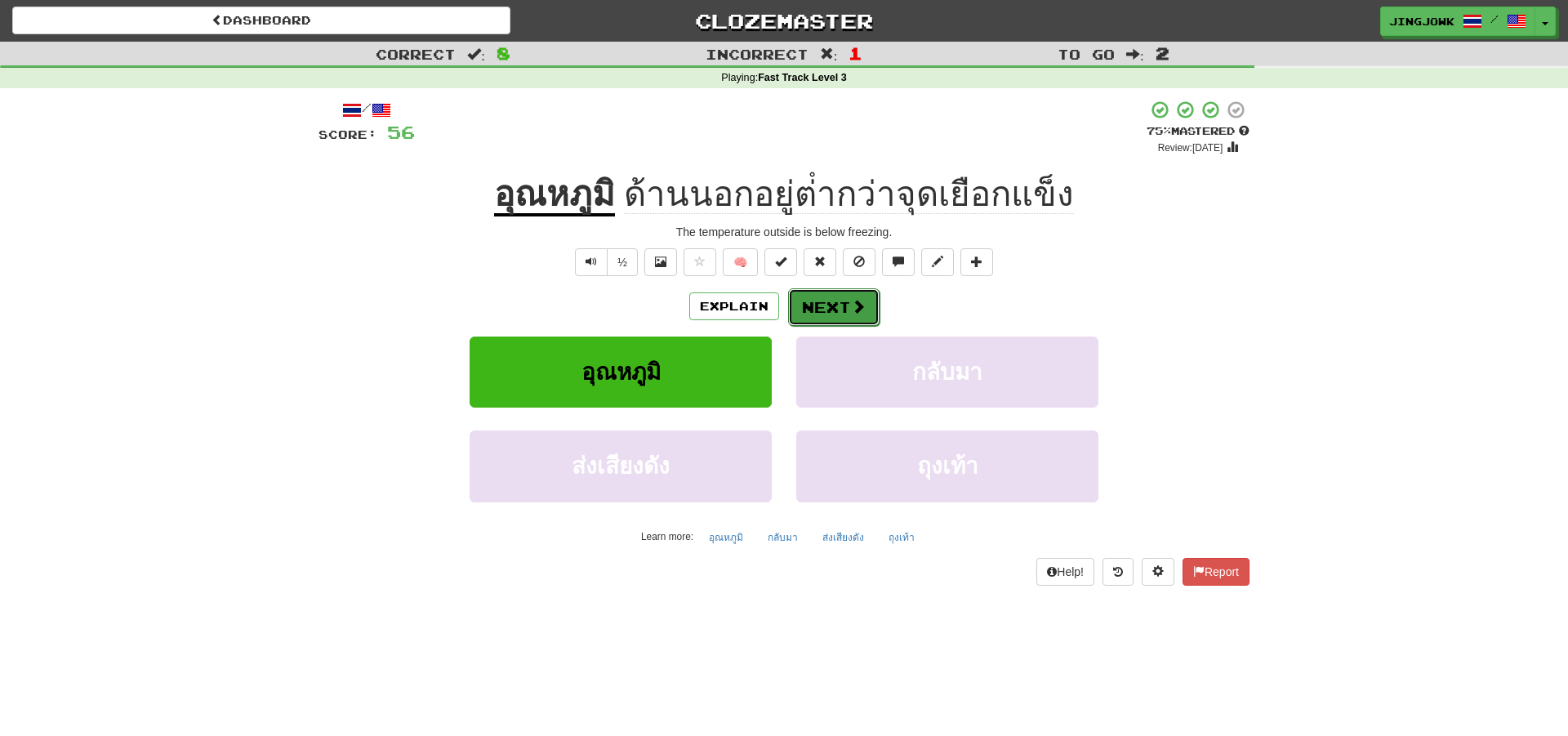
click at [836, 305] on button "Next" at bounding box center [834, 306] width 92 height 37
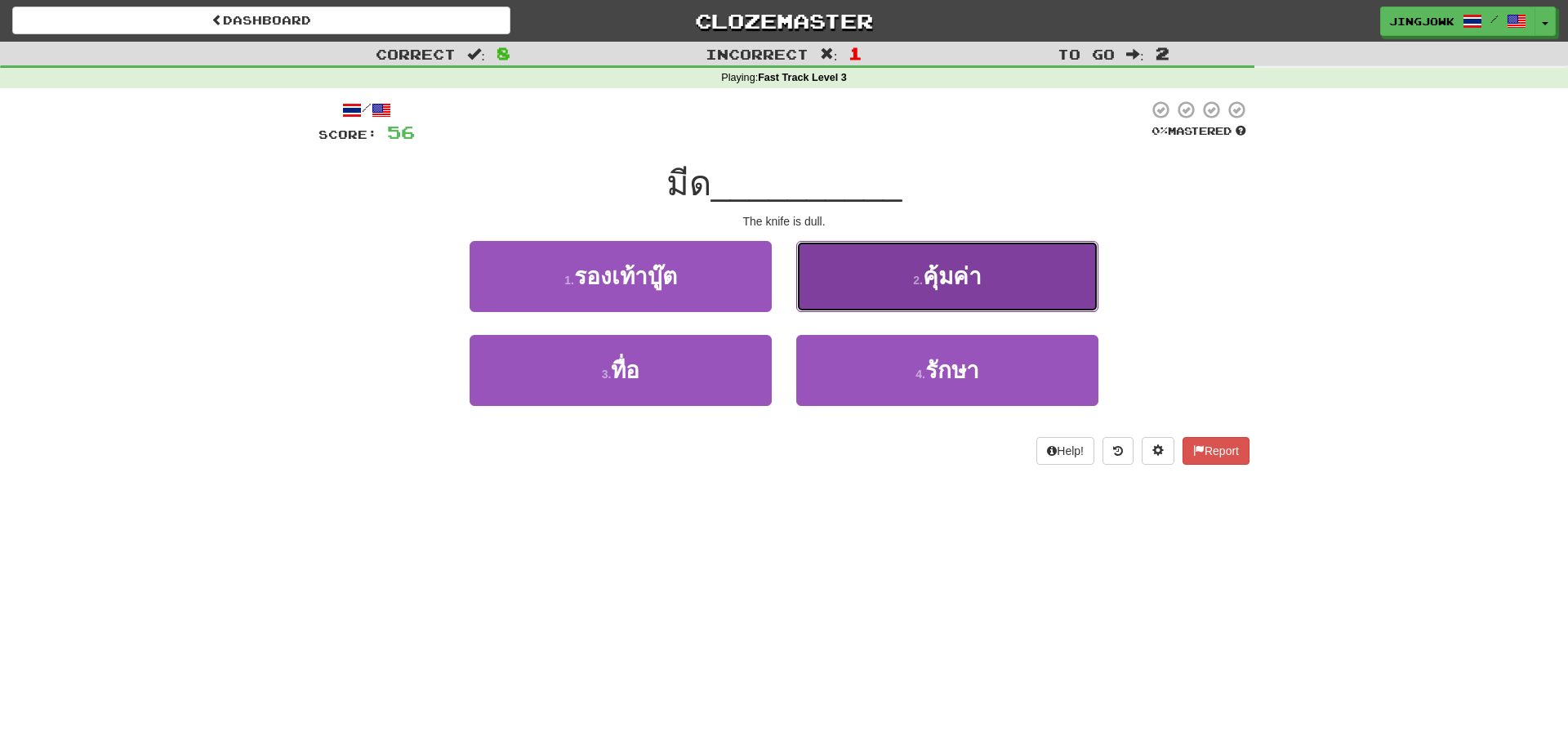
click at [943, 277] on span "คุ้มค่า" at bounding box center [953, 276] width 59 height 26
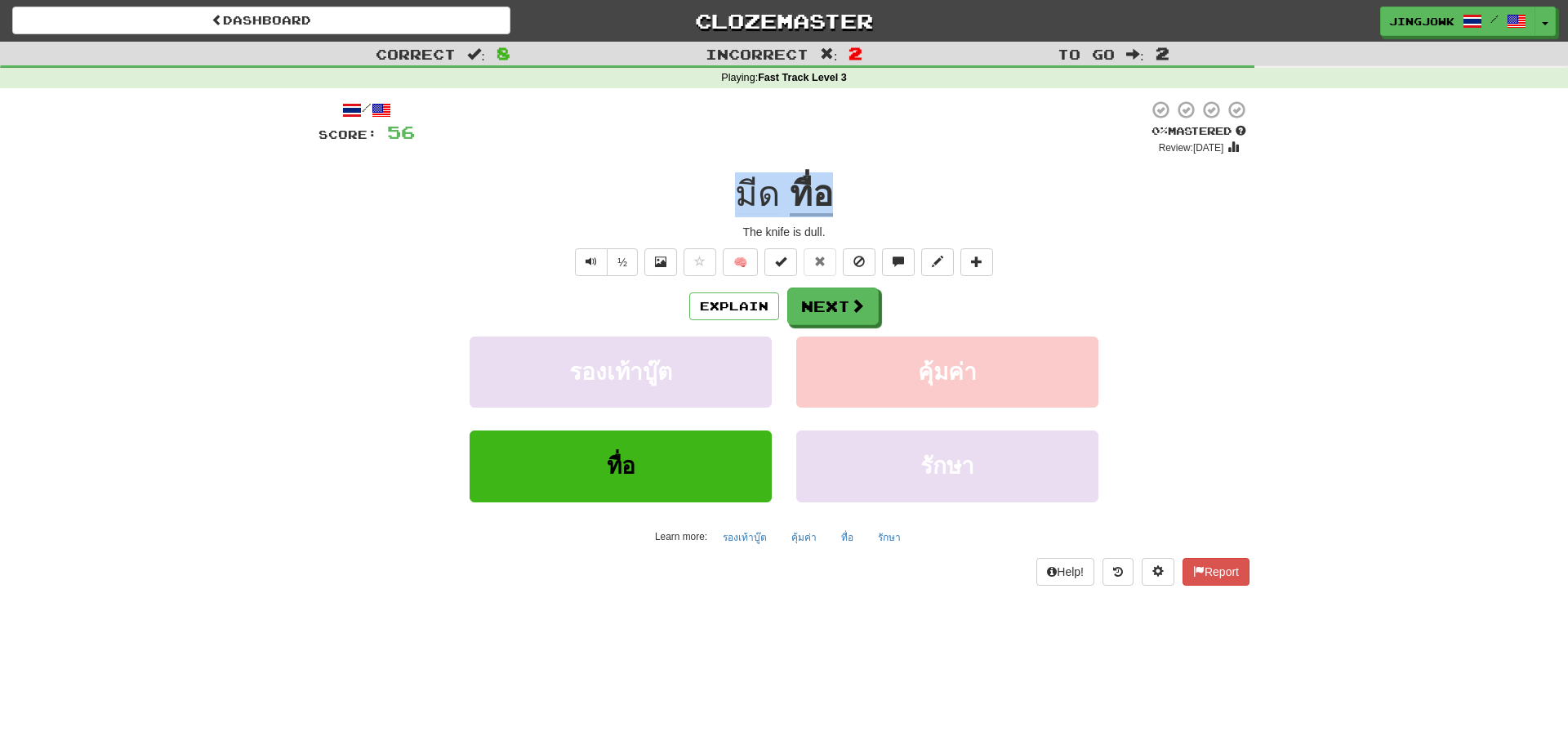
drag, startPoint x: 727, startPoint y: 193, endPoint x: 884, endPoint y: 179, distance: 157.6
click at [884, 179] on div "มีด ทื่อ" at bounding box center [784, 194] width 931 height 45
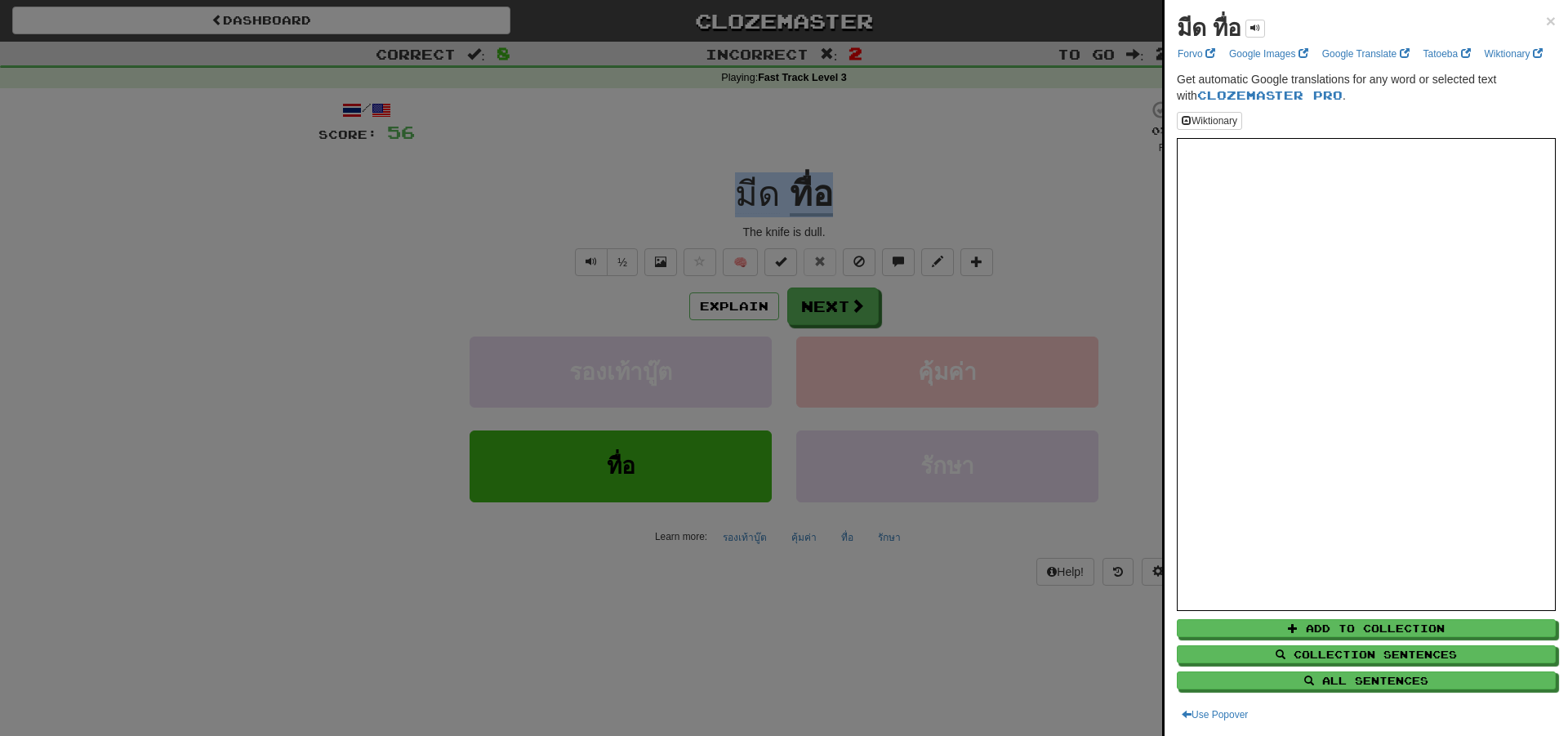
copy div "มีด ทื่อ"
click at [511, 172] on div at bounding box center [784, 368] width 1568 height 736
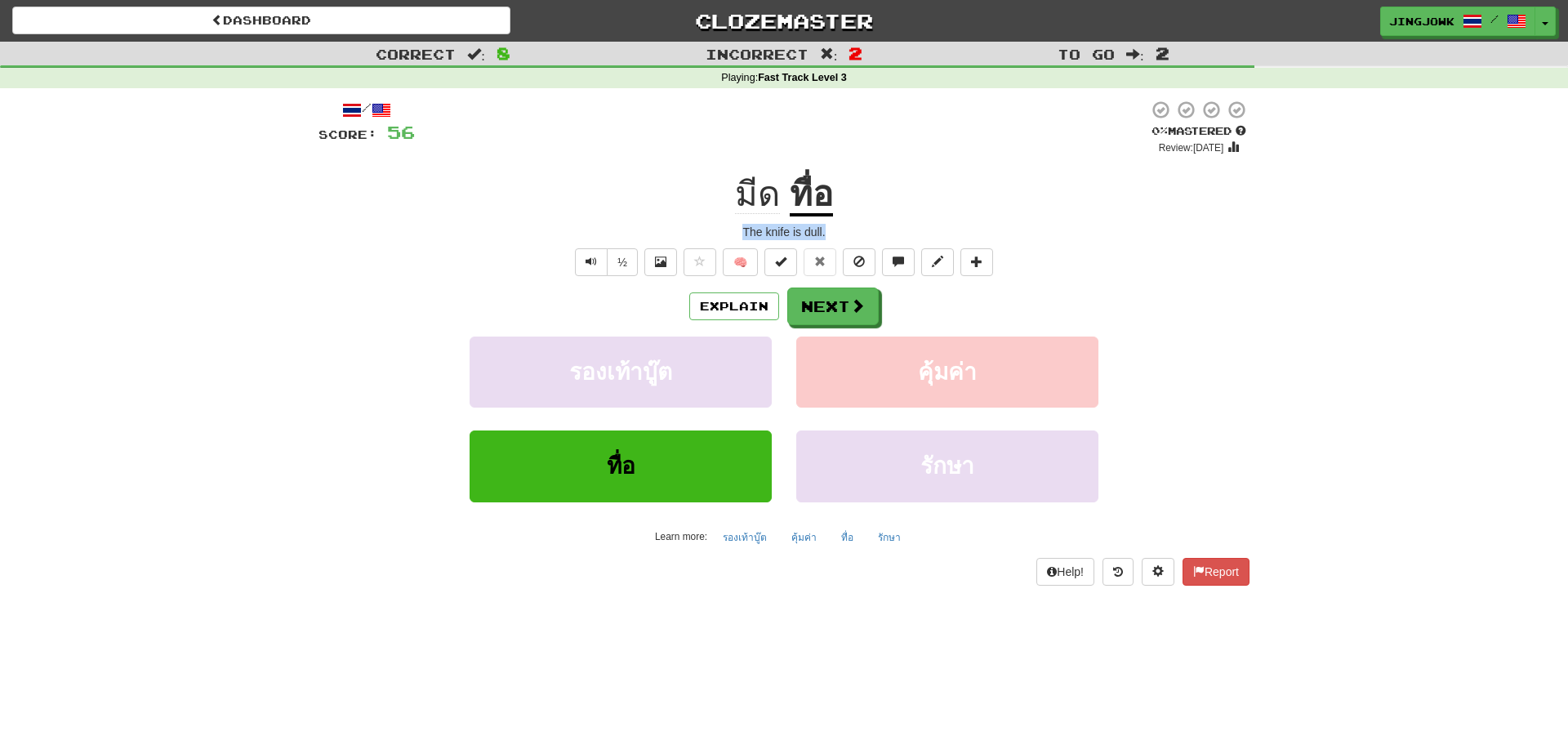
drag, startPoint x: 744, startPoint y: 231, endPoint x: 890, endPoint y: 229, distance: 146.0
click at [890, 229] on div "The knife is dull." at bounding box center [784, 231] width 931 height 16
copy div "The knife is dull."
click at [196, 484] on div "Correct : 8 Incorrect : 2 To go : 2 Playing : Fast Track Level 3 / Score: 56 0 …" at bounding box center [784, 326] width 1568 height 567
click at [835, 309] on button "Next" at bounding box center [834, 306] width 92 height 37
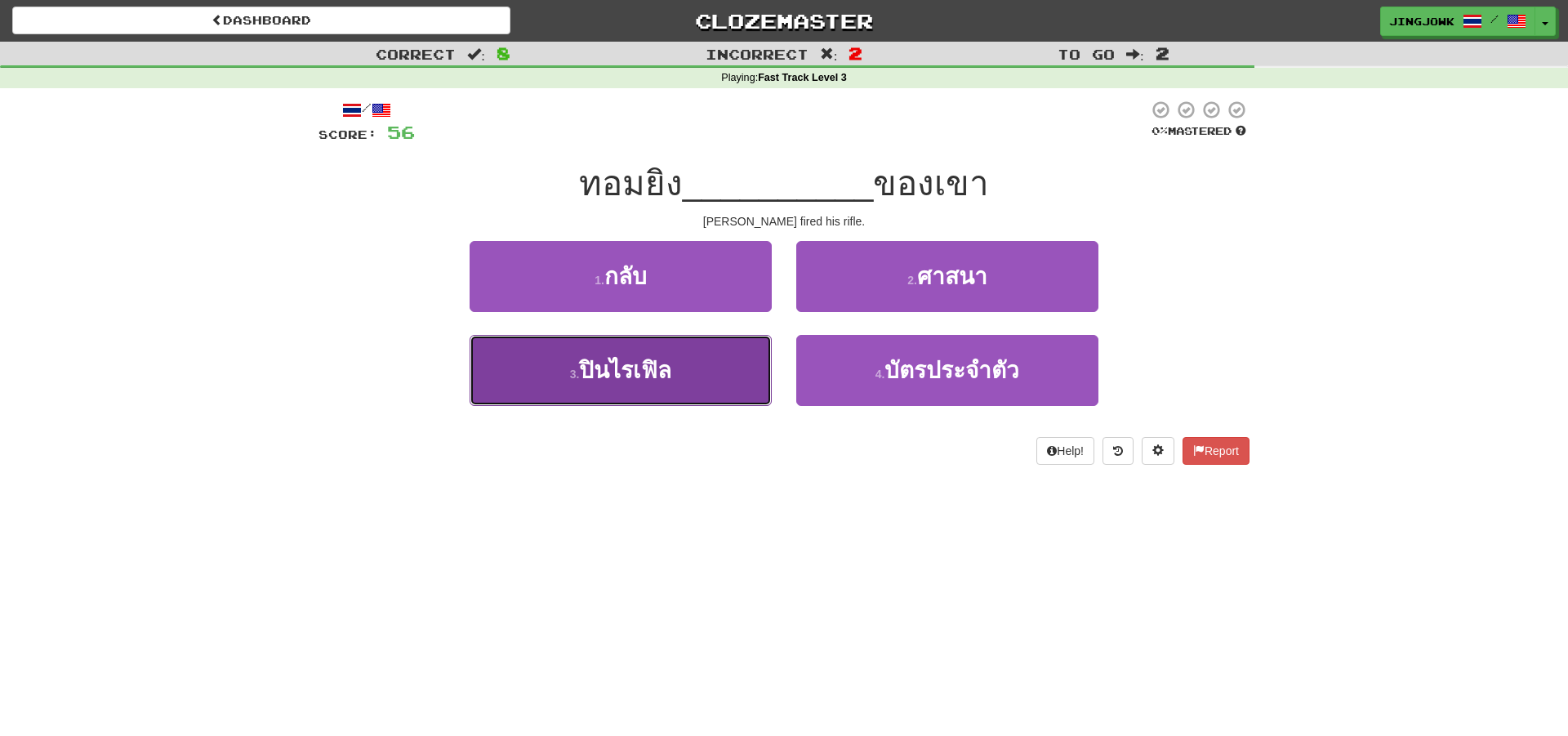
click at [627, 371] on span "ปินไรเฟิล" at bounding box center [625, 370] width 93 height 26
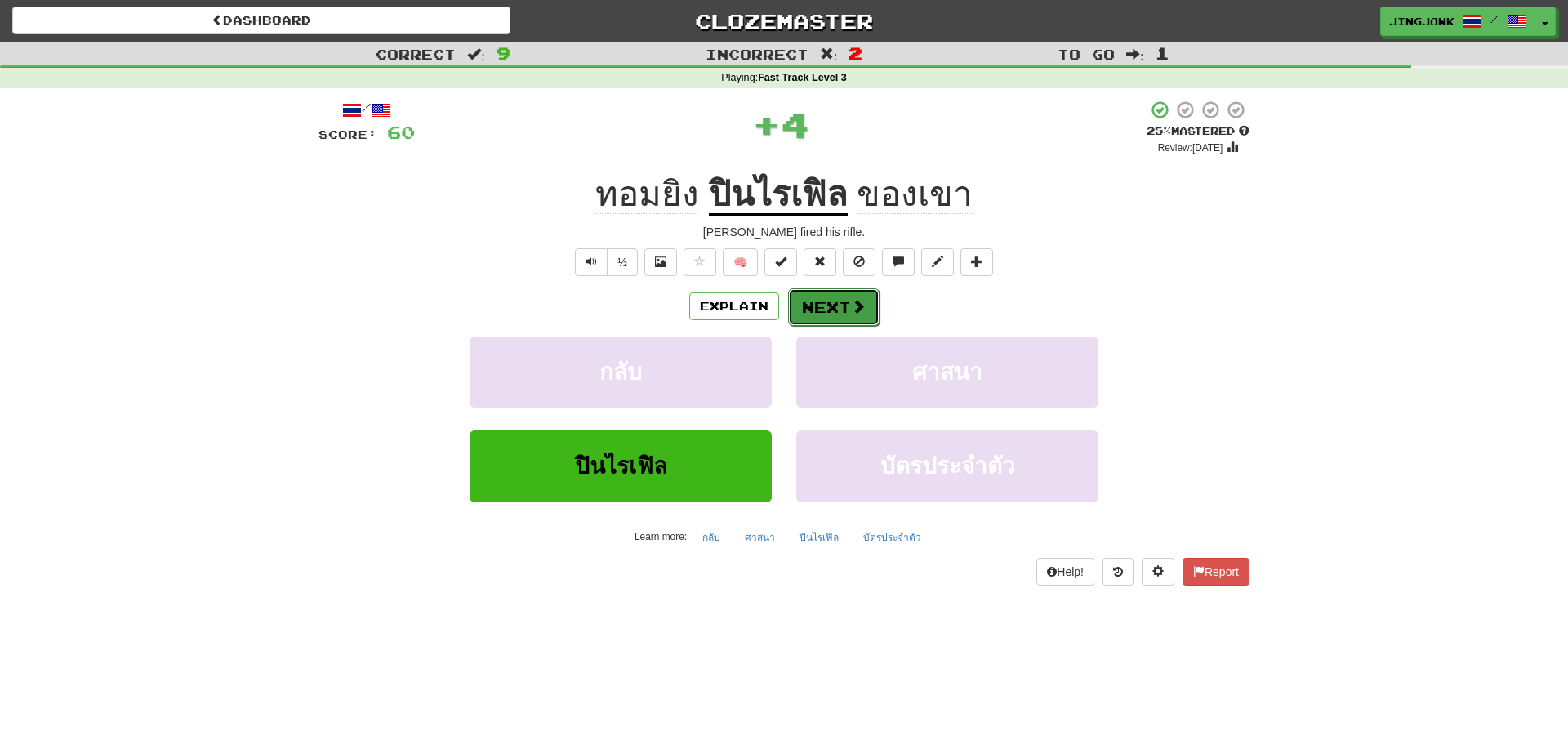
click at [837, 290] on button "Next" at bounding box center [834, 306] width 92 height 37
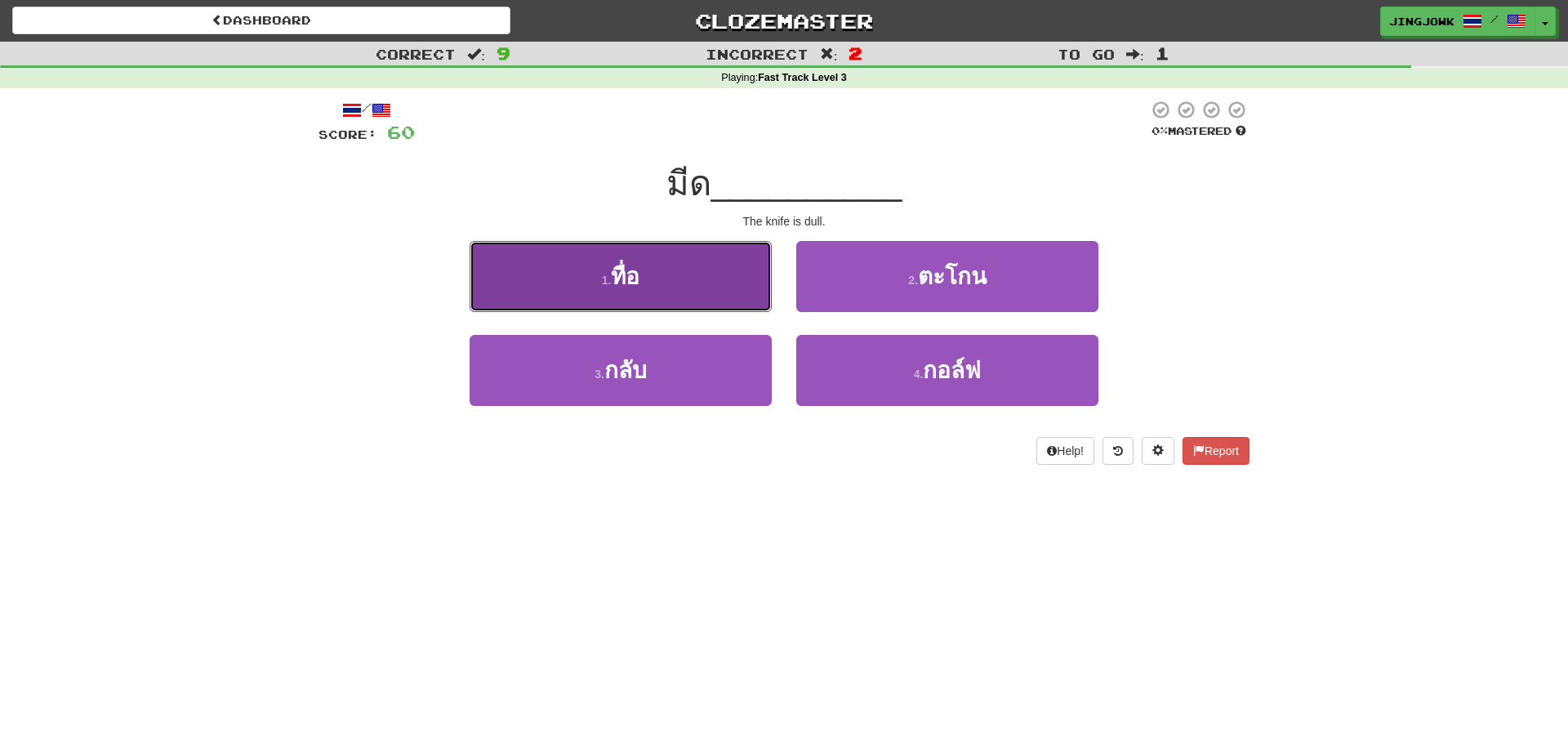
click at [622, 289] on span "ทื่อ" at bounding box center [625, 276] width 29 height 26
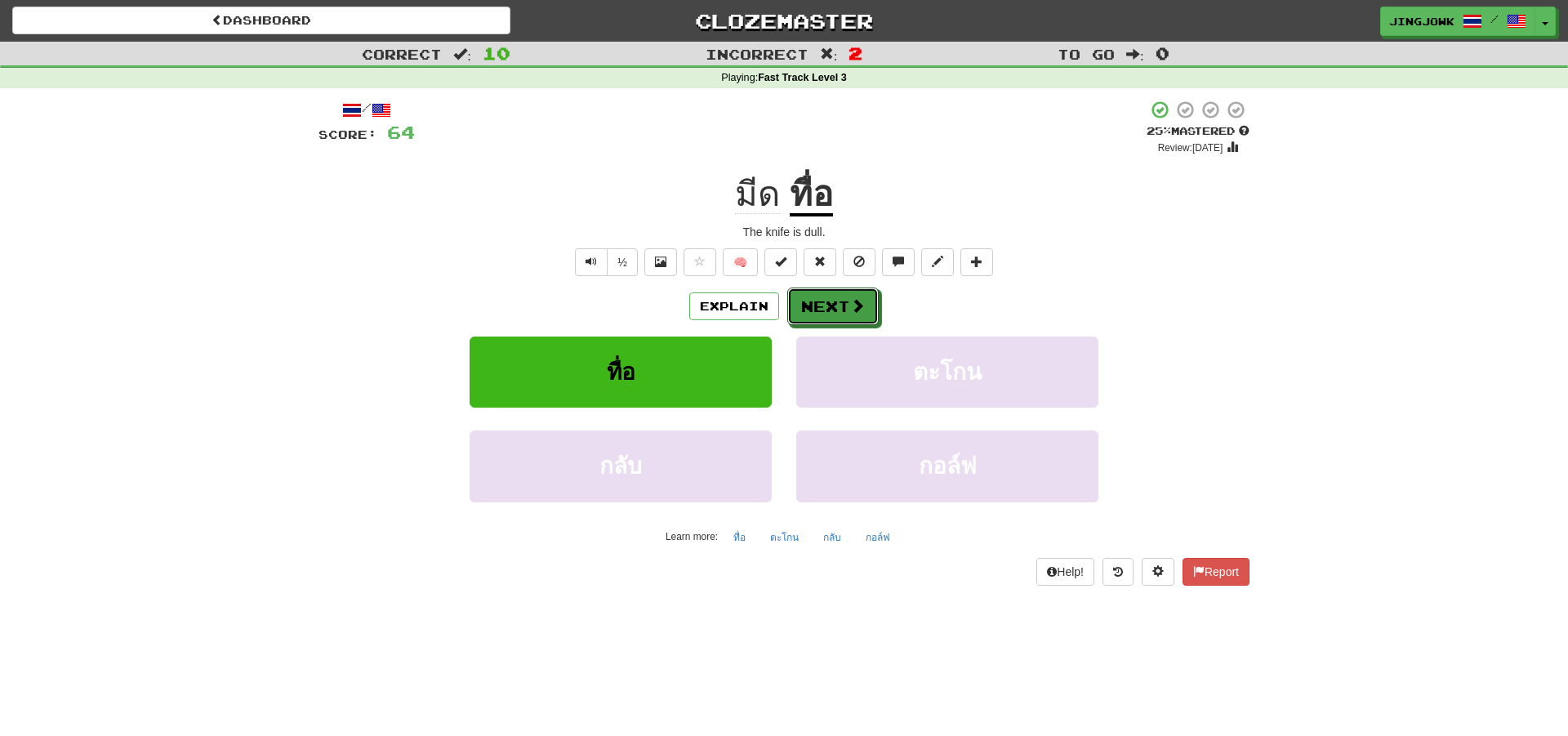
click at [830, 307] on button "Next" at bounding box center [834, 305] width 92 height 37
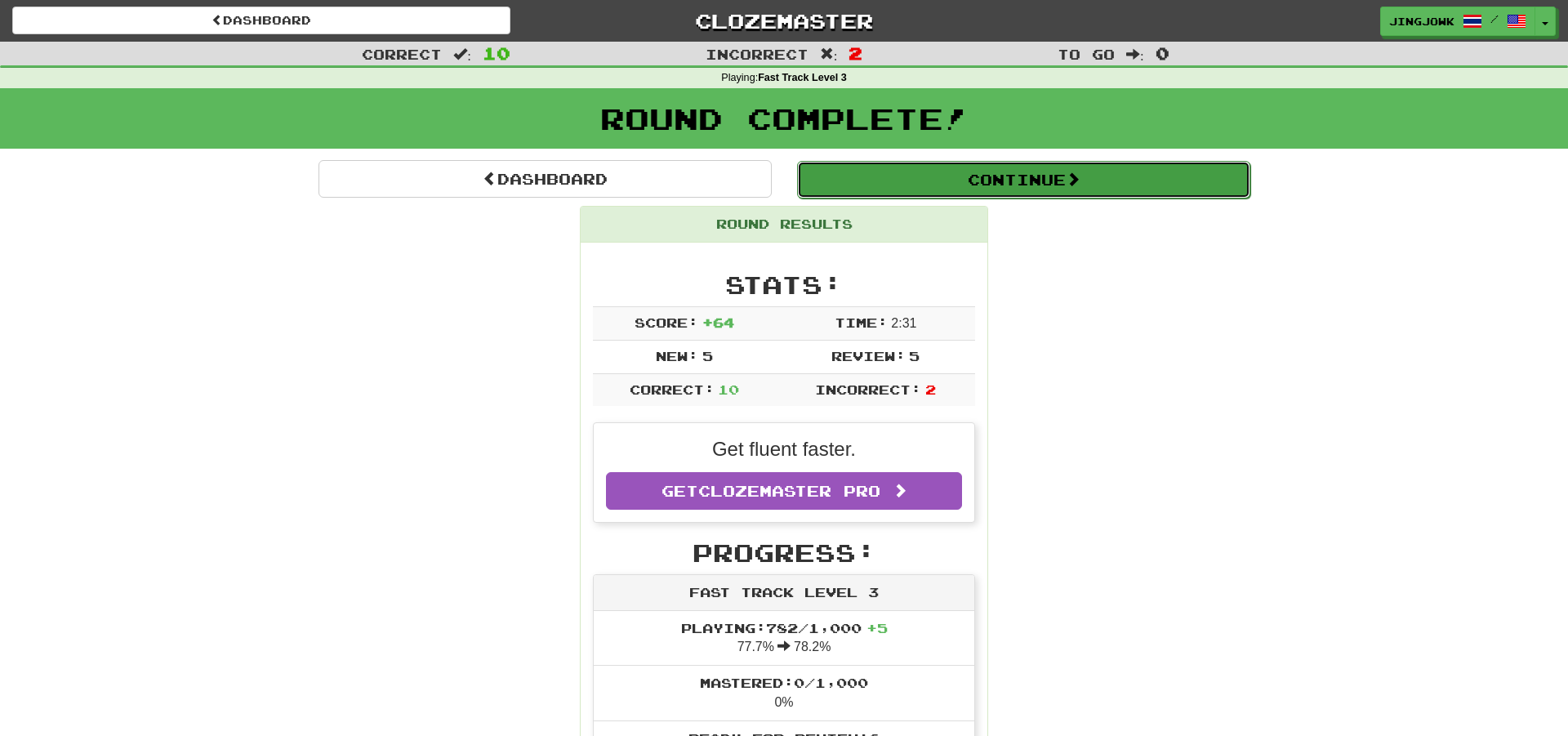
click at [1022, 187] on button "Continue" at bounding box center [1024, 179] width 454 height 37
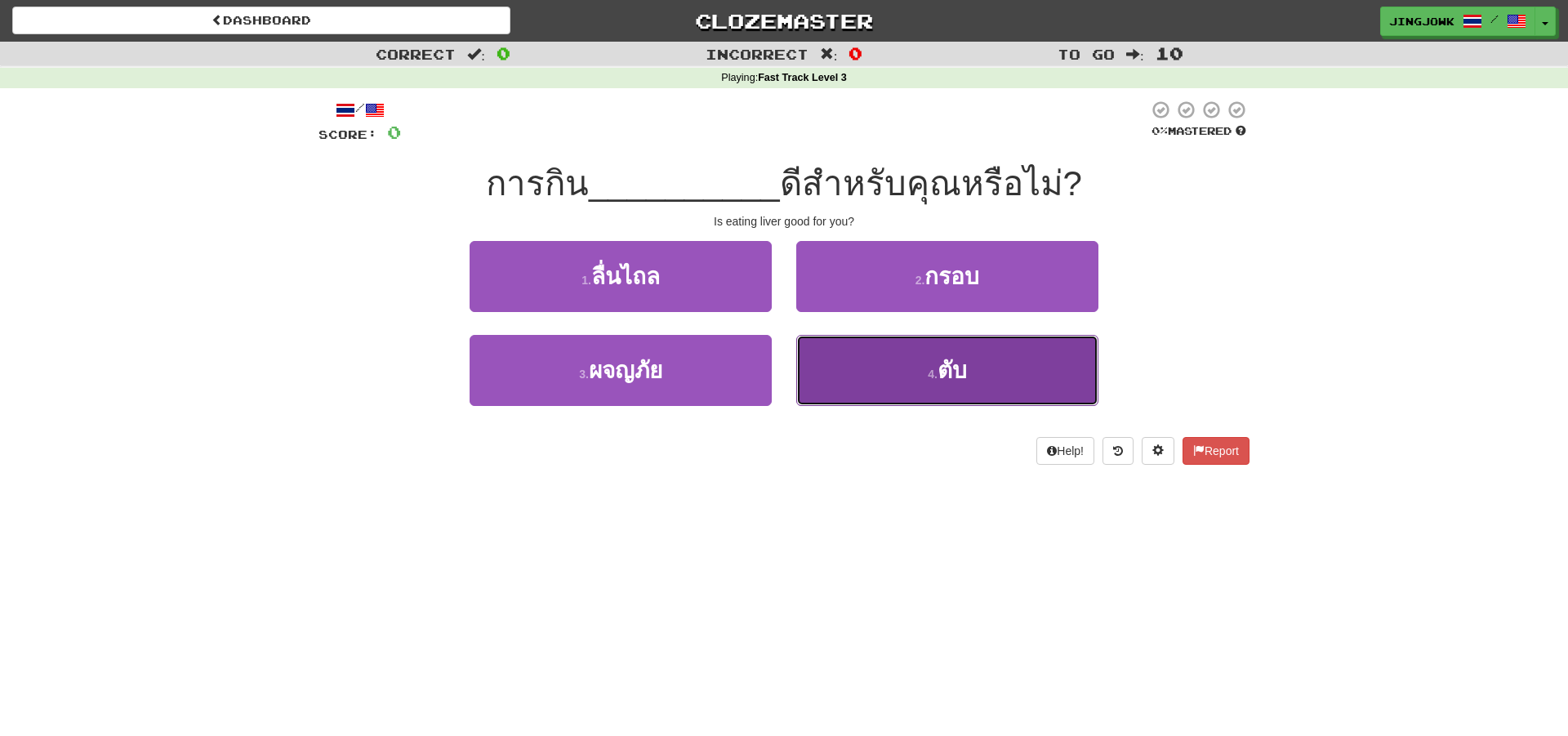
click at [957, 372] on span "ตับ" at bounding box center [952, 370] width 30 height 26
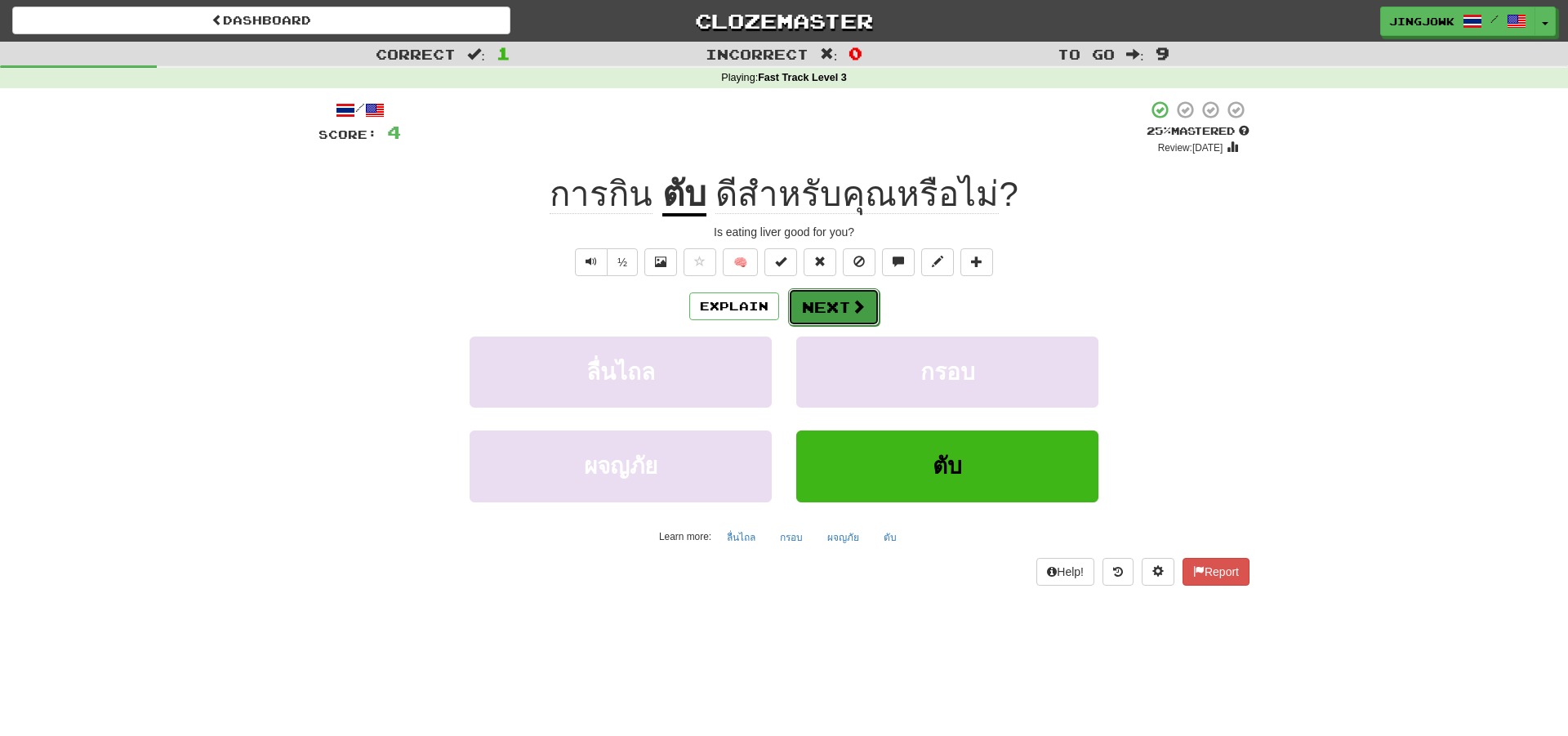
click at [832, 305] on button "Next" at bounding box center [834, 306] width 92 height 37
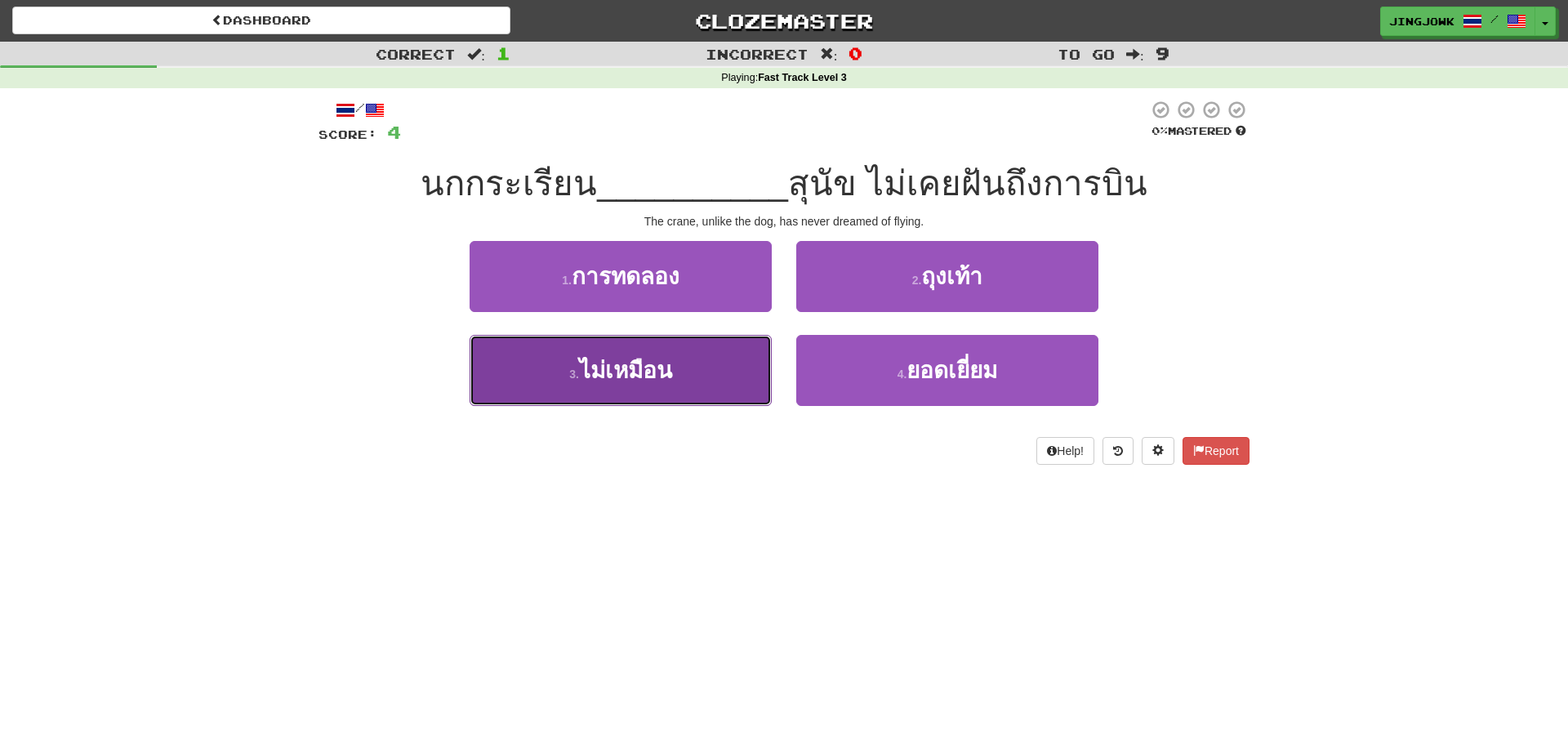
click at [630, 367] on span "ไม่เหมือน" at bounding box center [625, 370] width 94 height 26
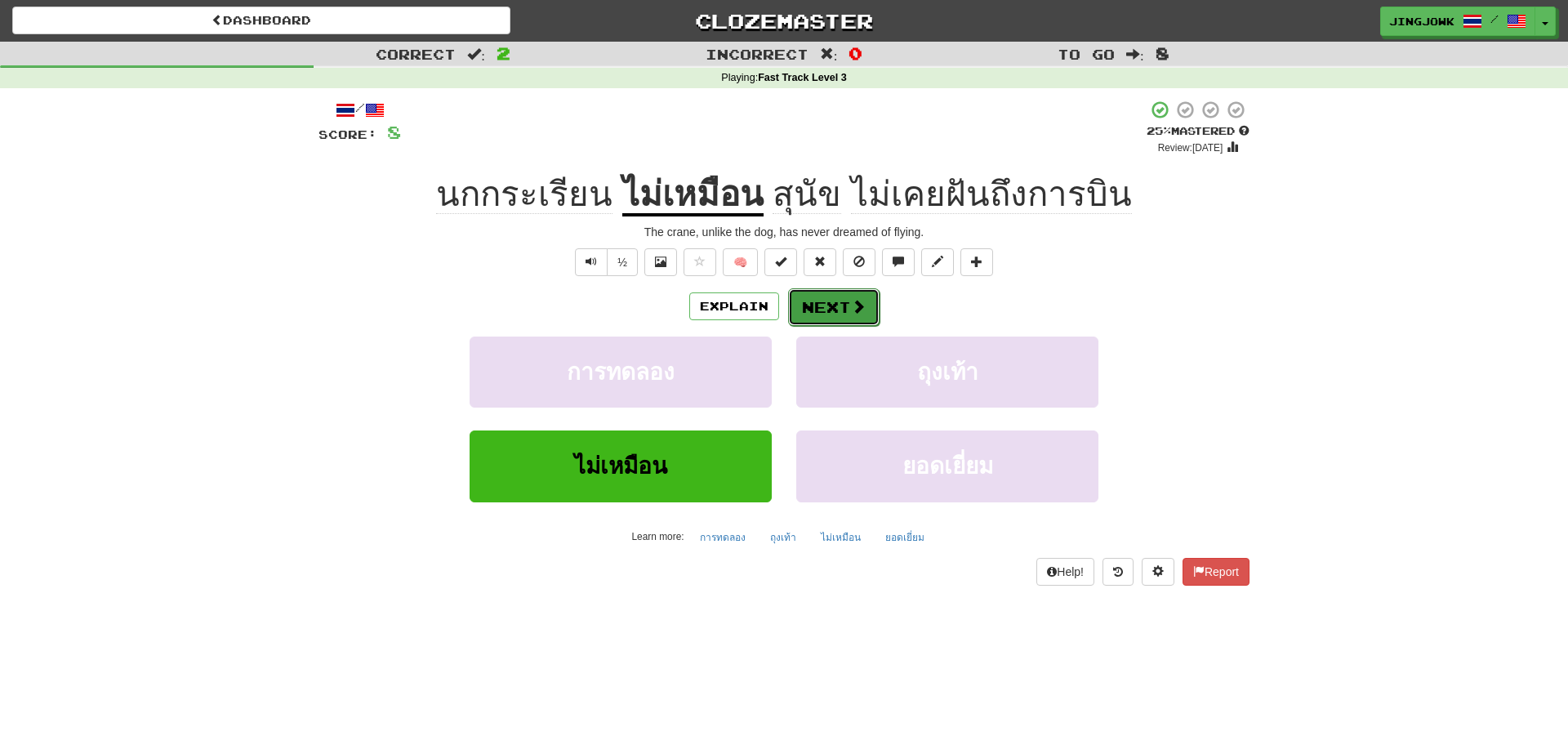
click at [824, 304] on button "Next" at bounding box center [834, 306] width 92 height 37
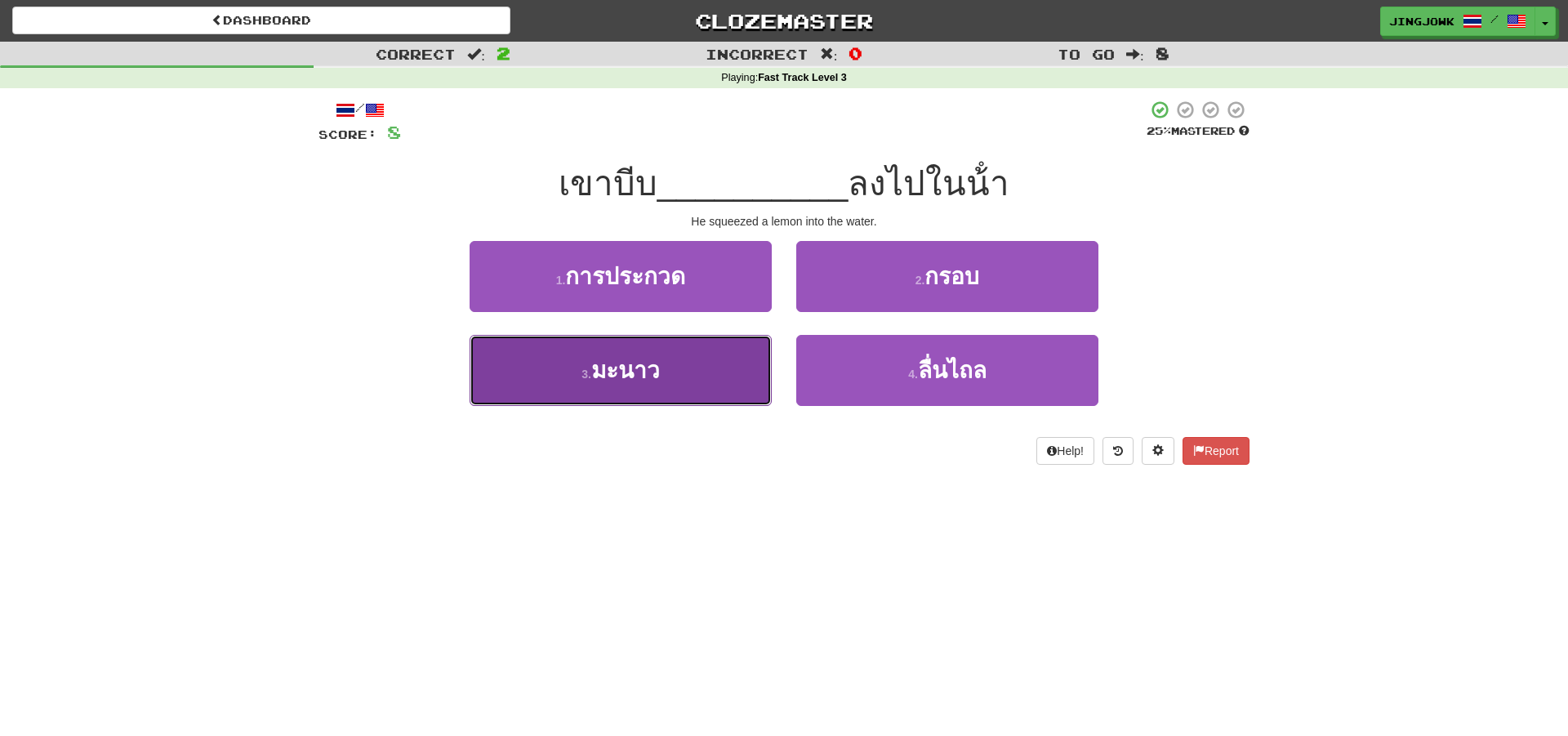
click at [620, 368] on span "มะนาว" at bounding box center [625, 370] width 69 height 26
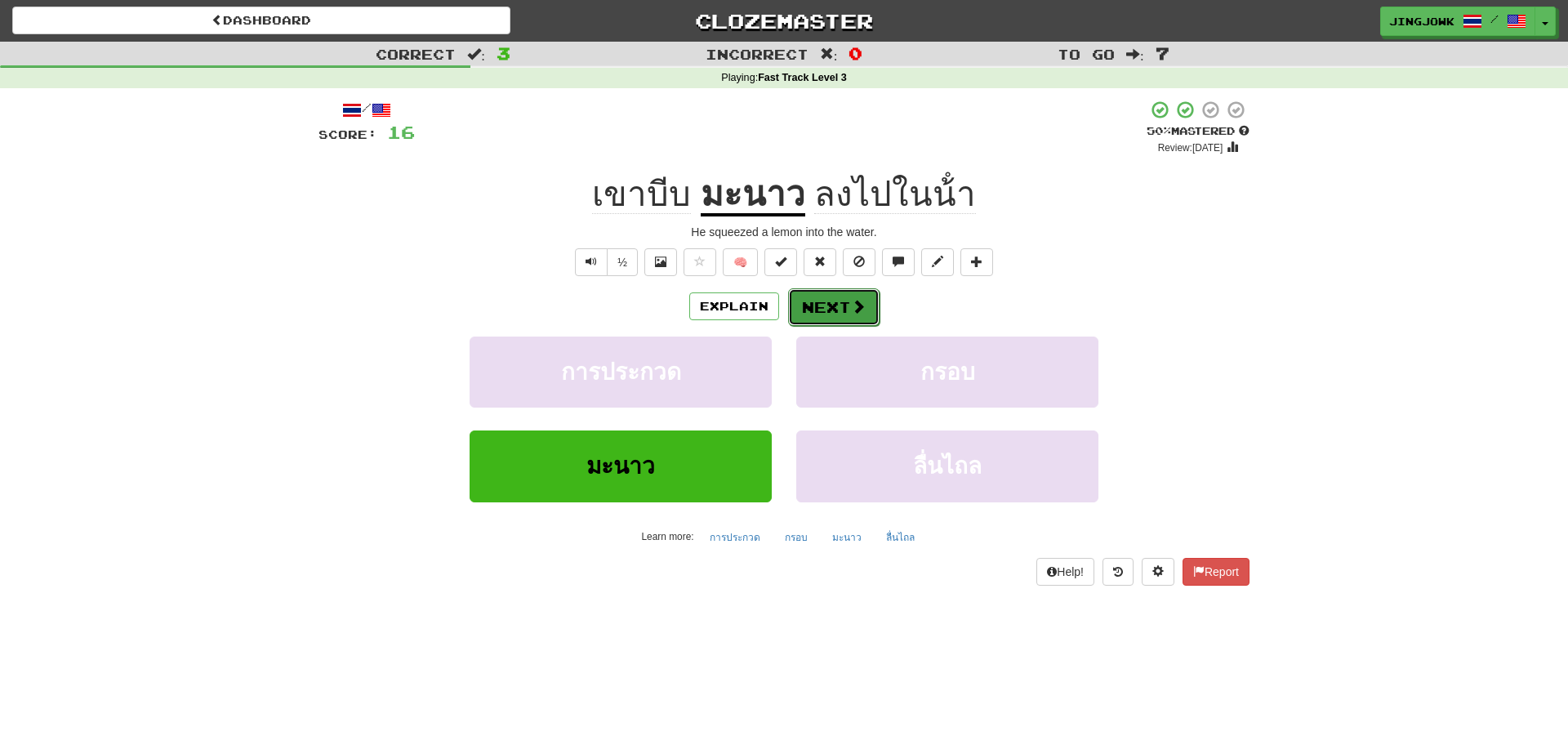
click at [818, 311] on button "Next" at bounding box center [834, 306] width 92 height 37
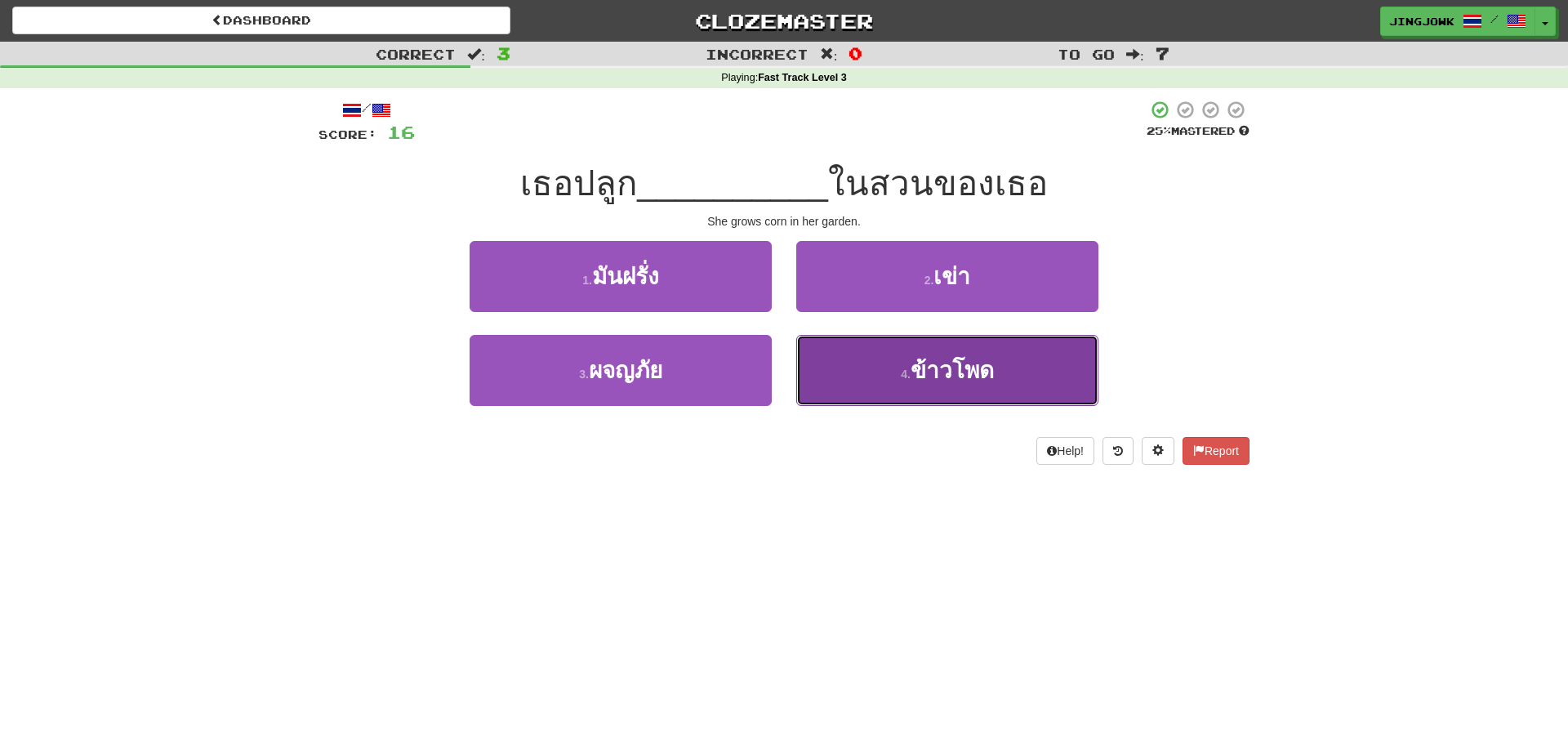
click at [958, 370] on span "ข้าวโพด" at bounding box center [952, 370] width 83 height 26
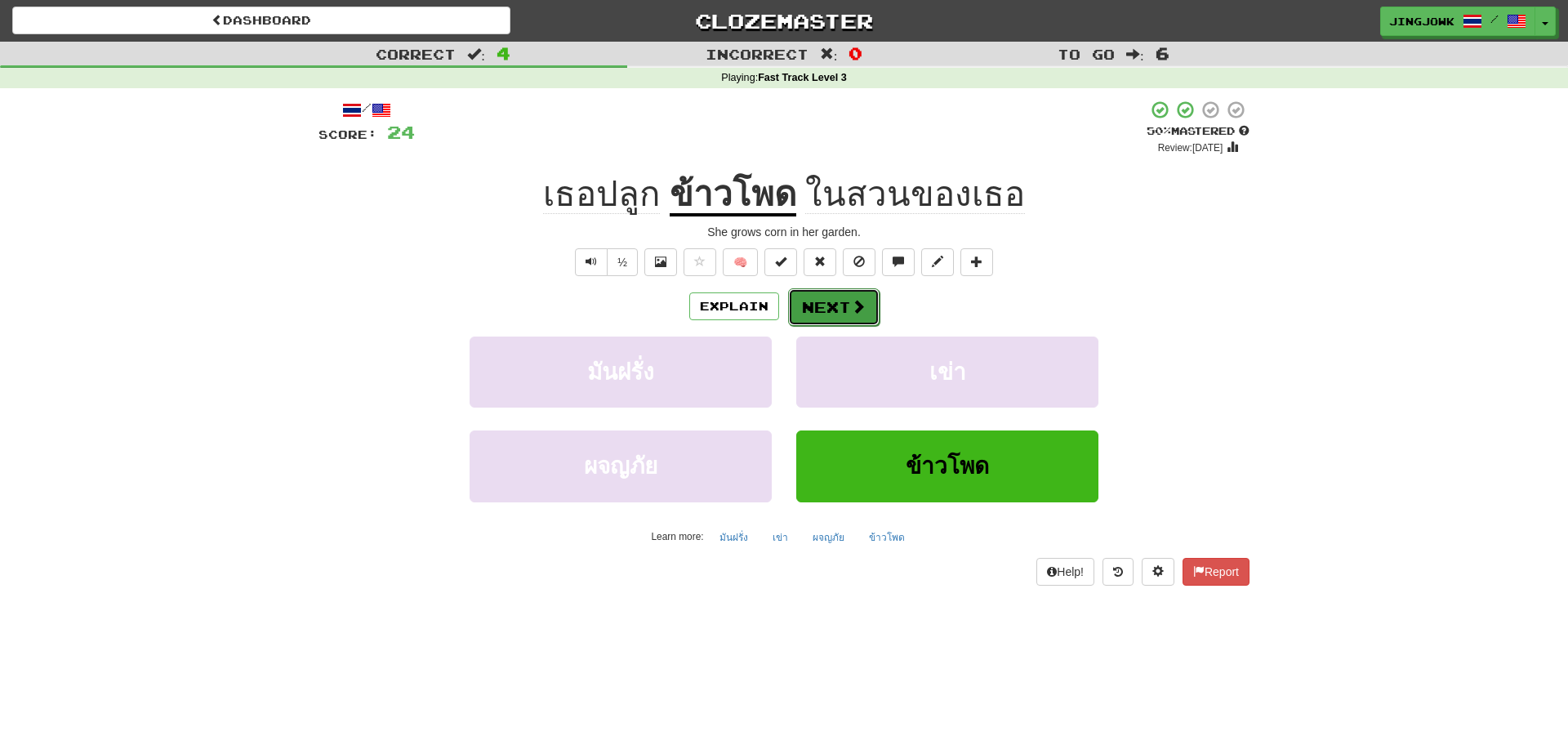
click at [818, 311] on button "Next" at bounding box center [834, 306] width 92 height 37
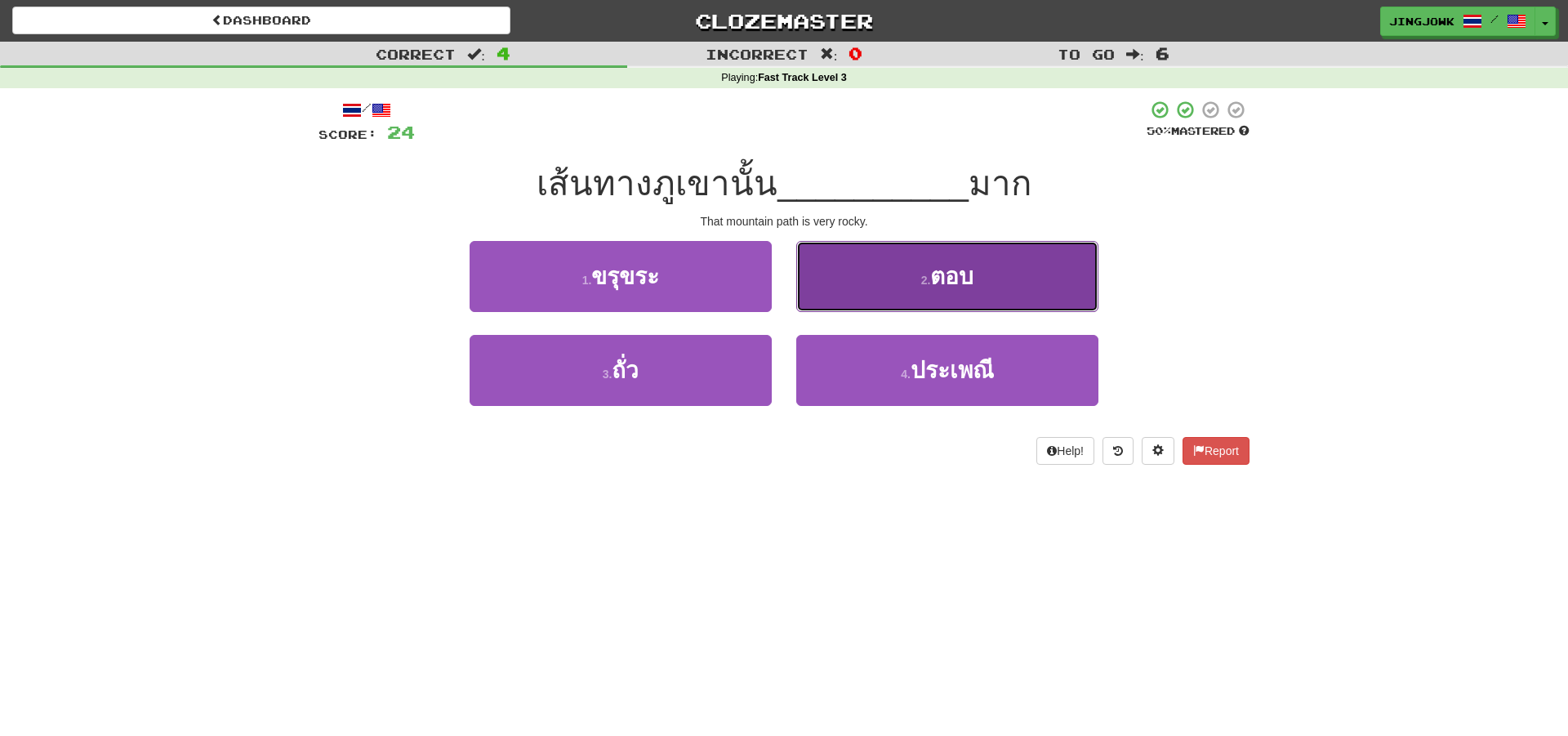
click at [956, 279] on span "ตอบ" at bounding box center [951, 276] width 43 height 26
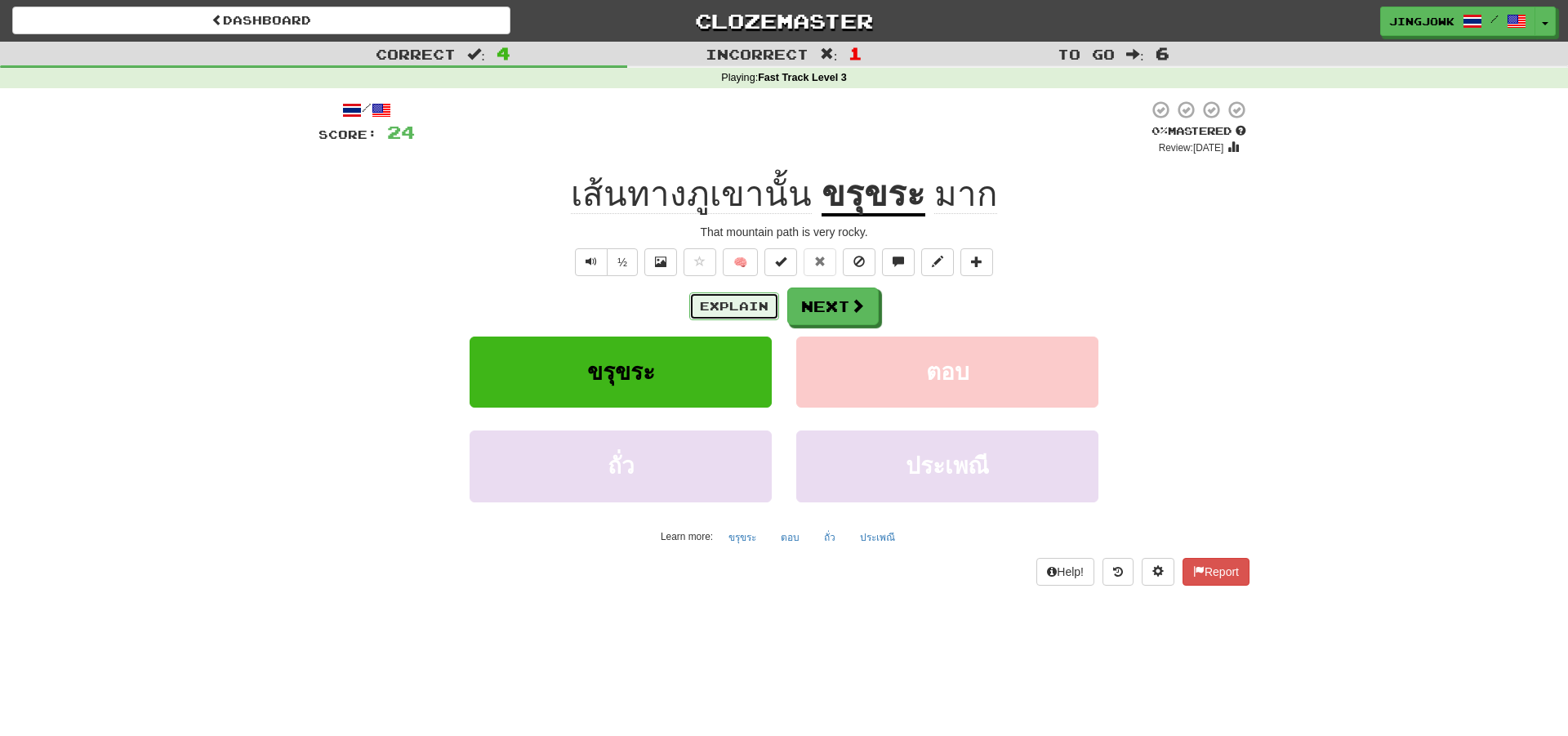
click at [703, 304] on button "Explain" at bounding box center [734, 305] width 90 height 28
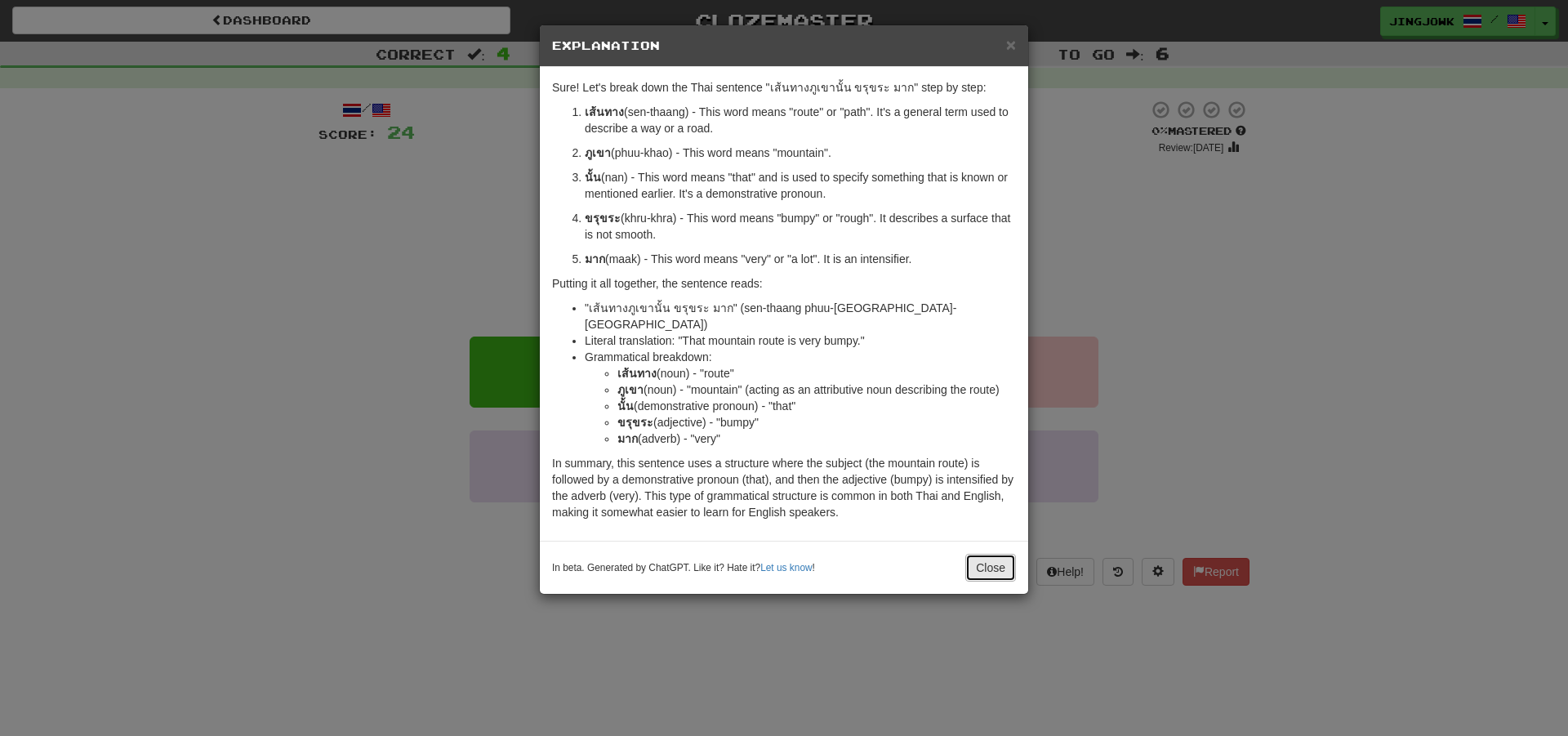
click at [984, 554] on button "Close" at bounding box center [990, 567] width 51 height 28
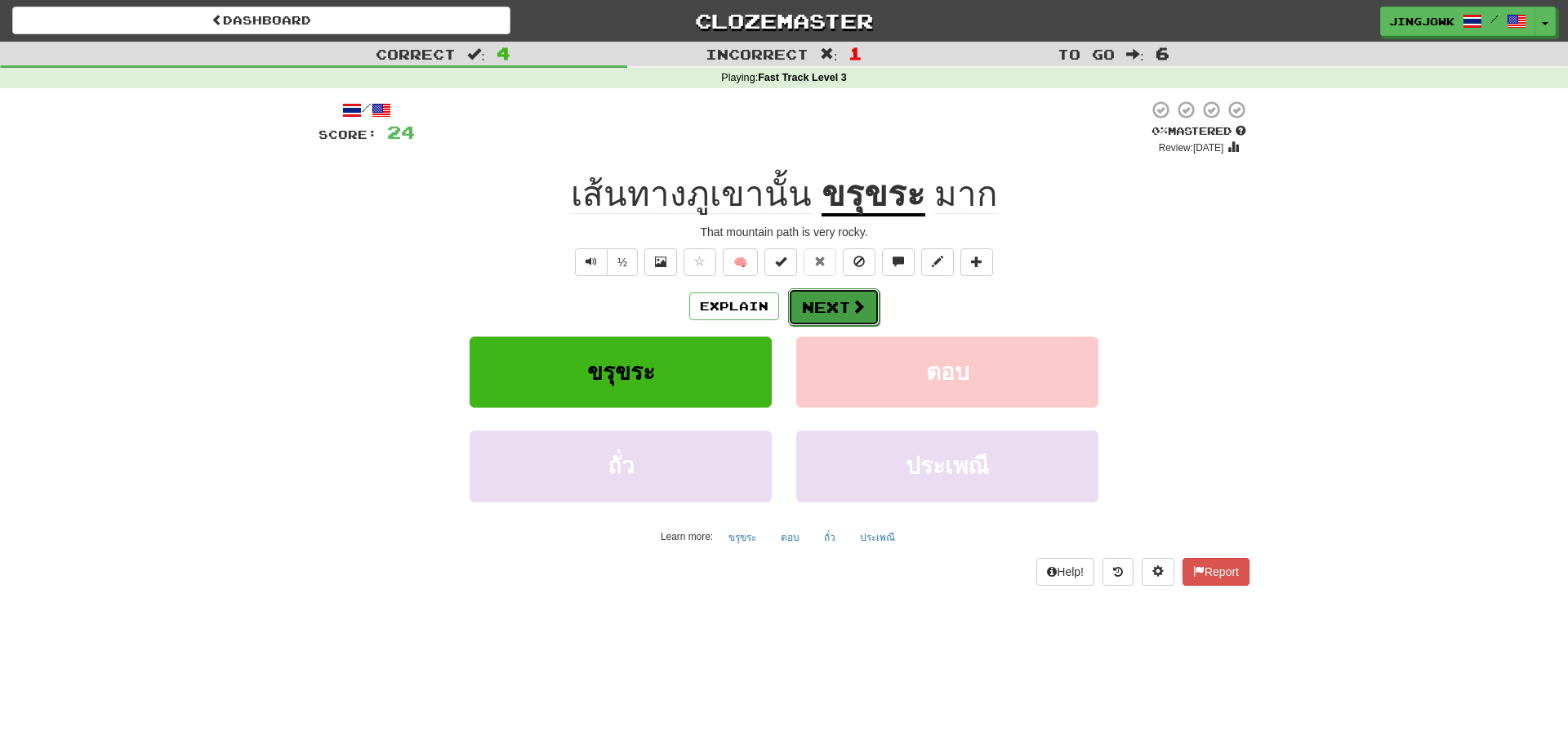
click at [834, 303] on button "Next" at bounding box center [834, 306] width 92 height 37
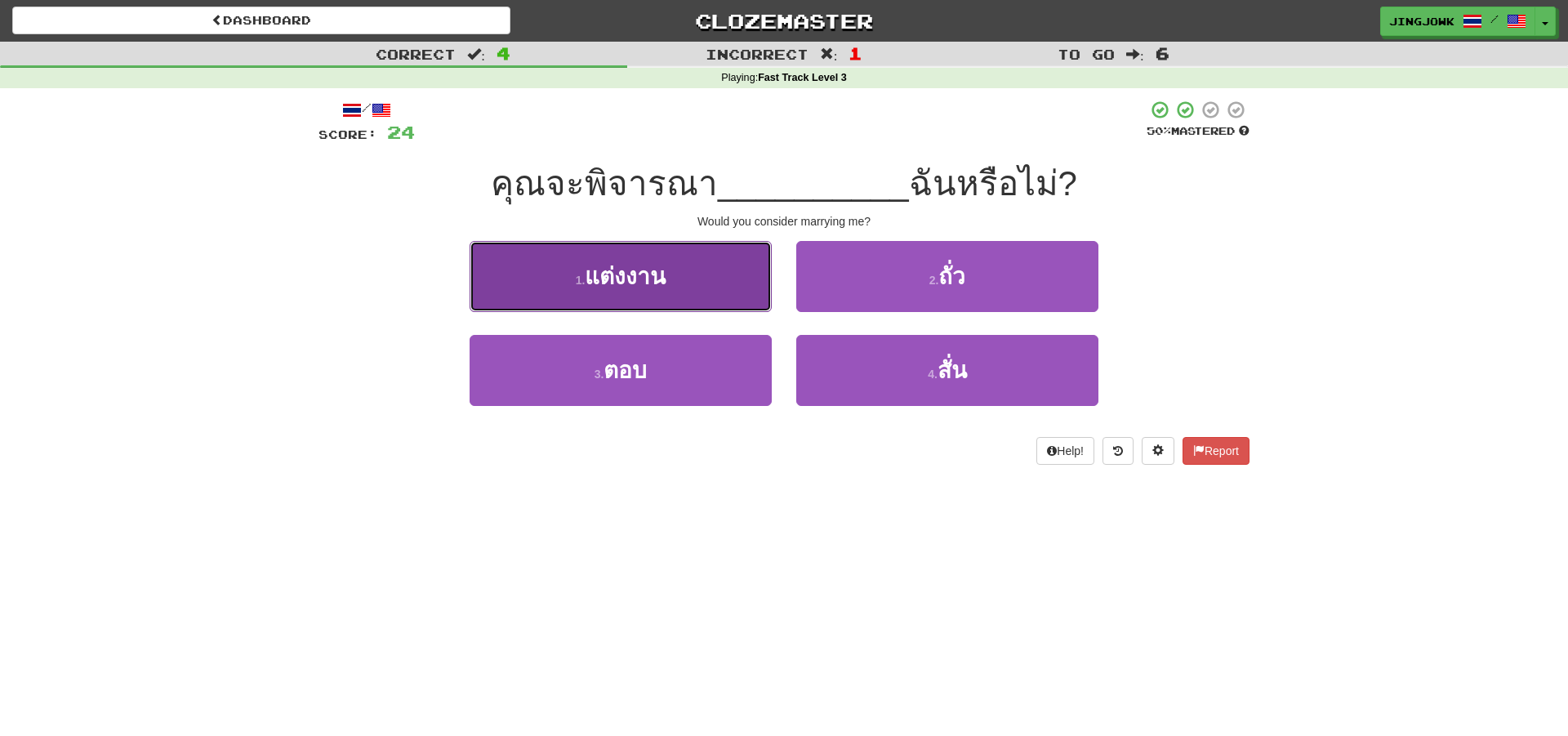
click at [630, 280] on span "แต่งงาน" at bounding box center [625, 276] width 81 height 26
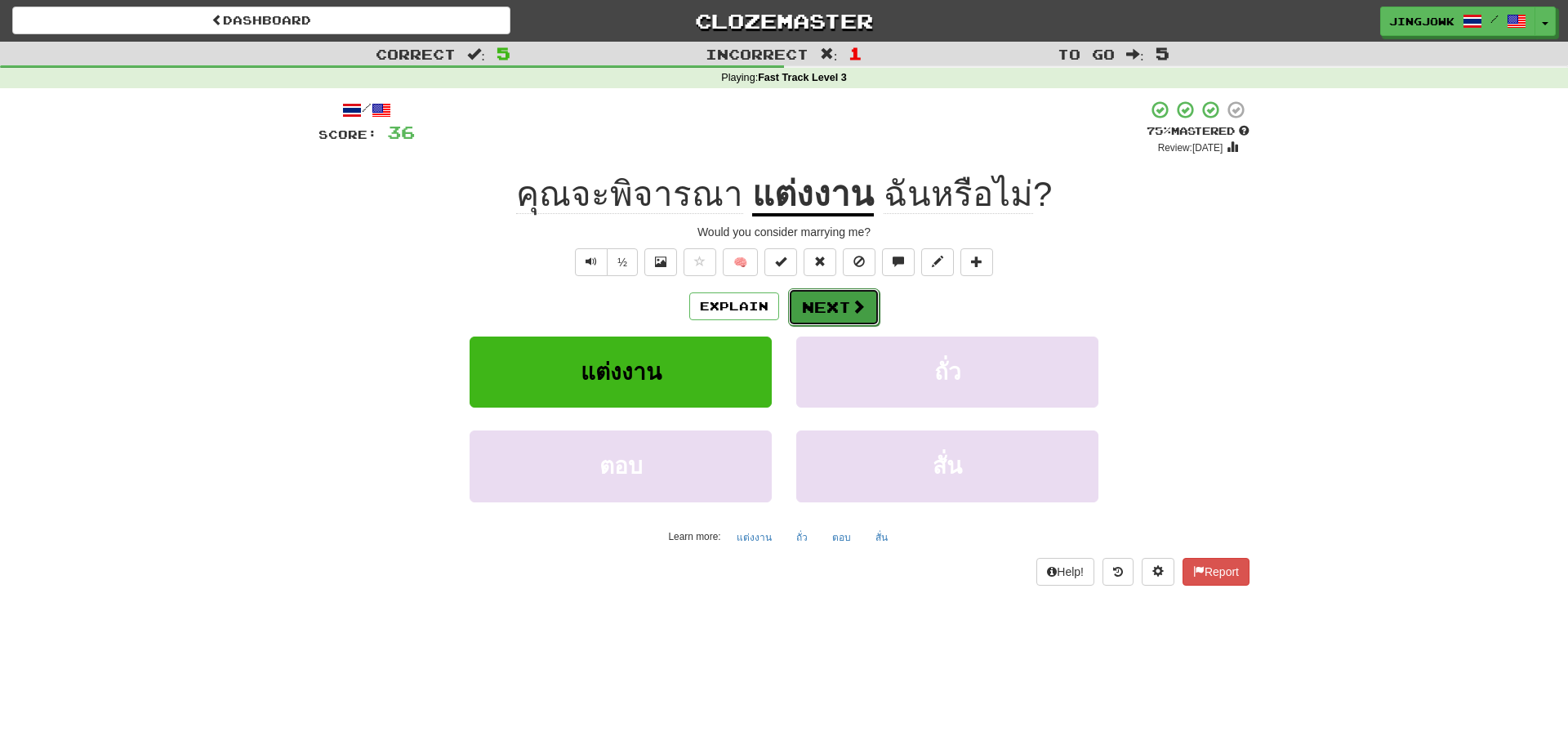
click at [828, 305] on button "Next" at bounding box center [834, 306] width 92 height 37
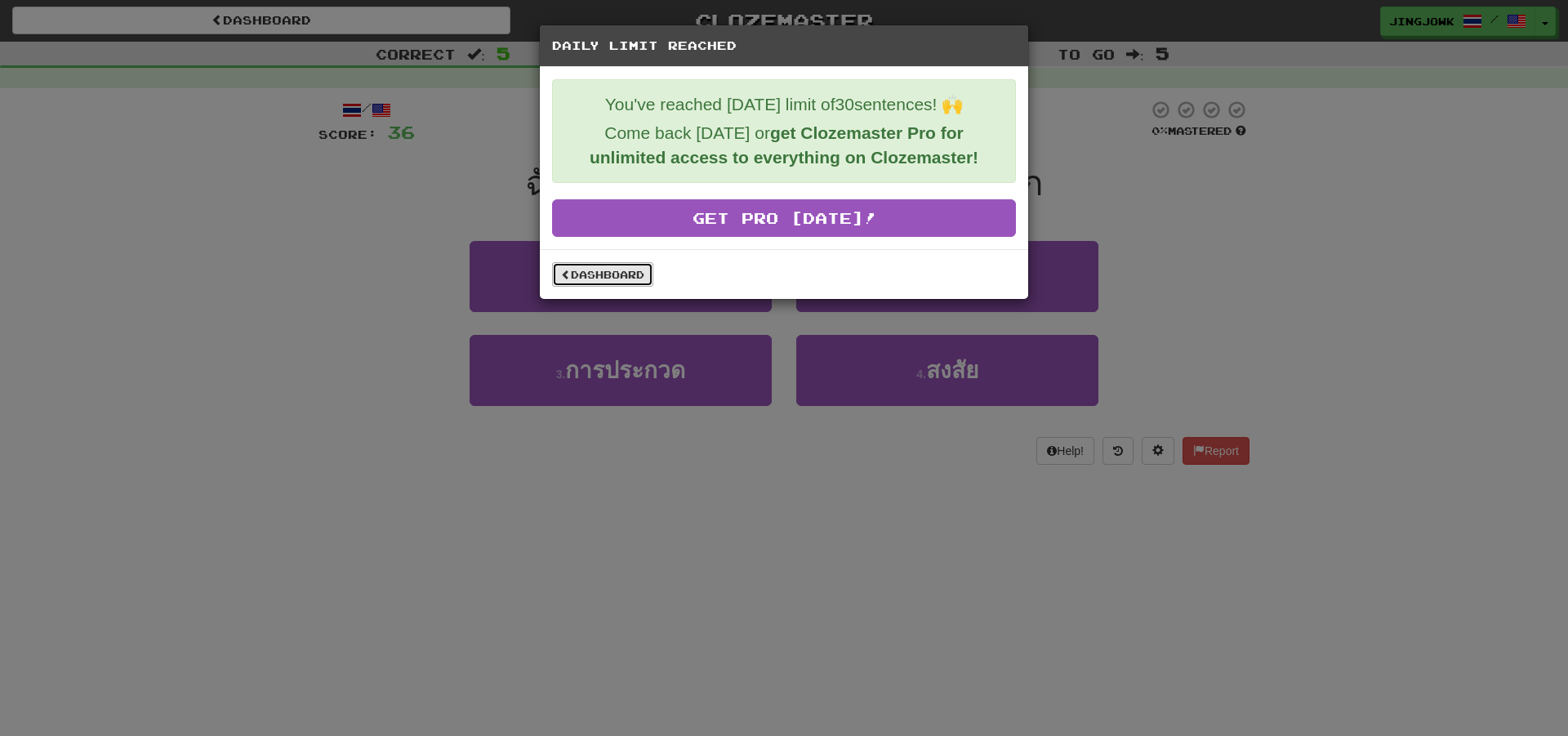
click at [610, 274] on link "Dashboard" at bounding box center [603, 275] width 101 height 25
